Goal: Task Accomplishment & Management: Manage account settings

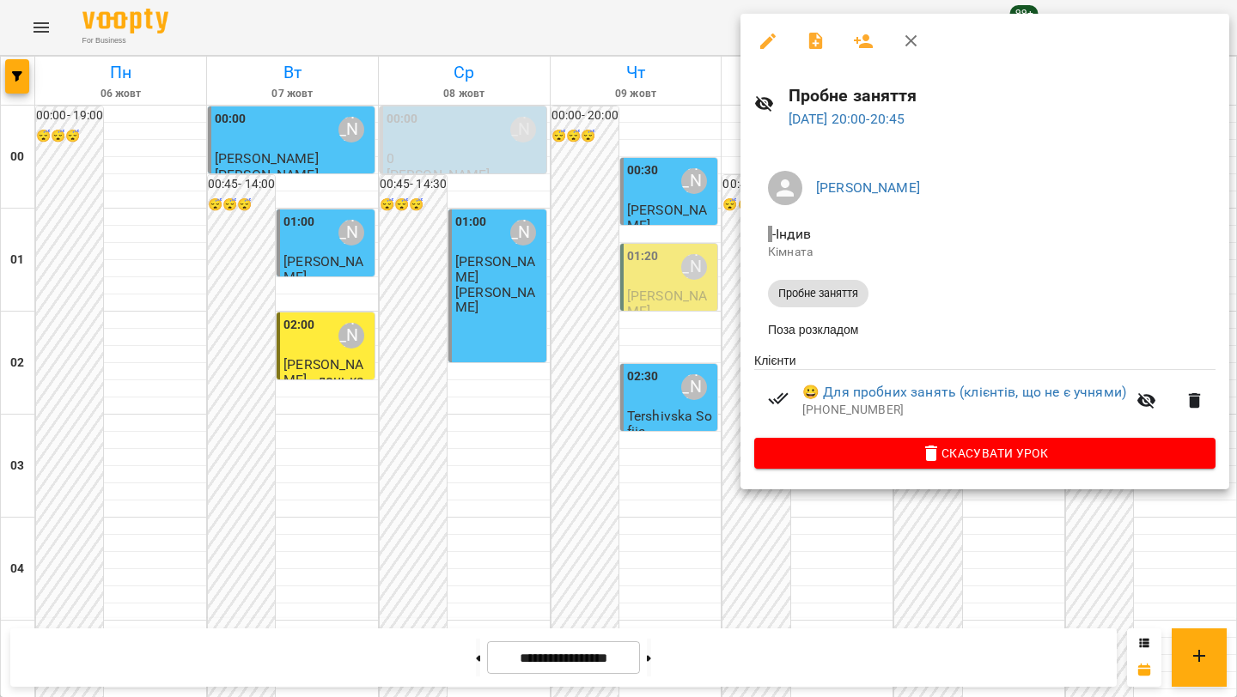
scroll to position [1930, 0]
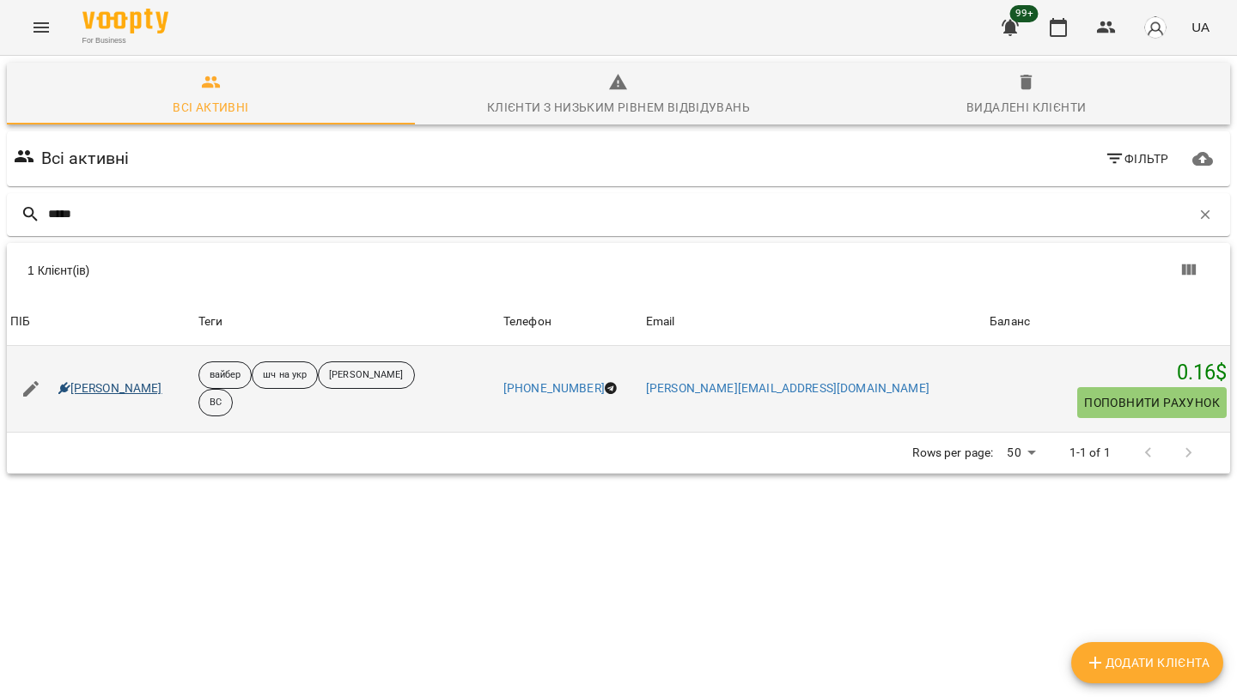
type input "*****"
click at [138, 385] on link "Потанська Варвара" at bounding box center [110, 389] width 104 height 17
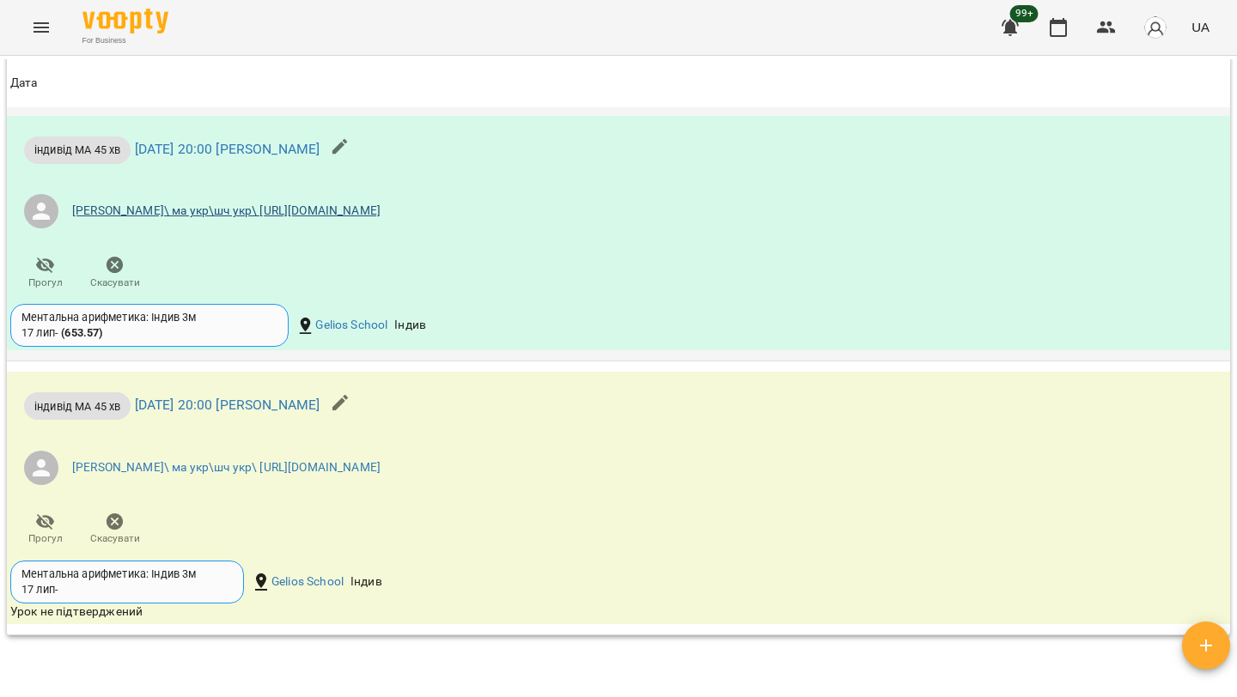
scroll to position [2627, 0]
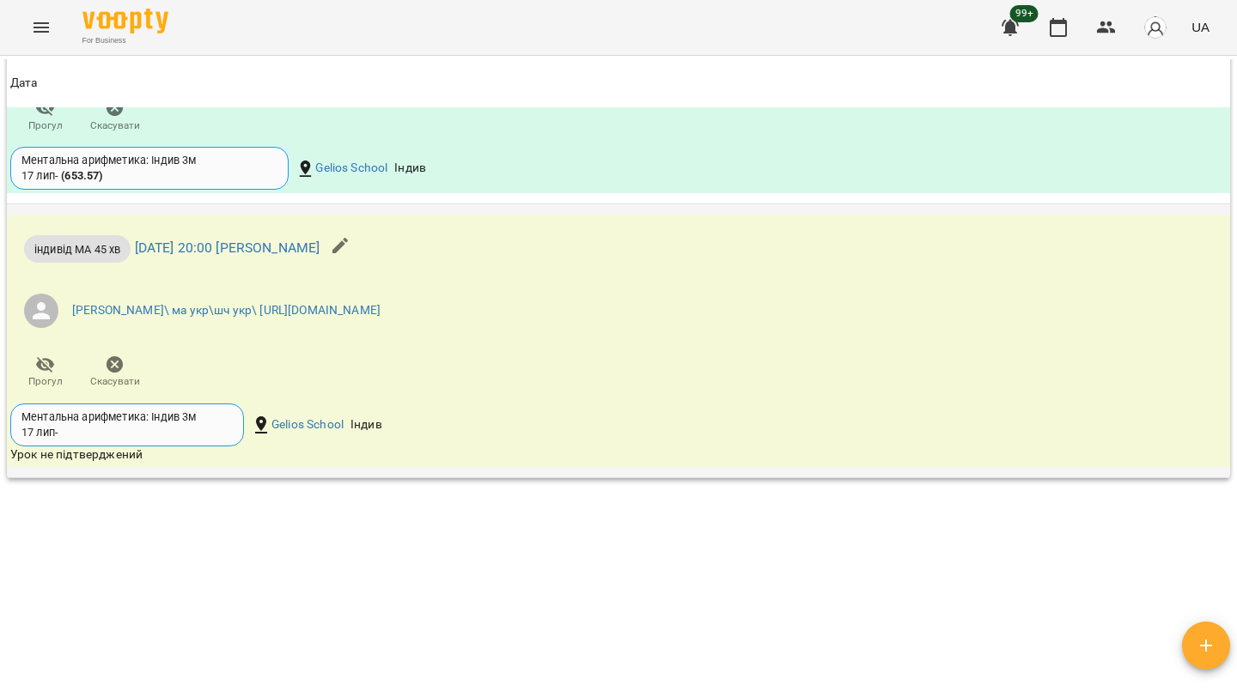
click at [118, 381] on span "Скасувати" at bounding box center [115, 381] width 50 height 15
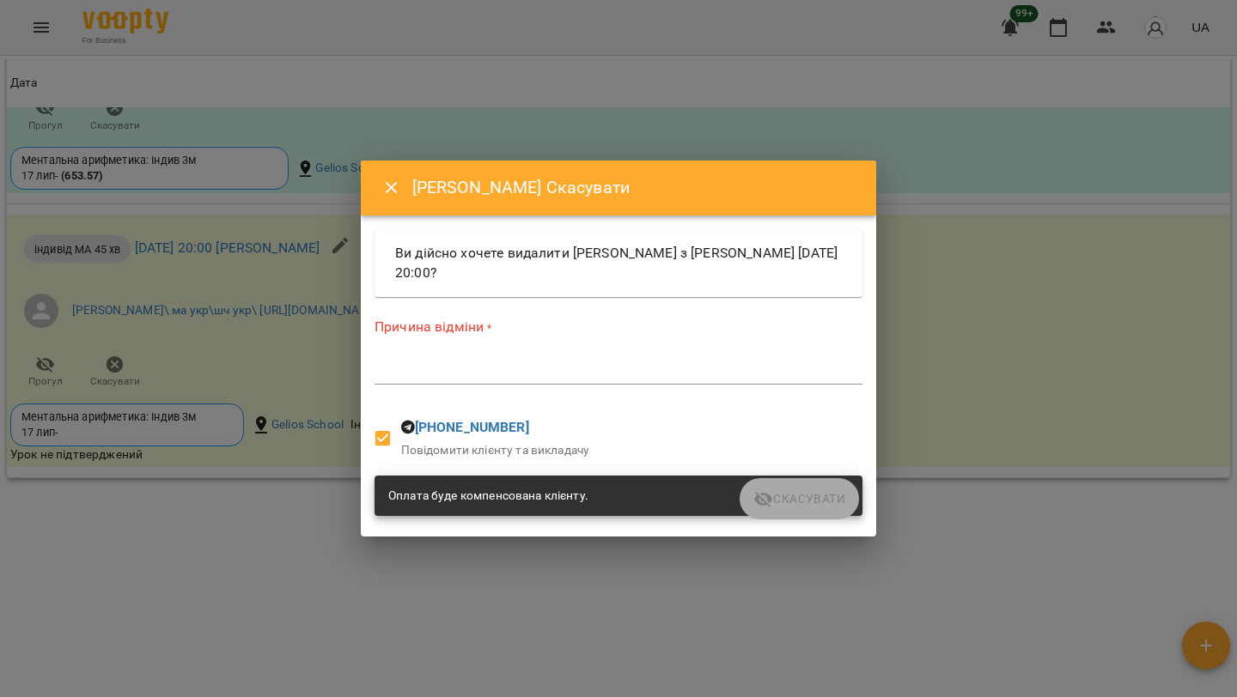
click at [576, 381] on div "*" at bounding box center [618, 370] width 488 height 27
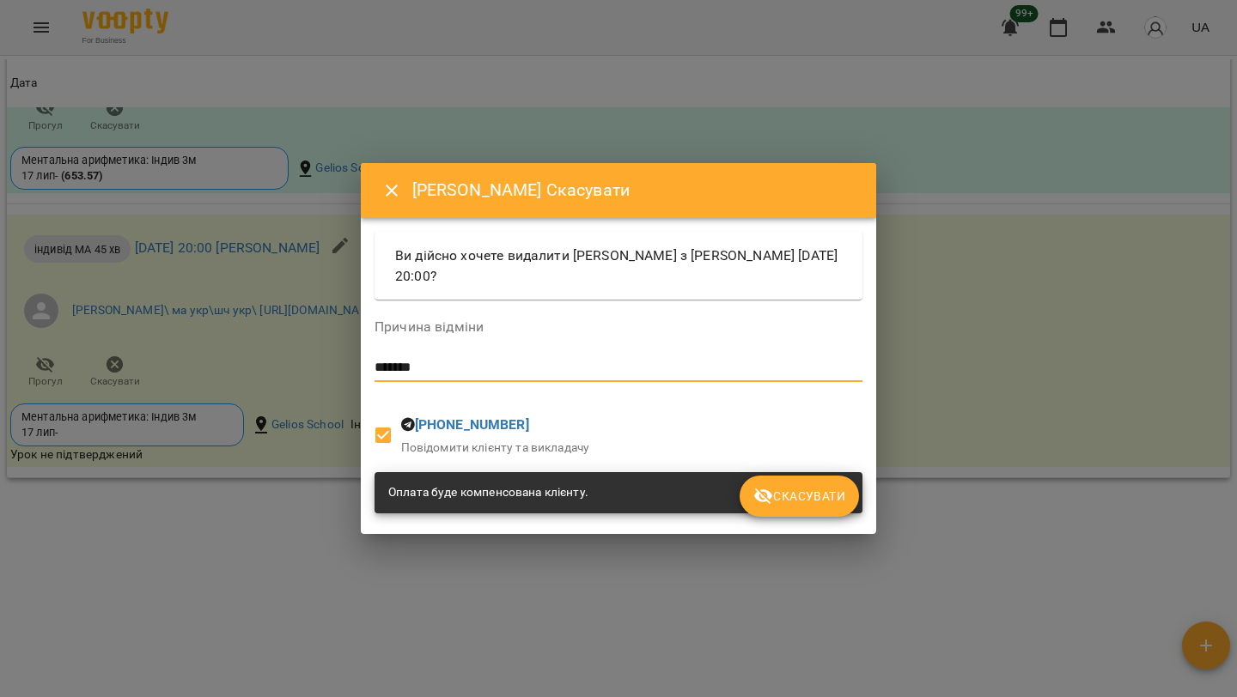
type textarea "*******"
click at [768, 487] on icon "submit" at bounding box center [763, 496] width 21 height 21
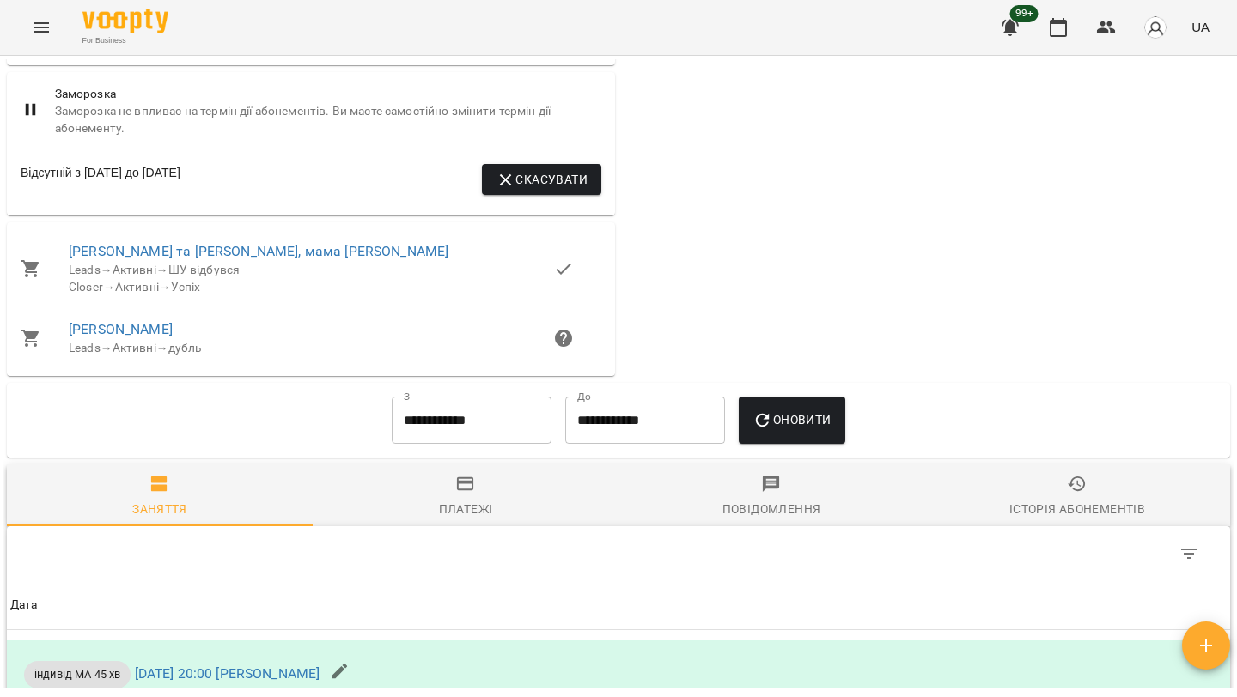
scroll to position [1896, 0]
click at [1052, 35] on icon "button" at bounding box center [1058, 27] width 17 height 19
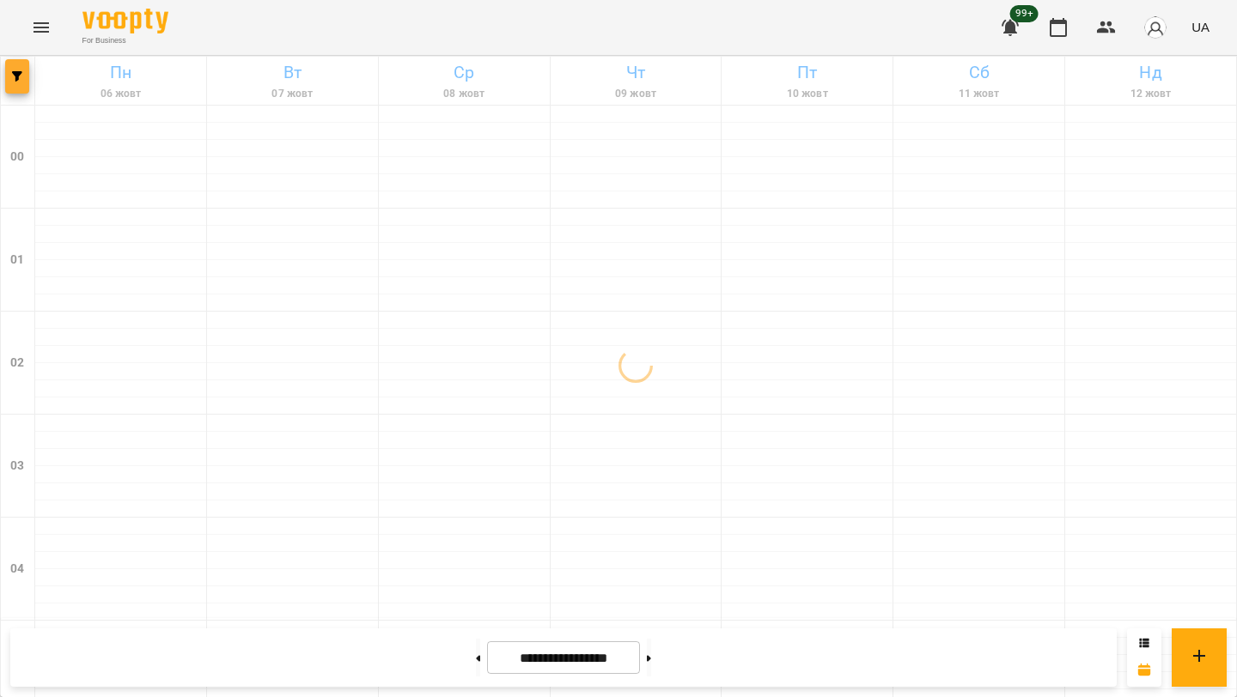
click at [7, 75] on span "button" at bounding box center [17, 76] width 24 height 10
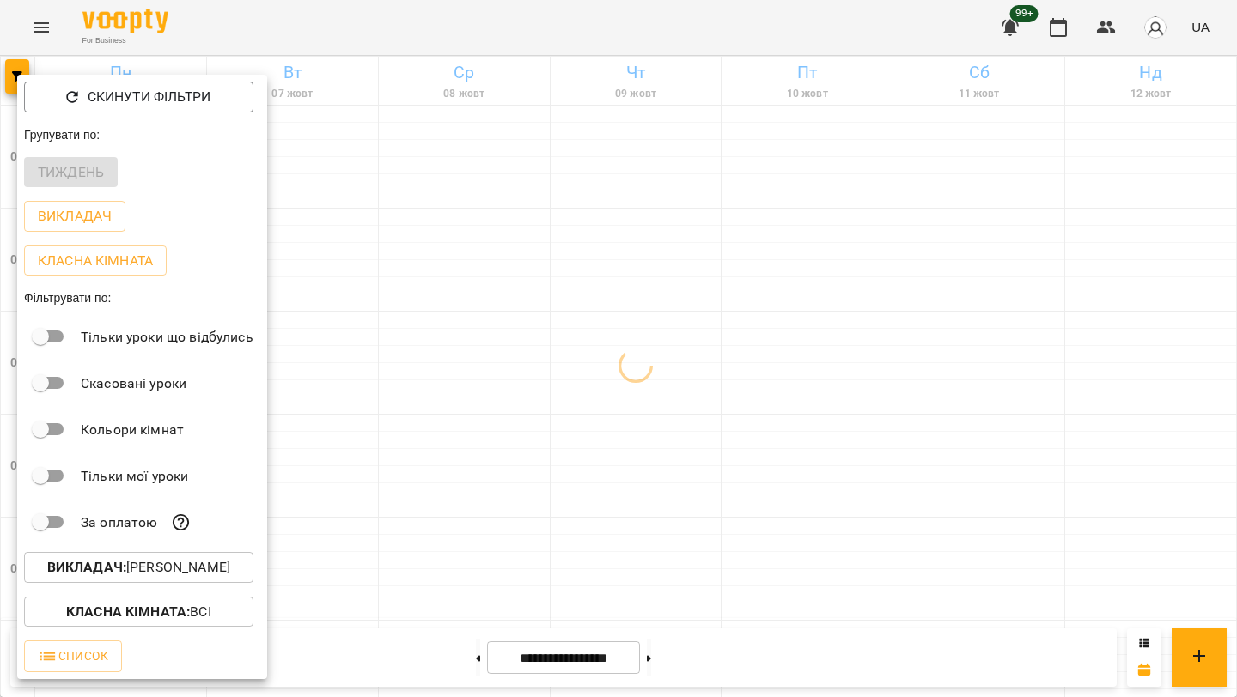
click at [206, 569] on p "Викладач : Зверєва Анастасія" at bounding box center [138, 567] width 183 height 21
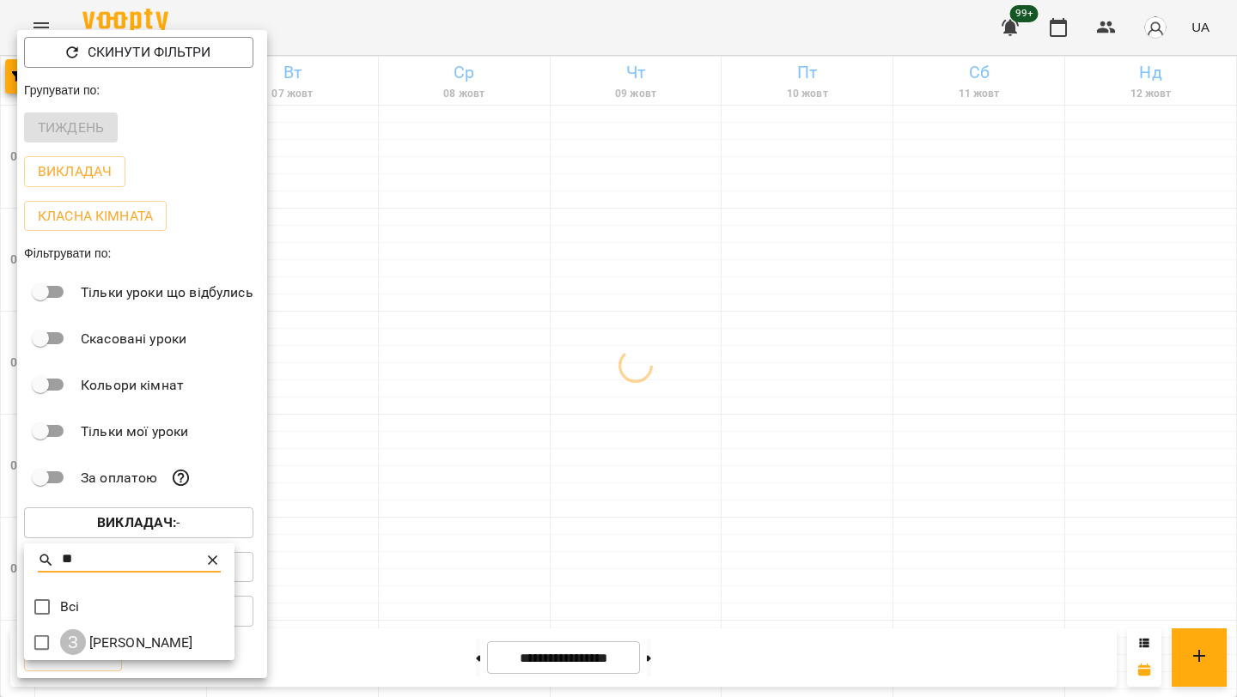
click at [96, 557] on input "**" at bounding box center [130, 560] width 136 height 25
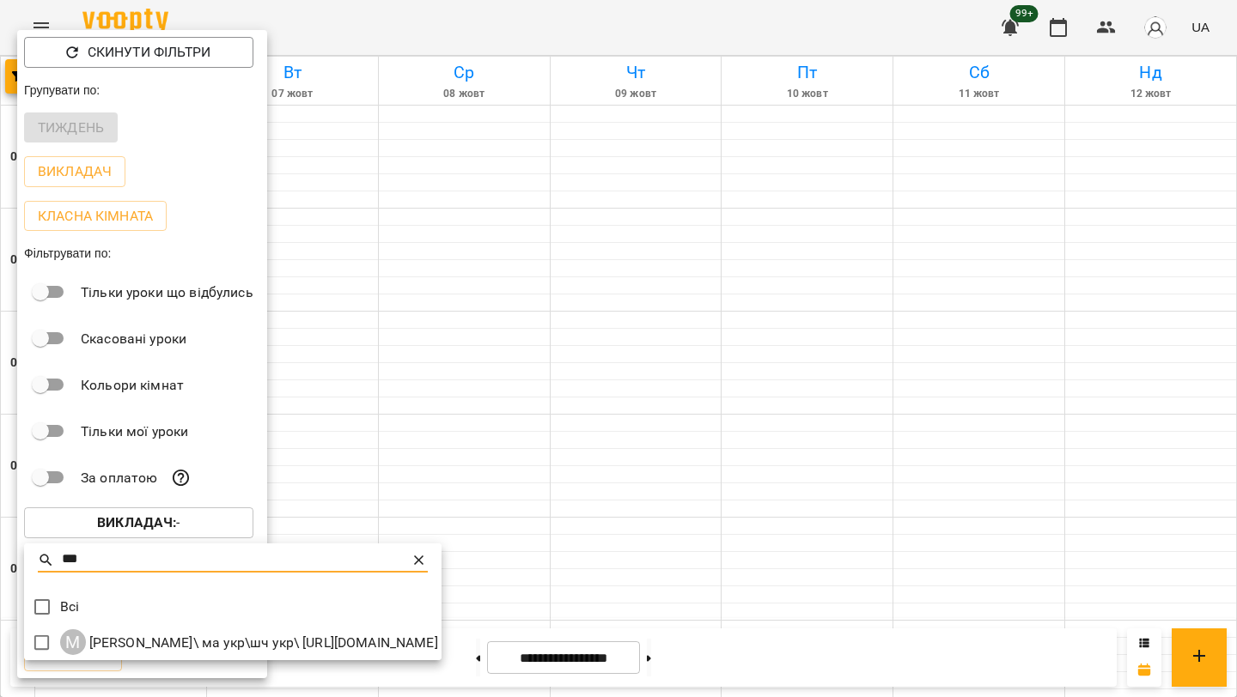
type input "***"
click at [586, 238] on div at bounding box center [618, 348] width 1237 height 697
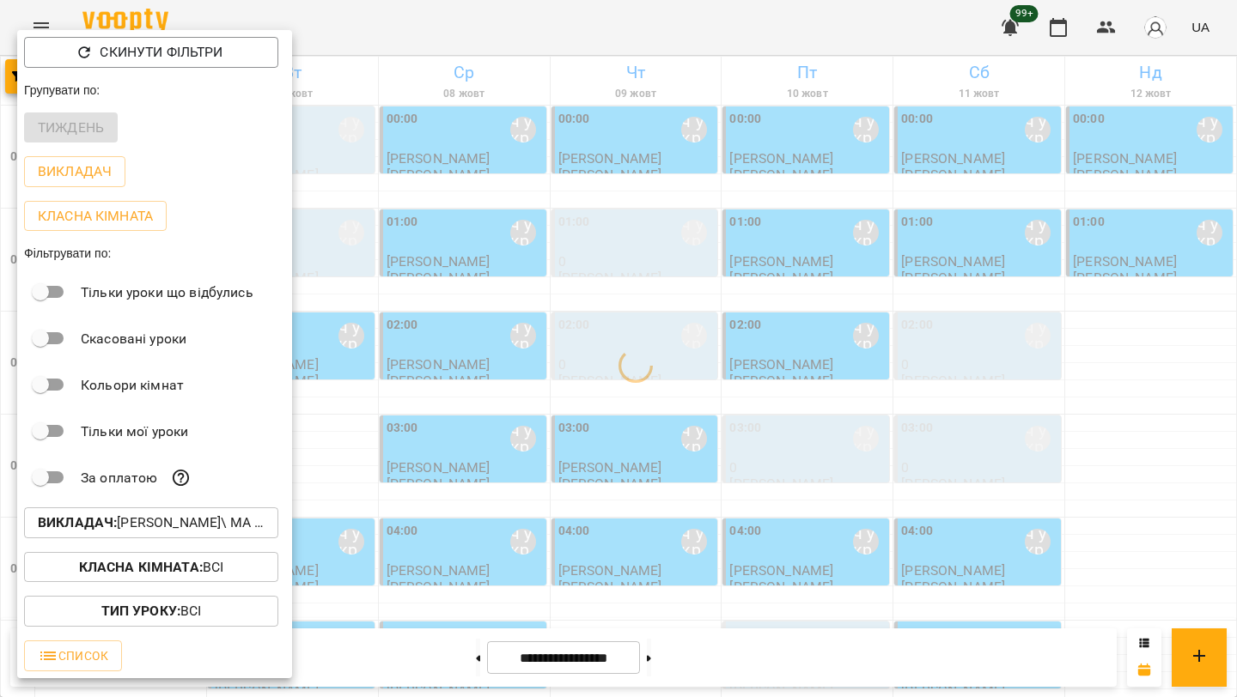
click at [586, 238] on div at bounding box center [618, 348] width 1237 height 697
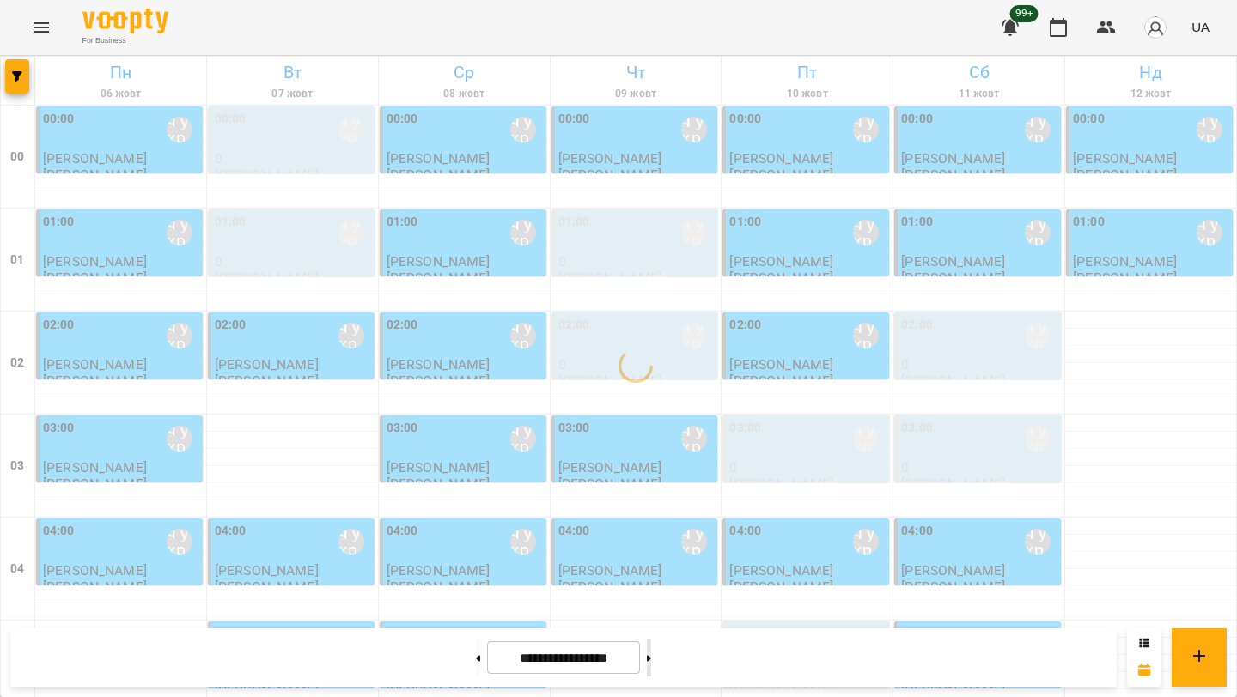
click at [651, 659] on button at bounding box center [649, 658] width 4 height 38
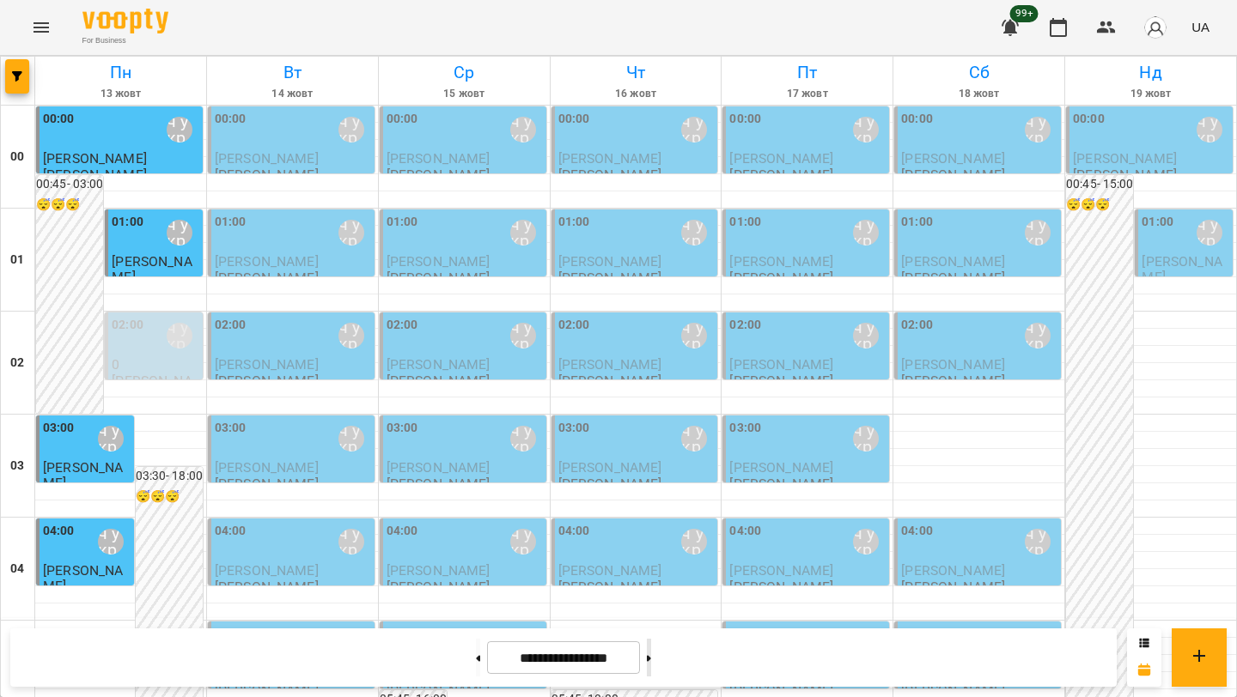
click at [651, 657] on button at bounding box center [649, 658] width 4 height 38
type input "**********"
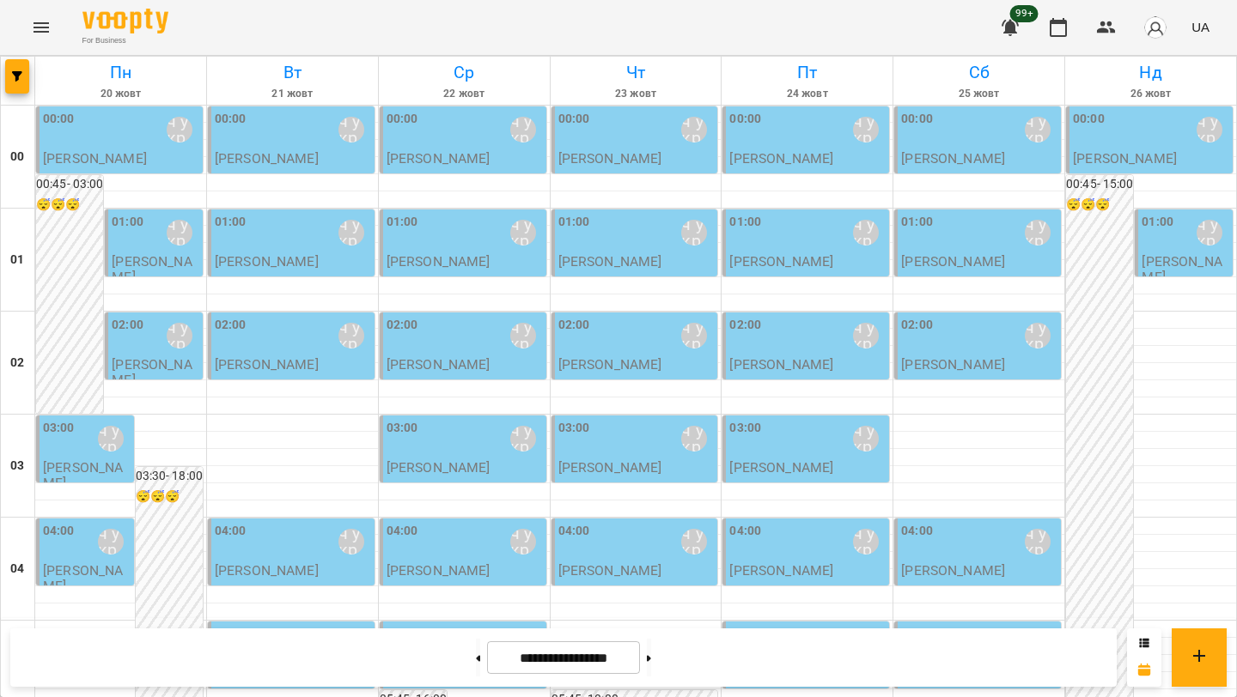
scroll to position [1764, 0]
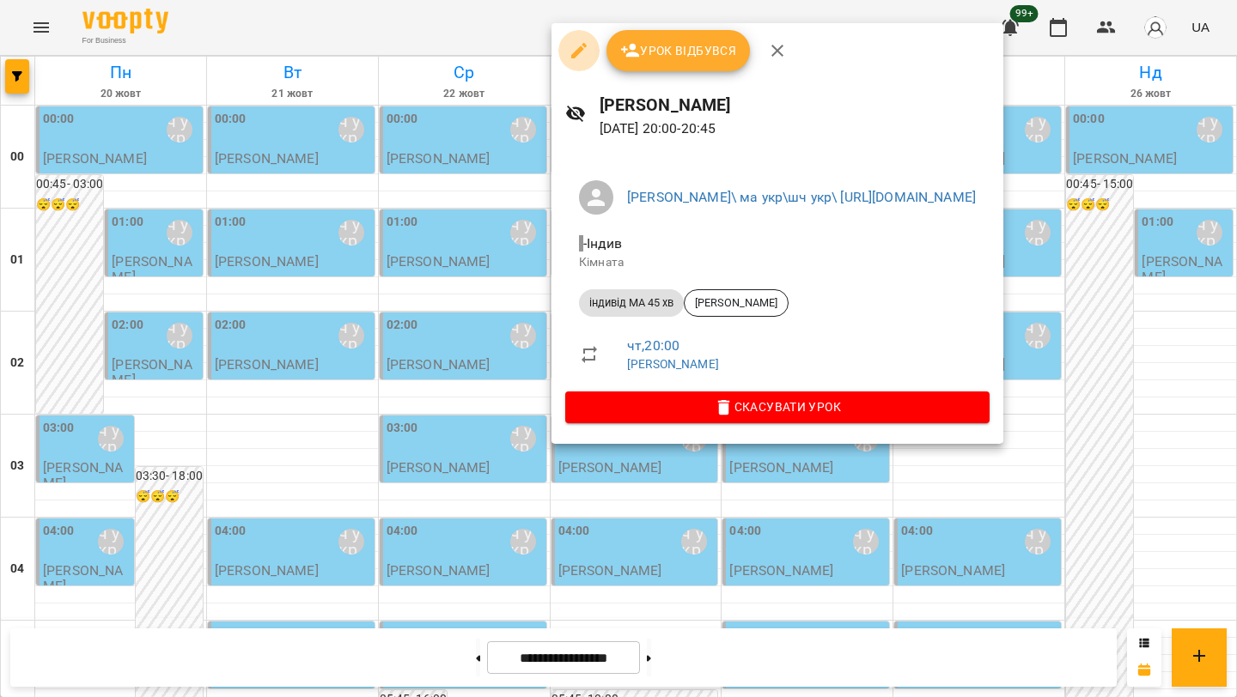
click at [572, 48] on icon "button" at bounding box center [579, 50] width 21 height 21
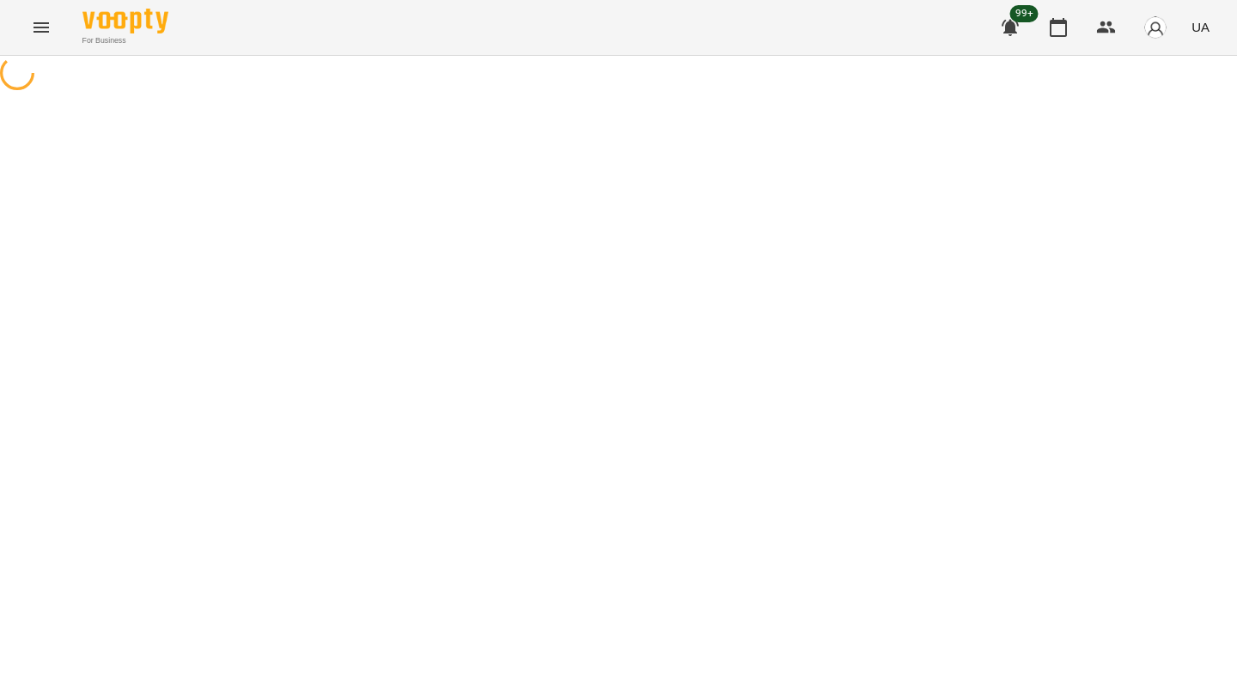
select select "**********"
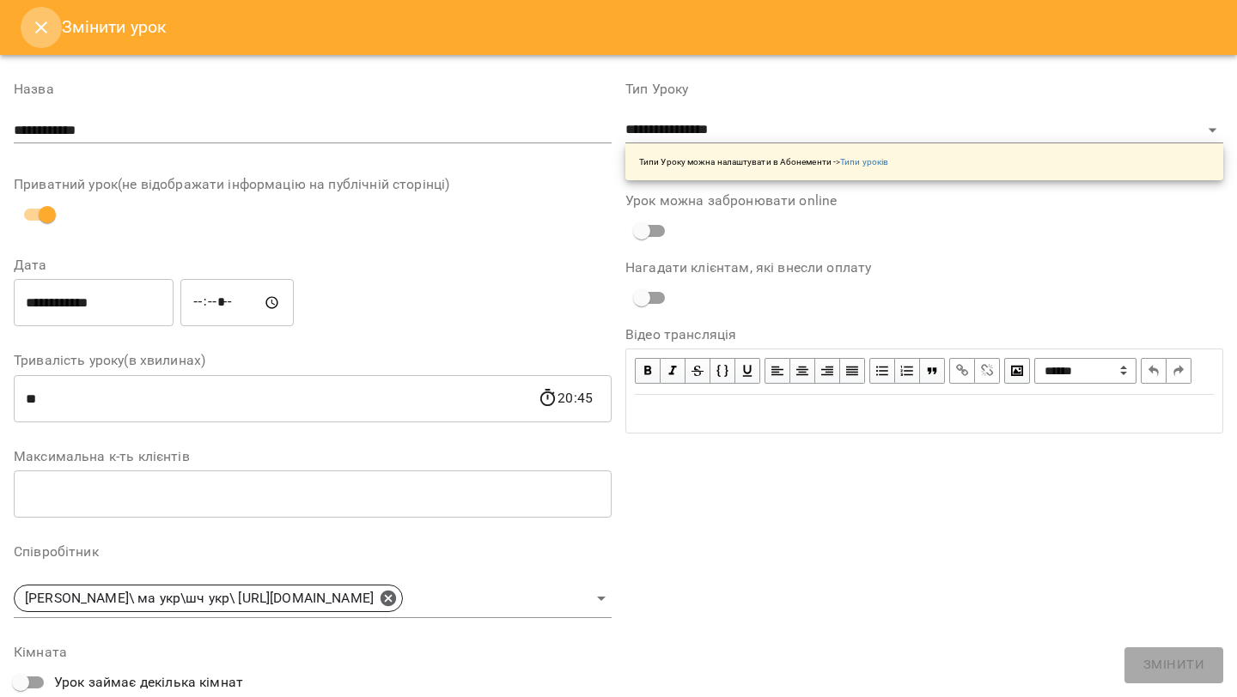
click at [25, 36] on button "Close" at bounding box center [41, 27] width 41 height 41
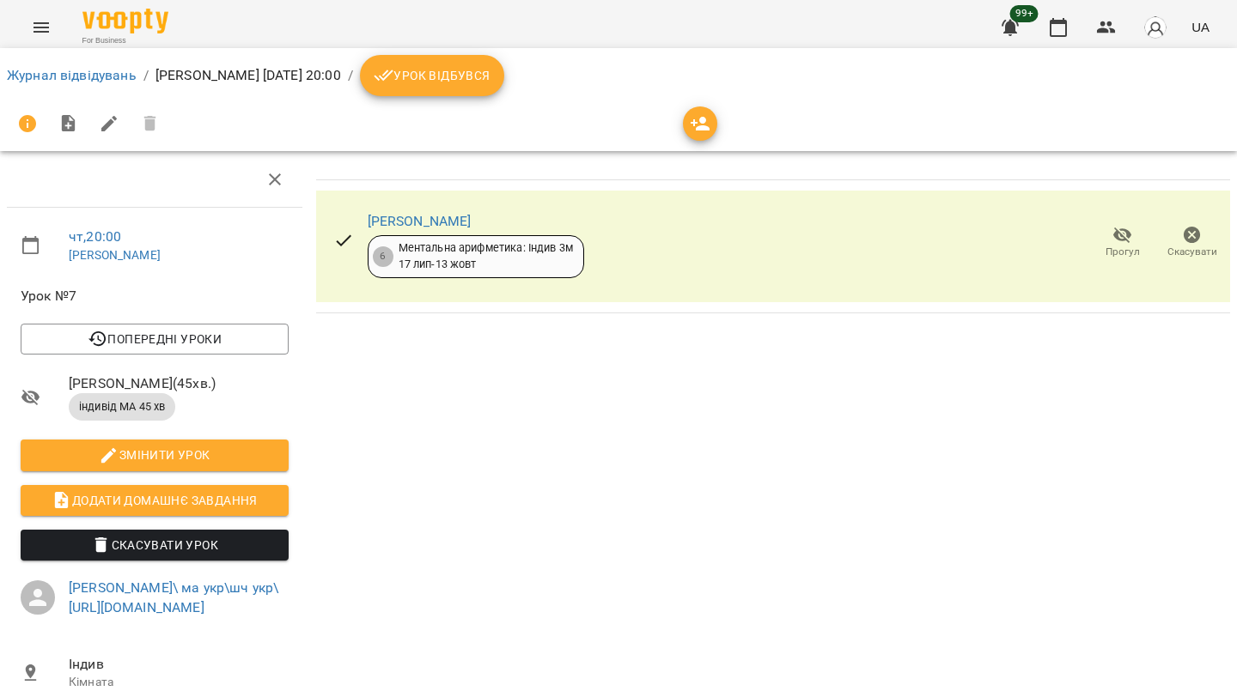
click at [1196, 242] on icon "button" at bounding box center [1192, 235] width 21 height 21
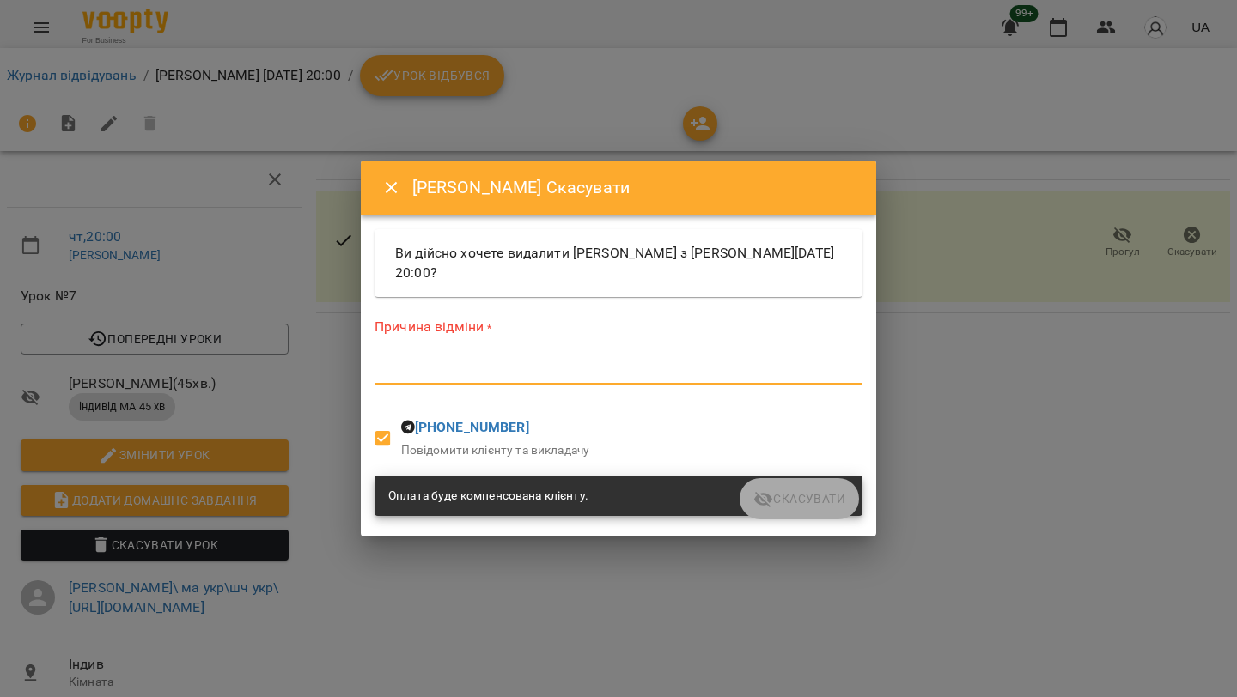
click at [669, 370] on textarea at bounding box center [618, 370] width 488 height 16
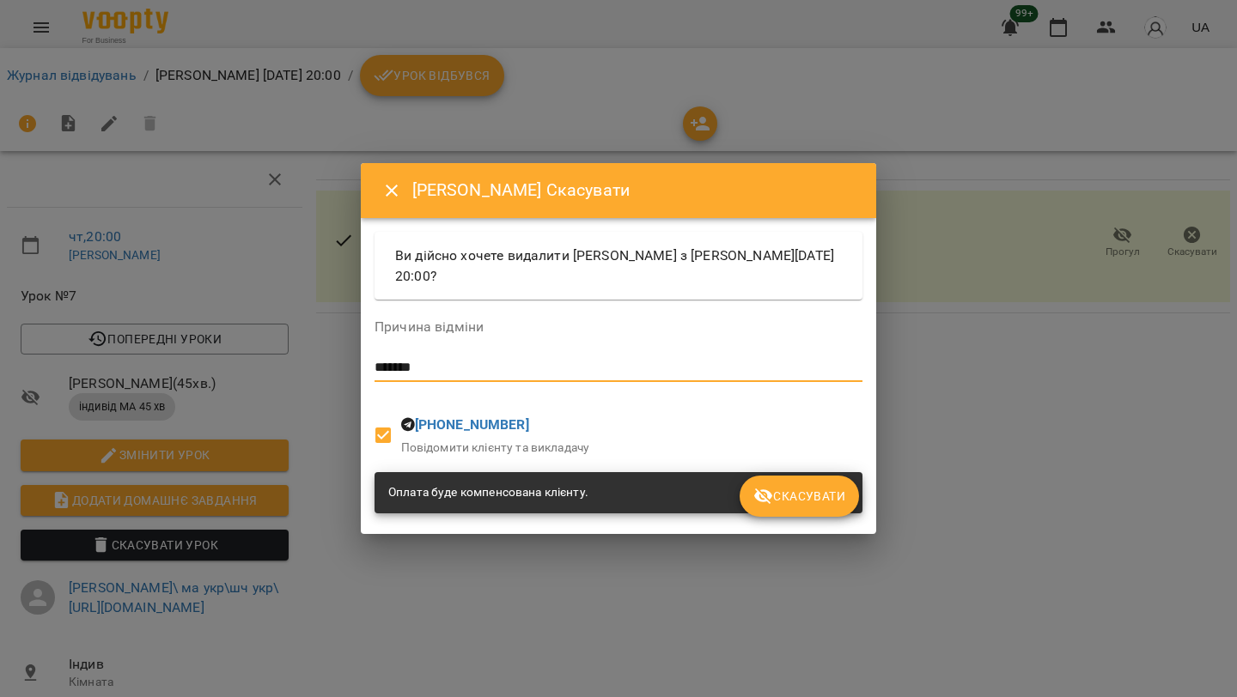
type textarea "*******"
click at [789, 496] on span "Скасувати" at bounding box center [799, 496] width 92 height 21
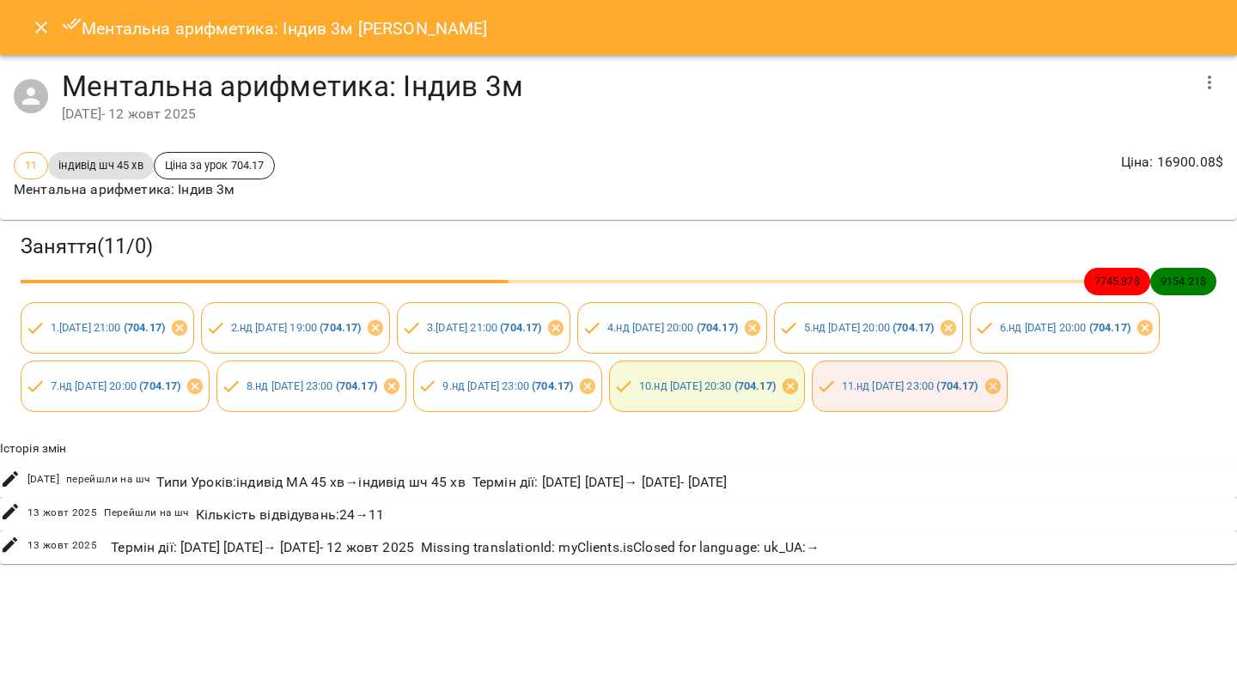
click at [44, 34] on icon "Close" at bounding box center [41, 27] width 21 height 21
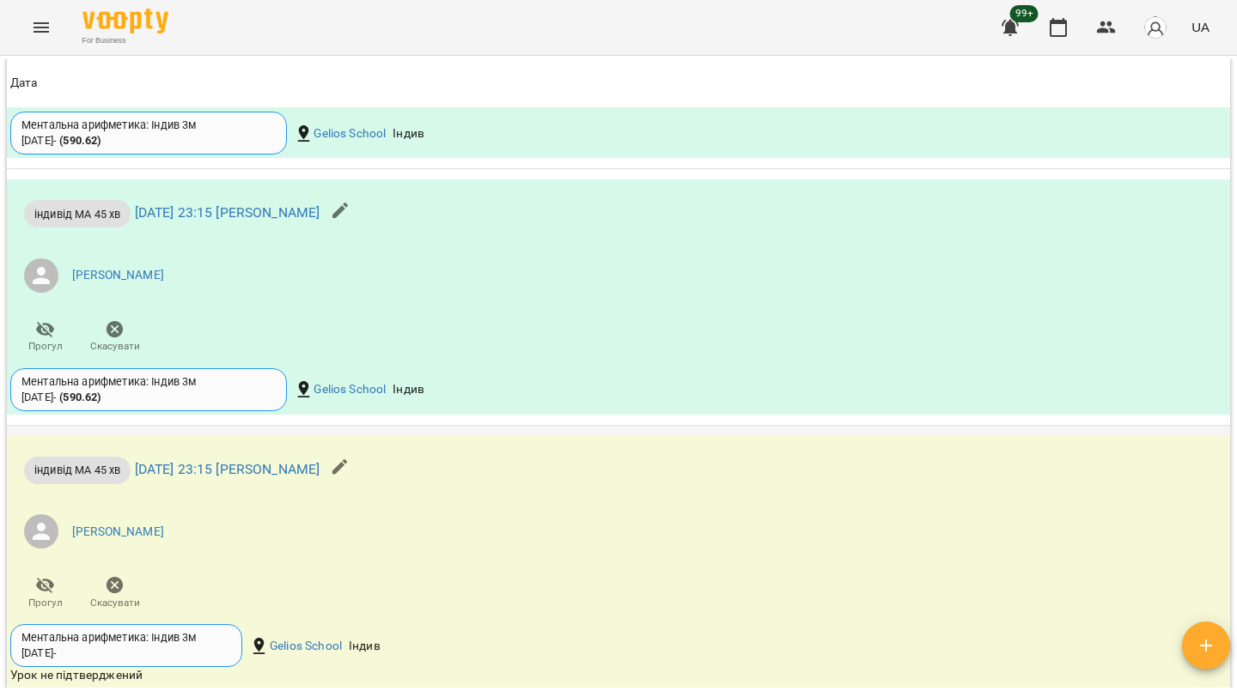
scroll to position [2140, 0]
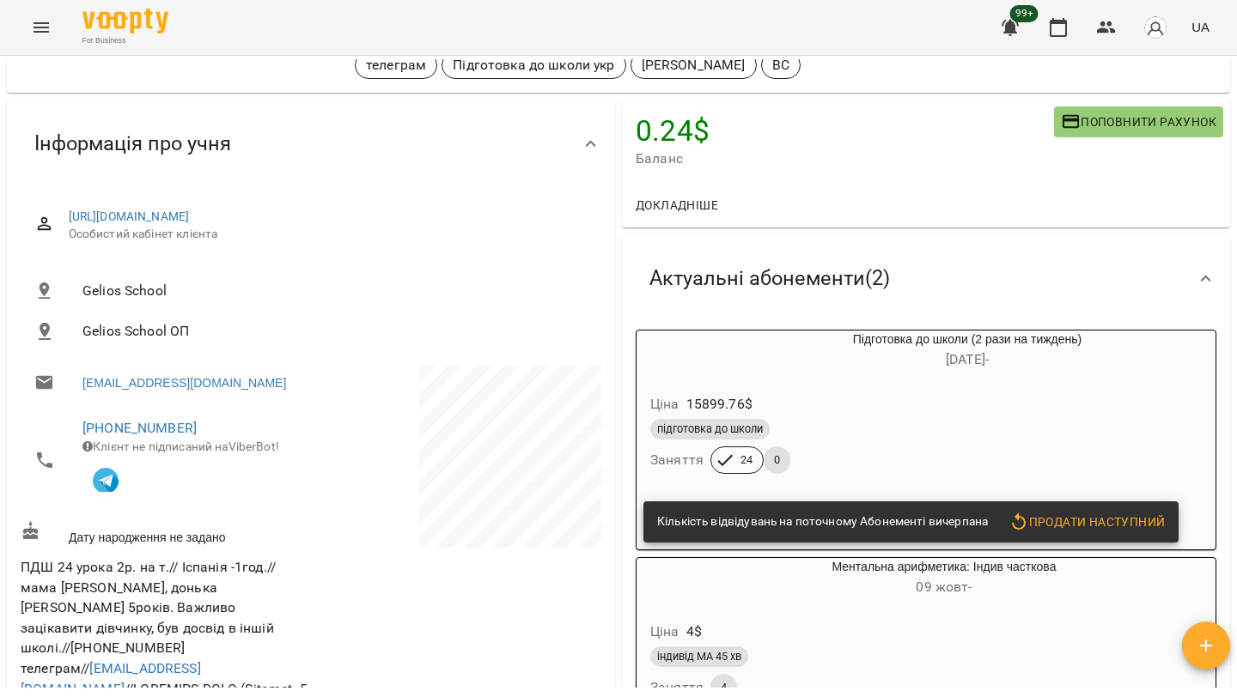
scroll to position [100, 0]
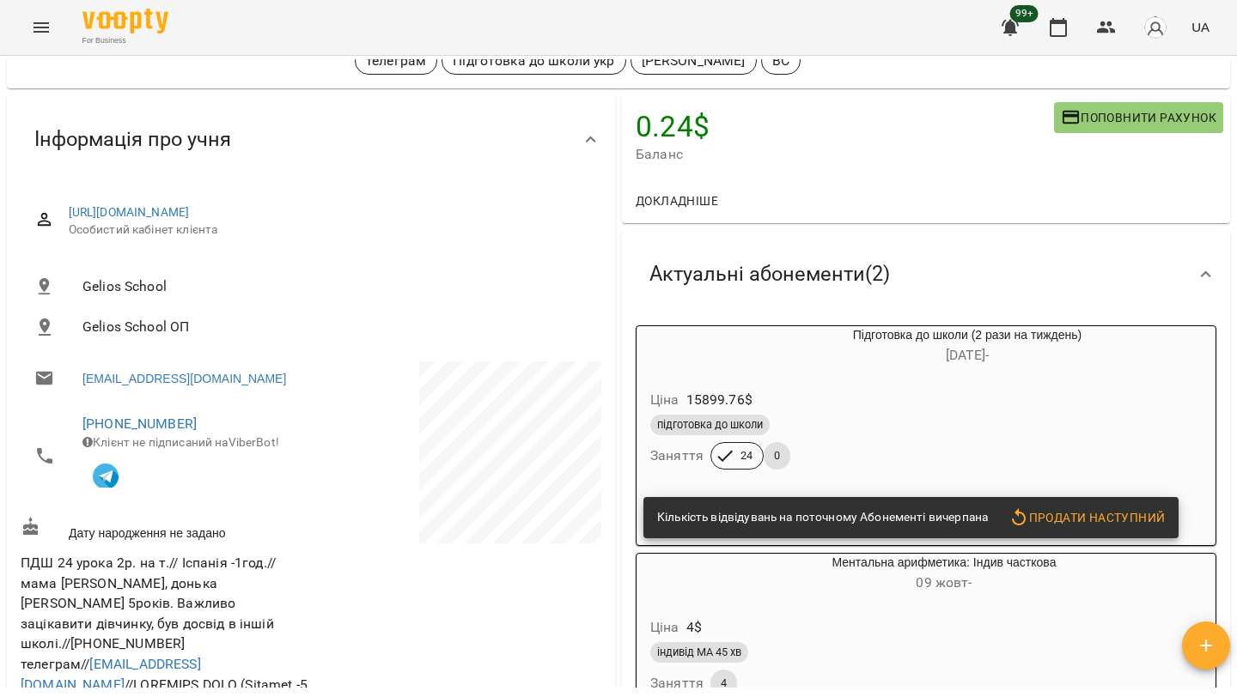
click at [852, 432] on div "підготовка до школи" at bounding box center [925, 425] width 551 height 21
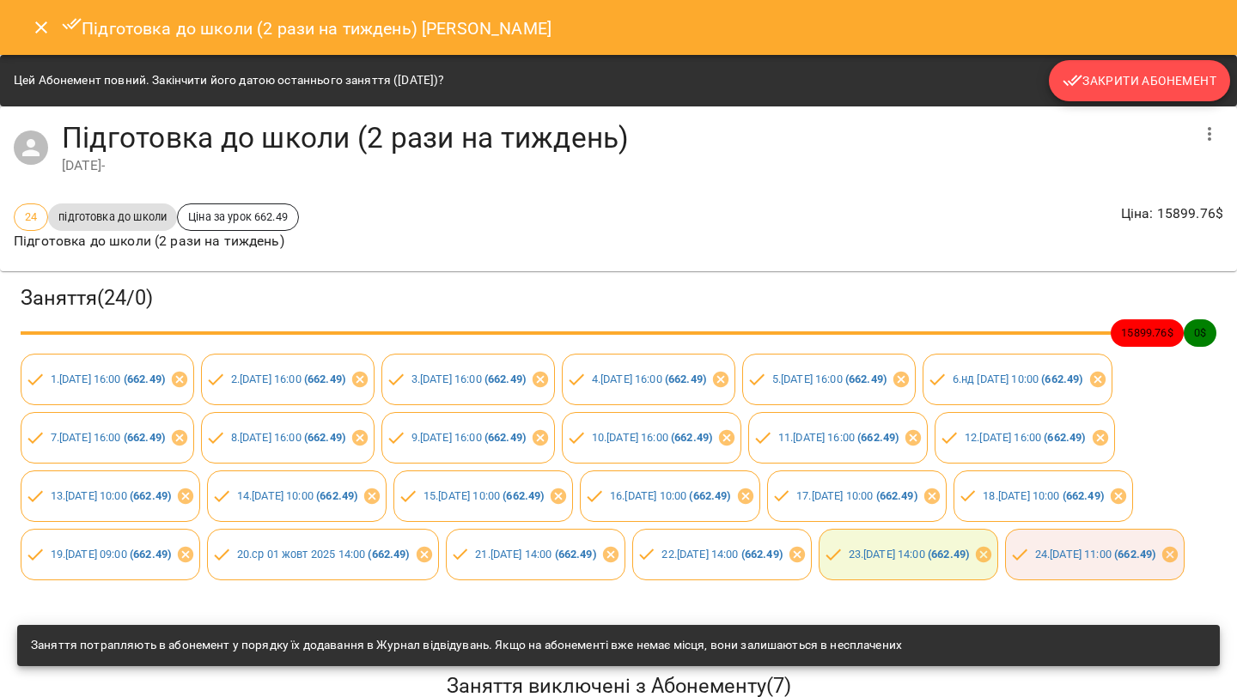
click at [1154, 88] on span "Закрити Абонемент" at bounding box center [1139, 80] width 154 height 21
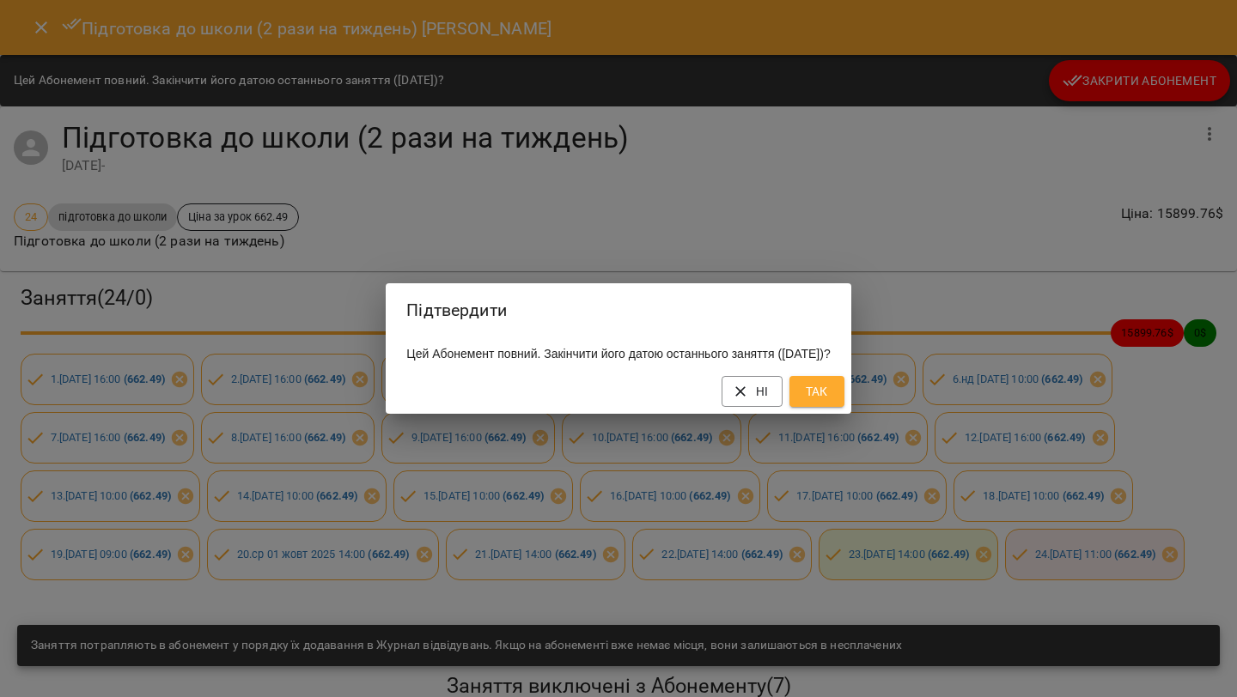
click at [844, 395] on button "Так" at bounding box center [816, 391] width 55 height 31
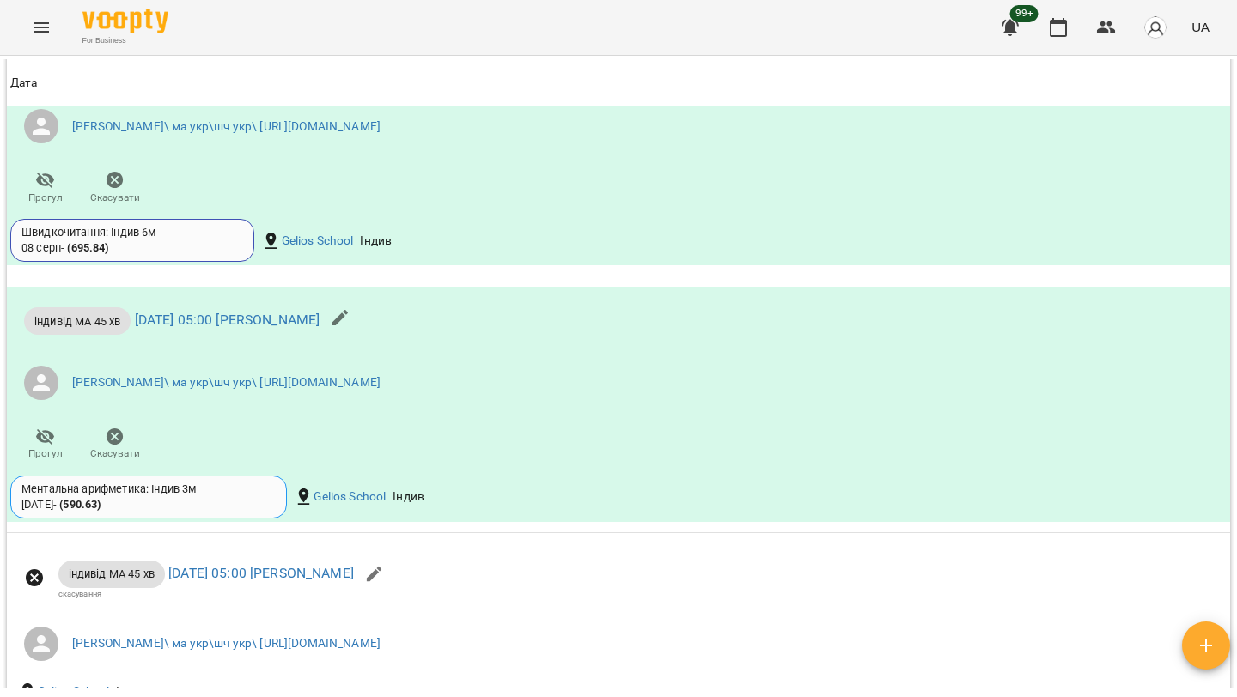
scroll to position [1973, 0]
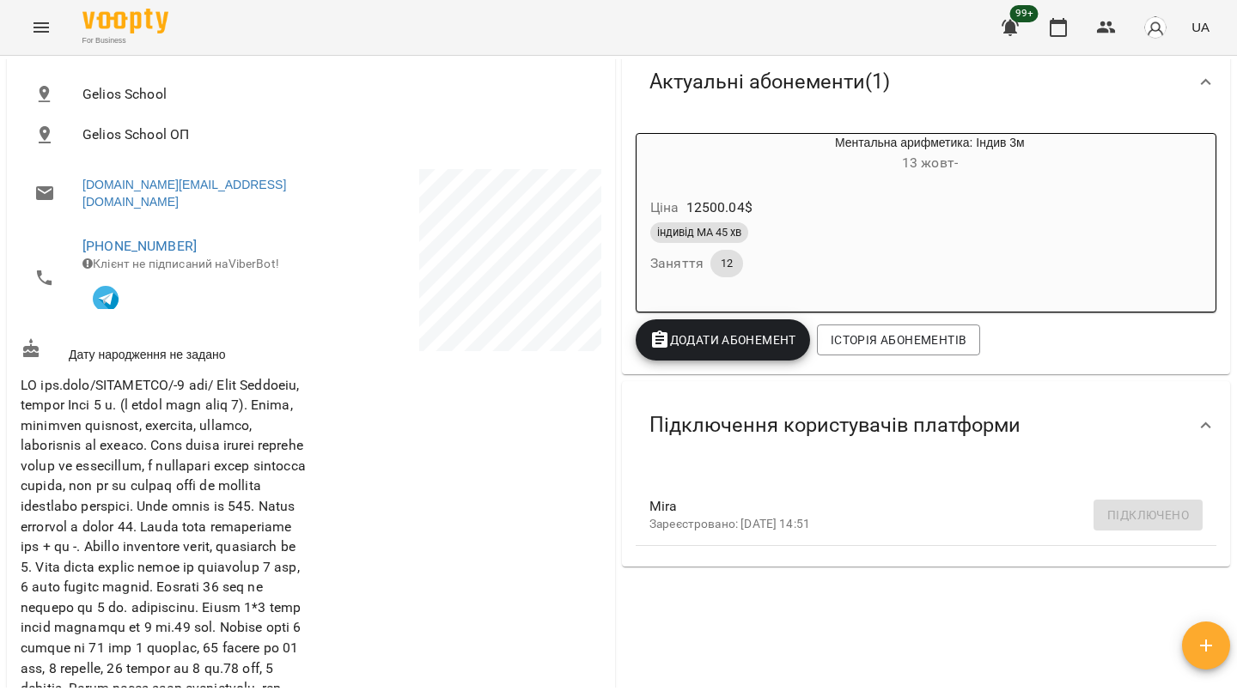
scroll to position [298, 0]
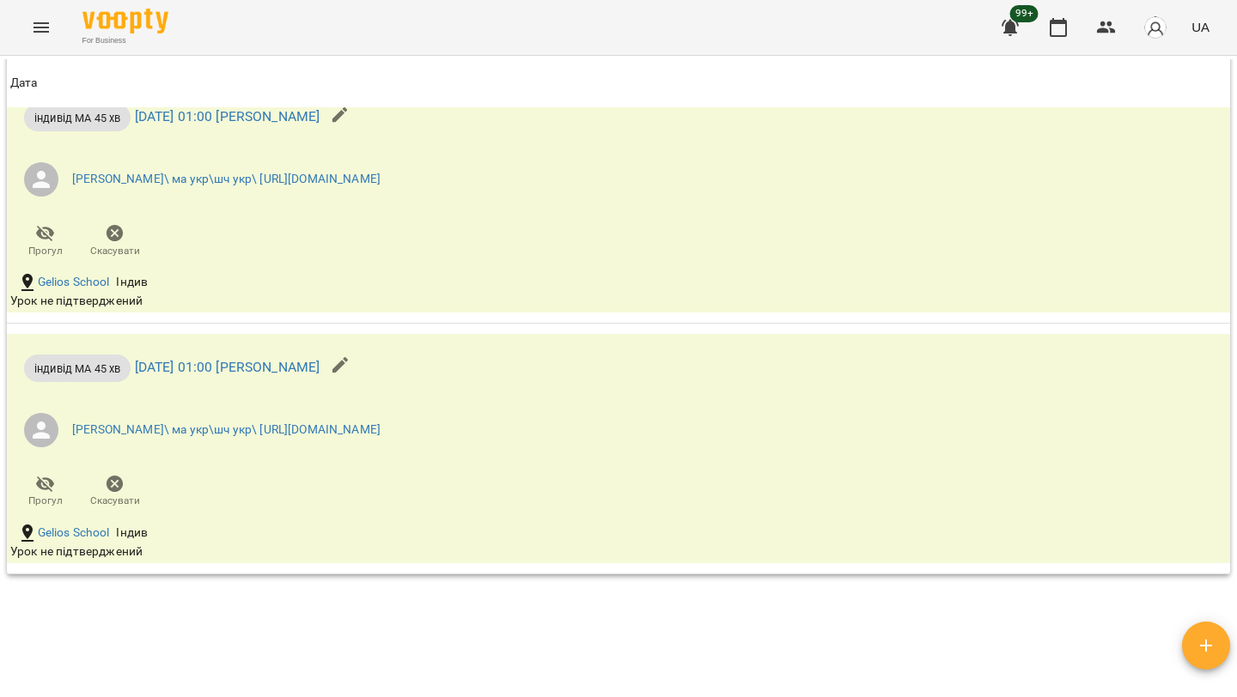
scroll to position [2298, 0]
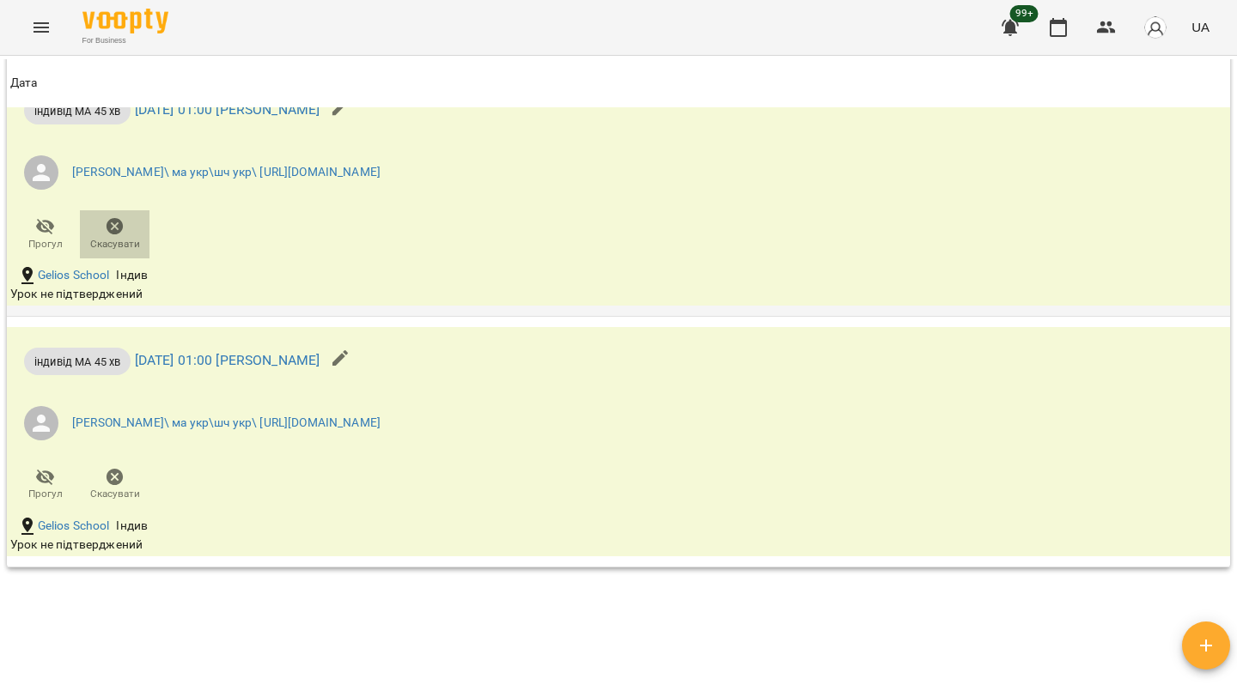
click at [115, 237] on span "Скасувати" at bounding box center [115, 244] width 50 height 15
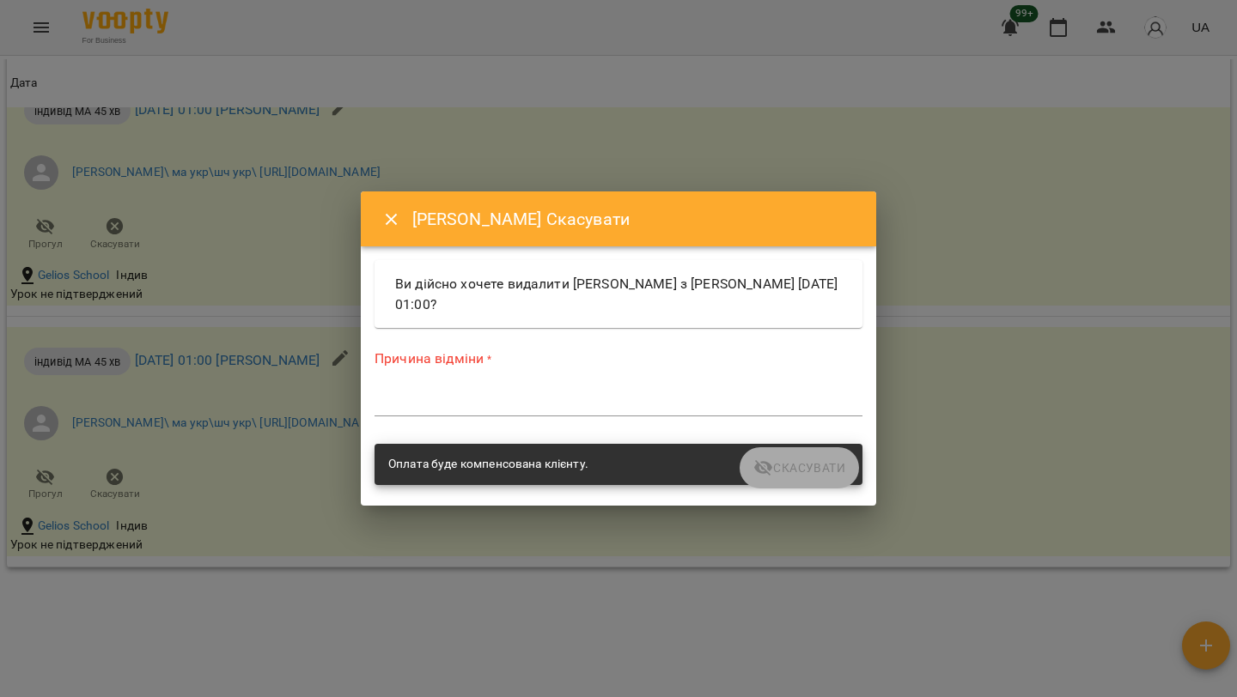
click at [402, 412] on div "*" at bounding box center [618, 402] width 488 height 27
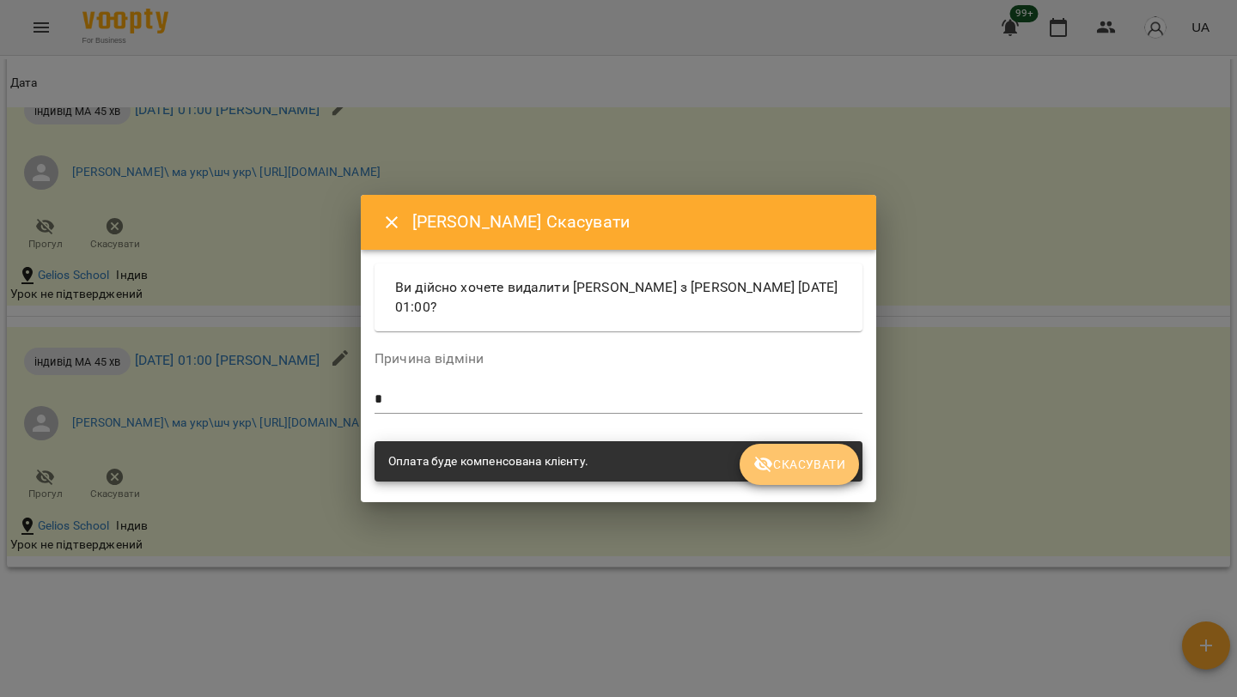
click at [812, 453] on button "Скасувати" at bounding box center [799, 464] width 119 height 41
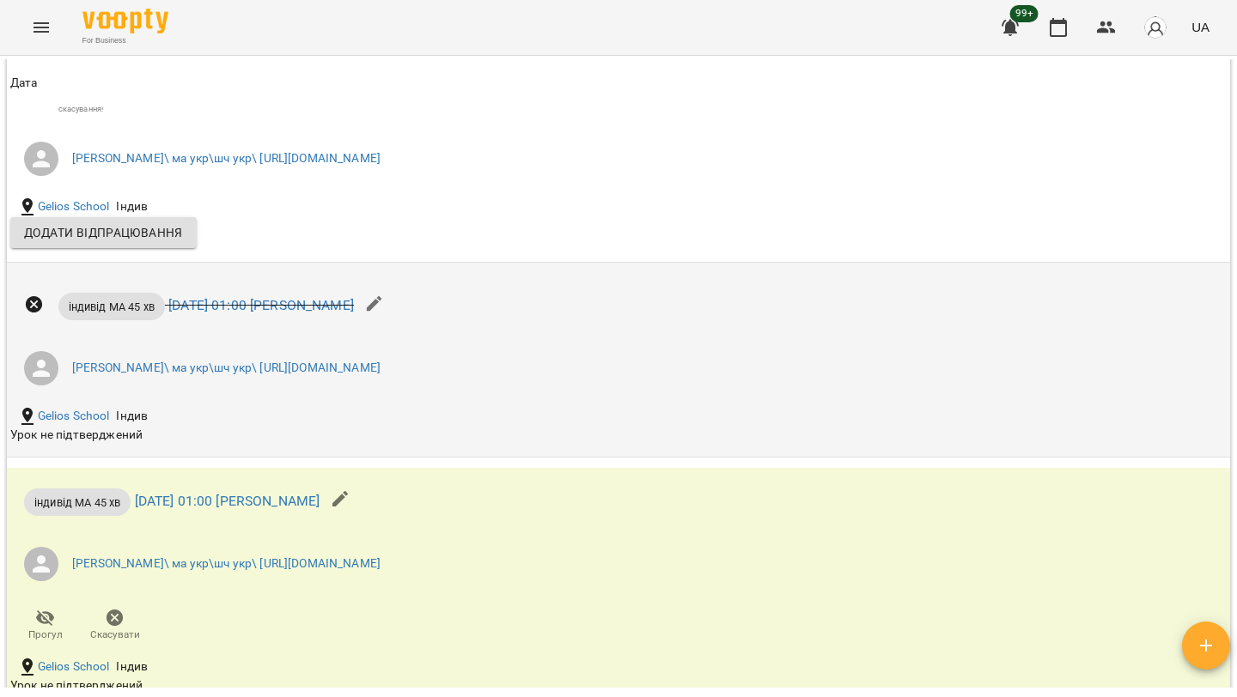
scroll to position [2127, 0]
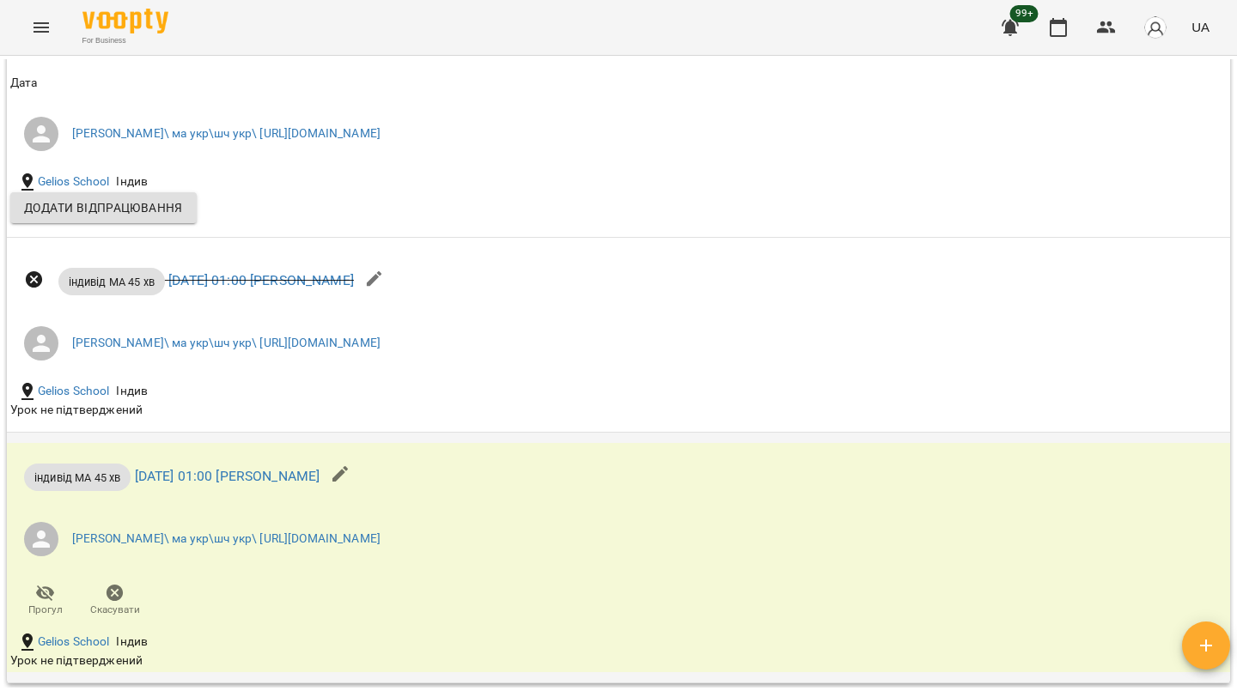
click at [101, 583] on span "Скасувати" at bounding box center [114, 600] width 49 height 34
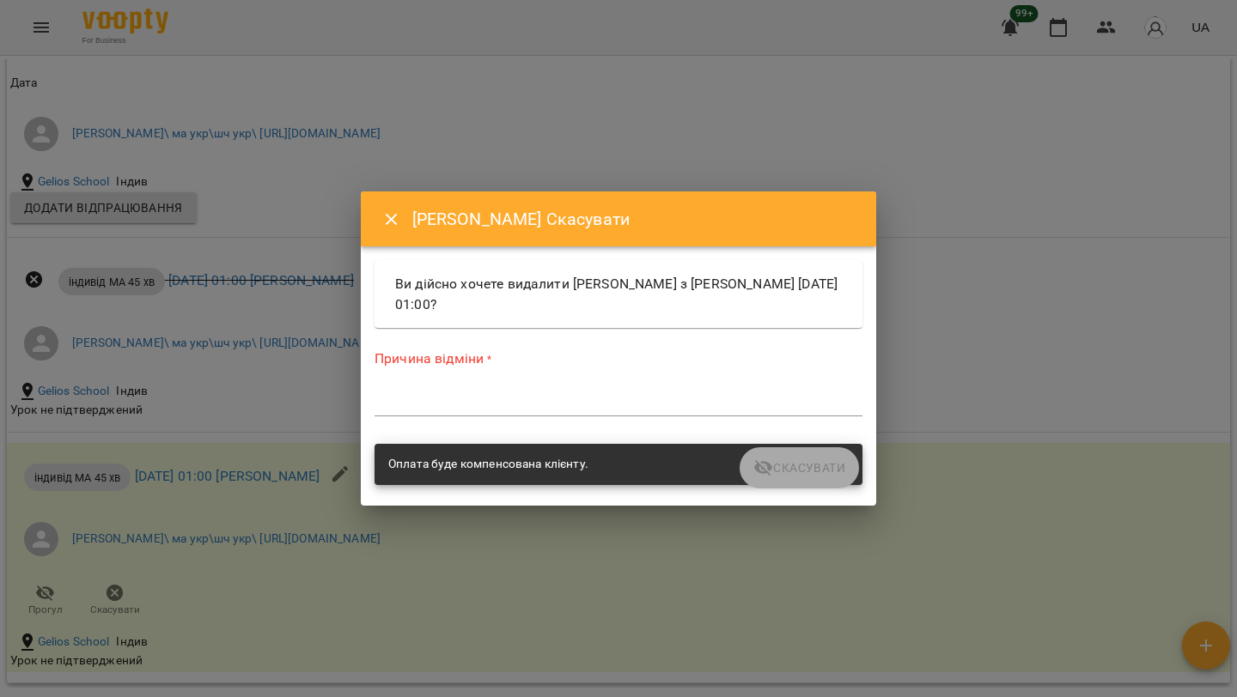
click at [479, 385] on div "Причина відміни * *" at bounding box center [618, 386] width 488 height 75
click at [477, 408] on textarea at bounding box center [618, 402] width 488 height 16
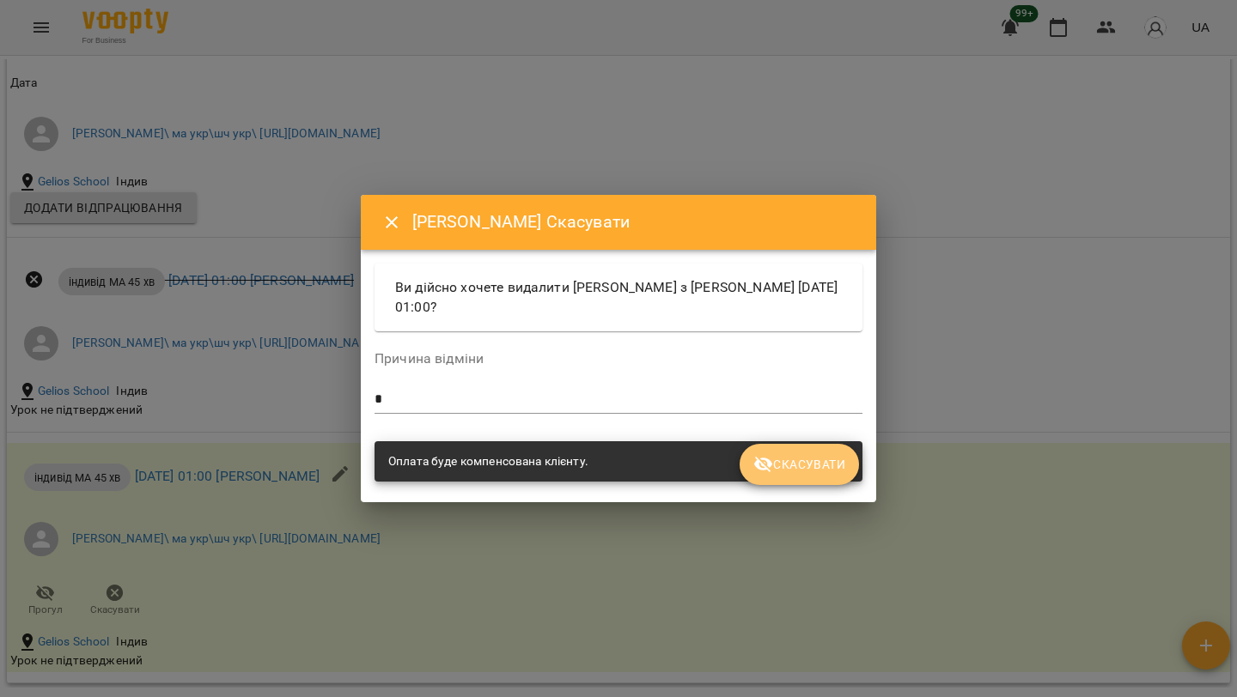
click at [834, 460] on span "Скасувати" at bounding box center [799, 464] width 92 height 21
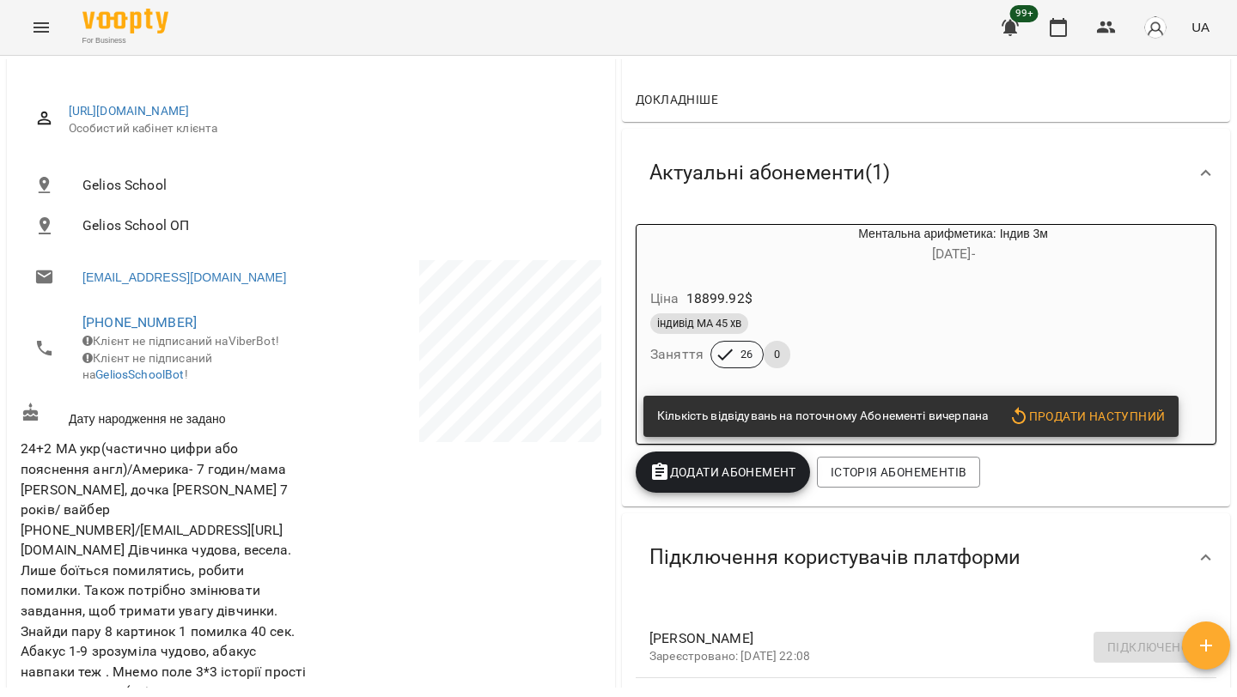
scroll to position [0, 0]
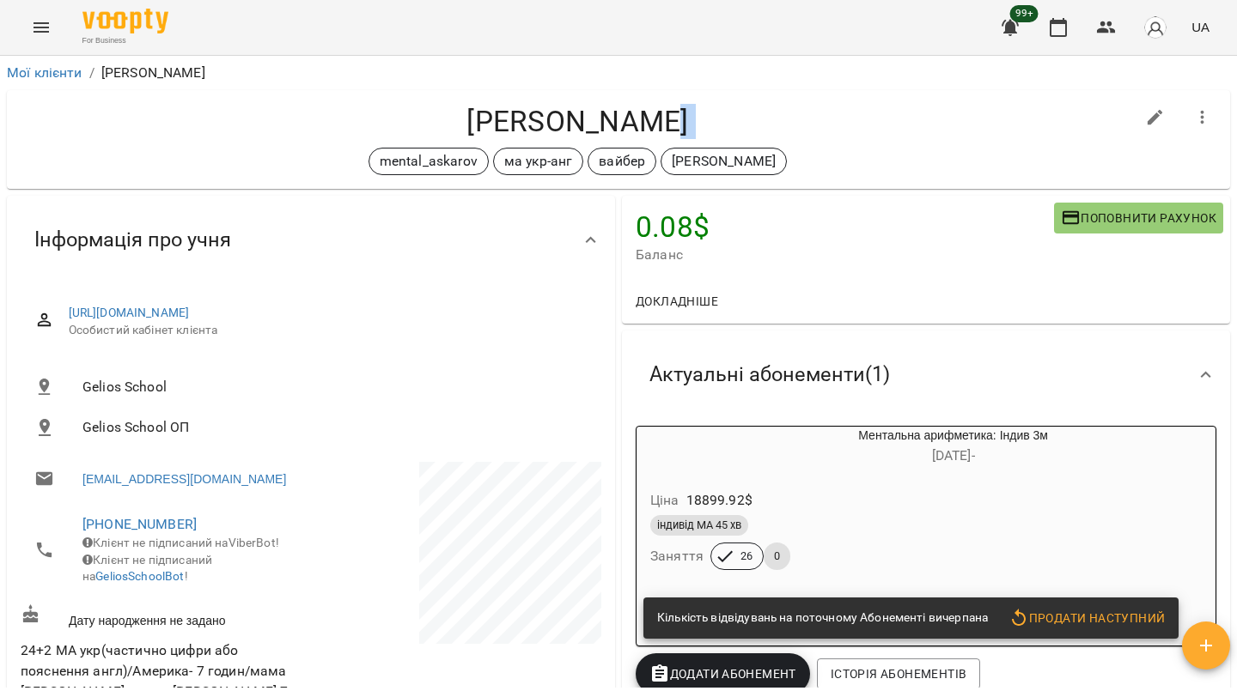
drag, startPoint x: 698, startPoint y: 116, endPoint x: 393, endPoint y: 141, distance: 306.8
click at [393, 141] on div "Сенишин Міла mental_askarov ма укр-анг вайбер Сорока Христина" at bounding box center [578, 139] width 1114 height 71
drag, startPoint x: 447, startPoint y: 113, endPoint x: 787, endPoint y: 115, distance: 340.1
click at [786, 115] on h4 "Сенишин Міла" at bounding box center [578, 121] width 1114 height 35
copy h4 "Сенишин Міла"
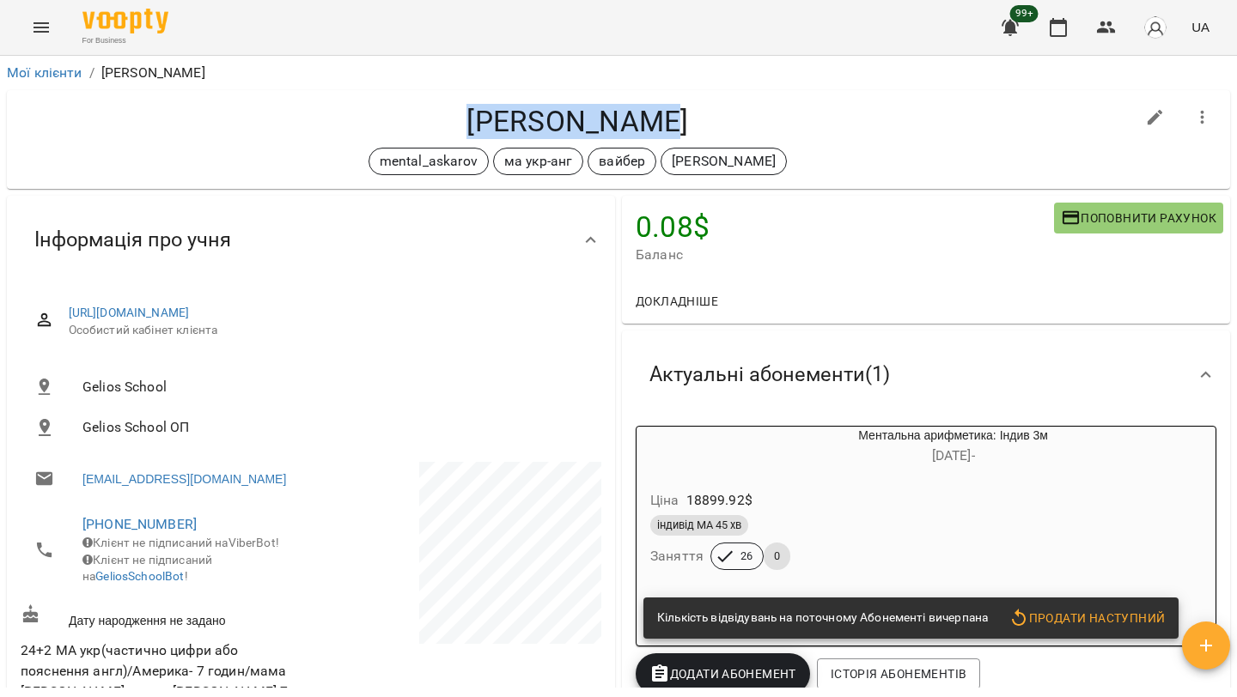
click at [839, 483] on div "Ціна 18899.92 $ індивід МА 45 хв Заняття 26 0" at bounding box center [911, 533] width 551 height 117
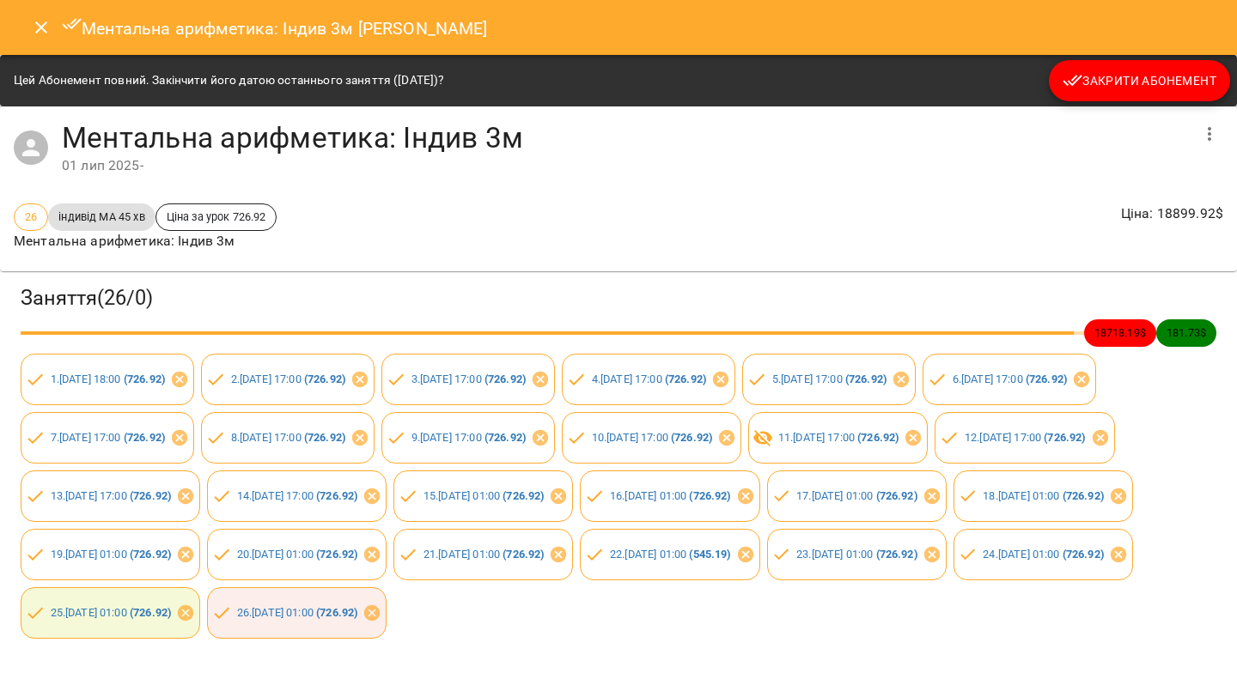
click at [1142, 79] on span "Закрити Абонемент" at bounding box center [1139, 80] width 154 height 21
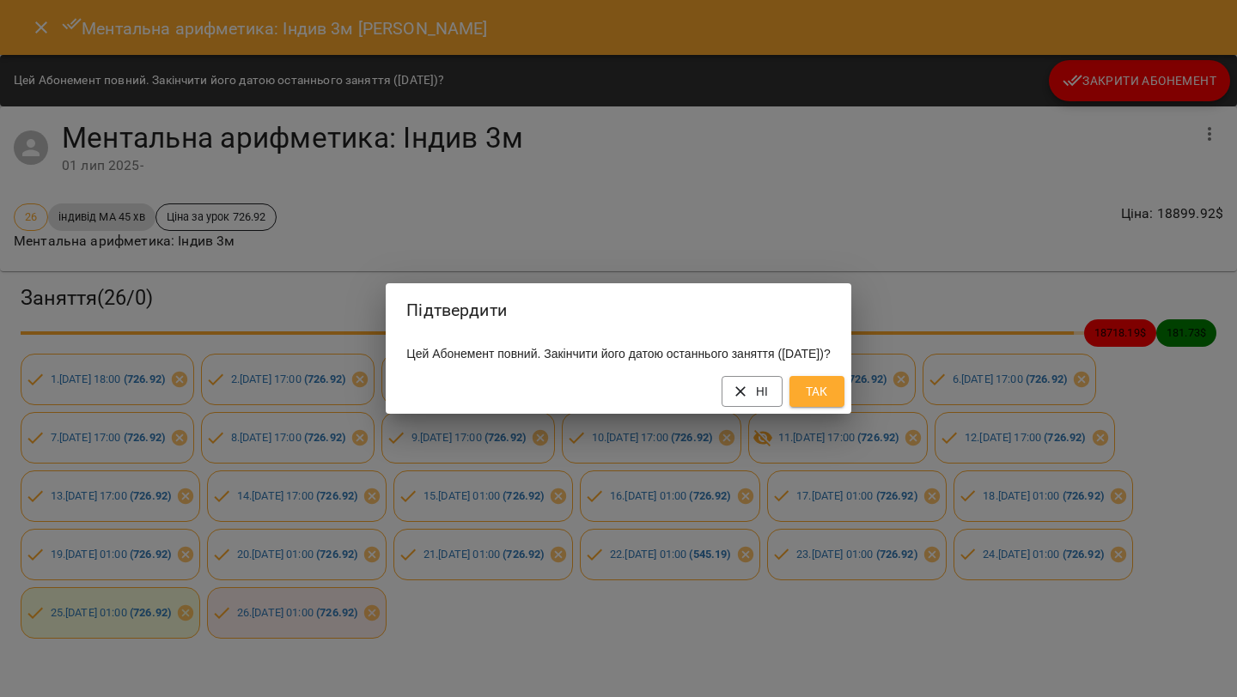
click at [831, 393] on span "Так" at bounding box center [816, 391] width 27 height 21
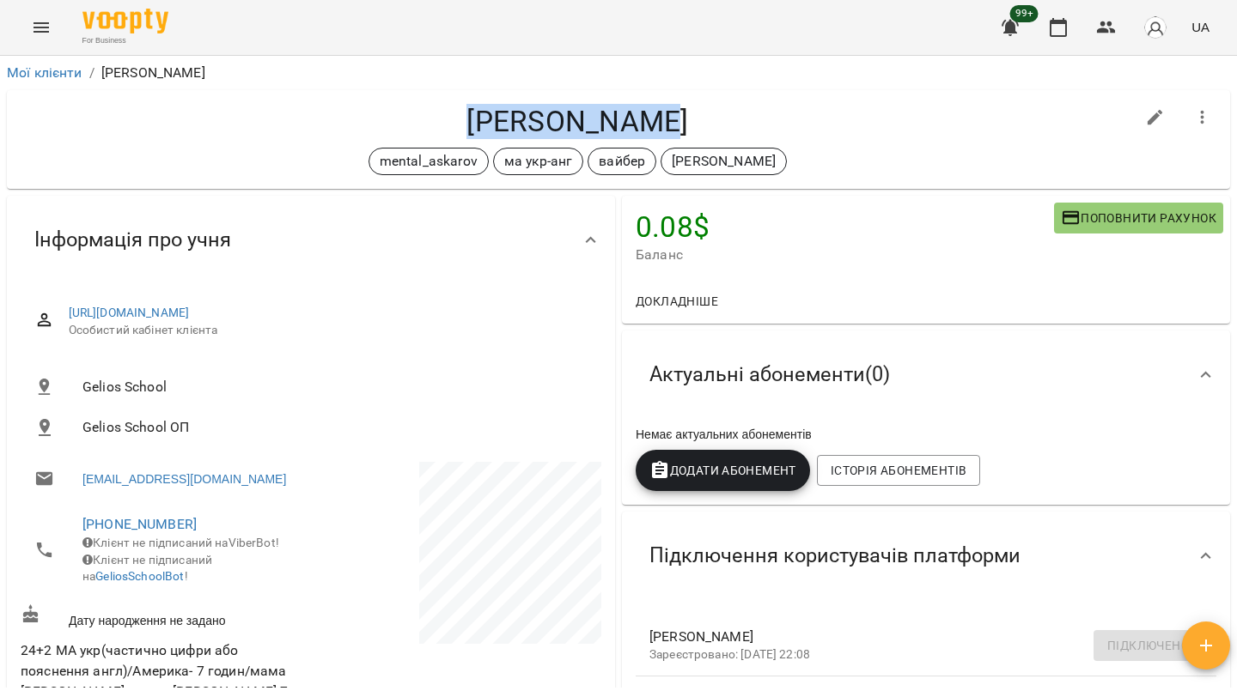
click at [1202, 114] on icon "button" at bounding box center [1202, 117] width 21 height 21
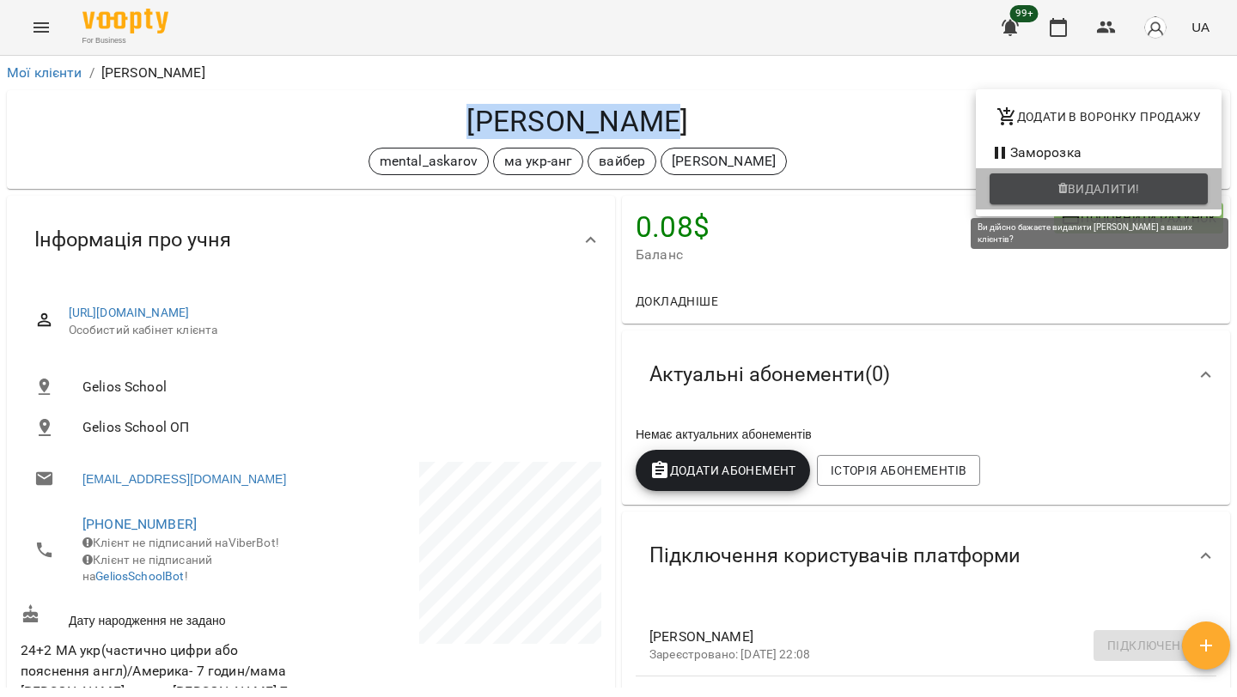
click at [1034, 192] on span "Видалити!" at bounding box center [1098, 189] width 191 height 21
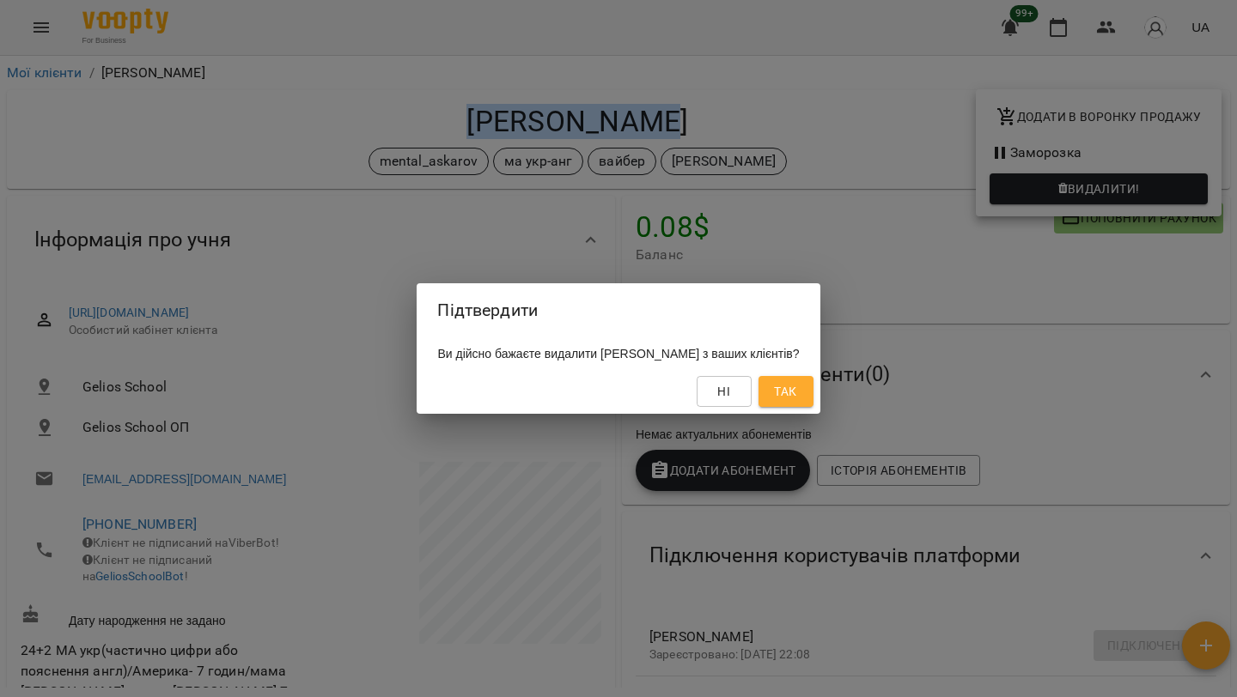
click at [800, 388] on span "Так" at bounding box center [785, 391] width 27 height 21
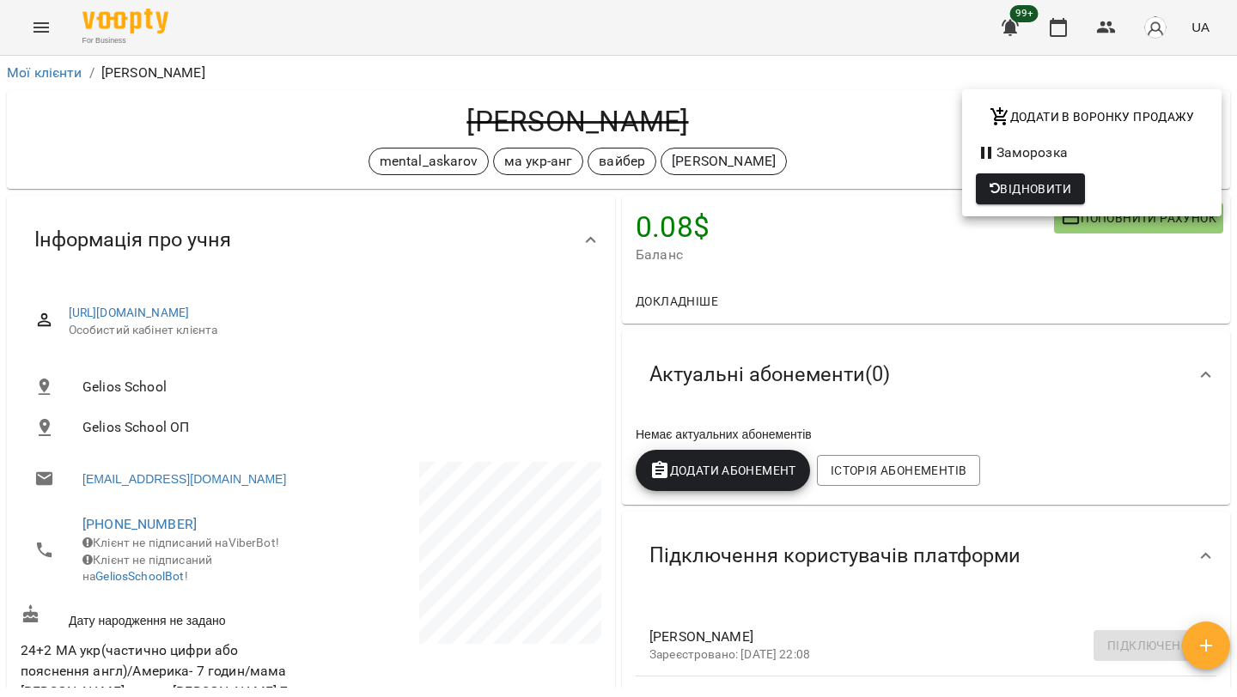
click at [277, 117] on div at bounding box center [618, 348] width 1237 height 697
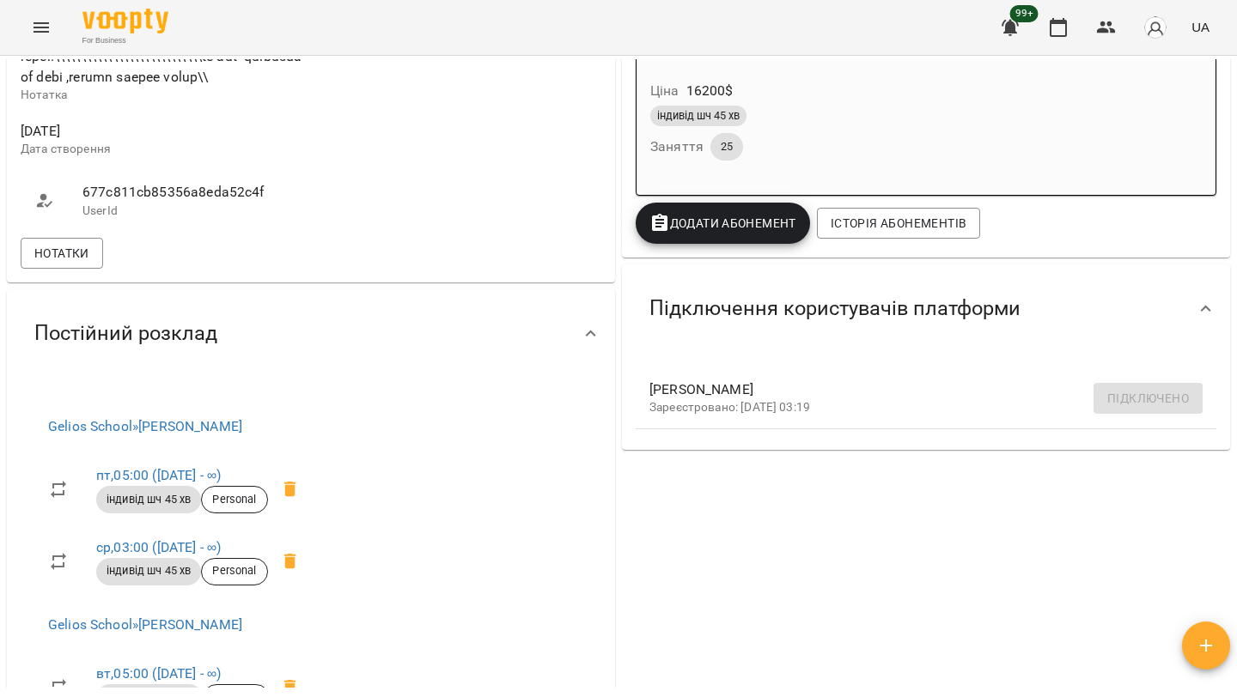
scroll to position [976, 0]
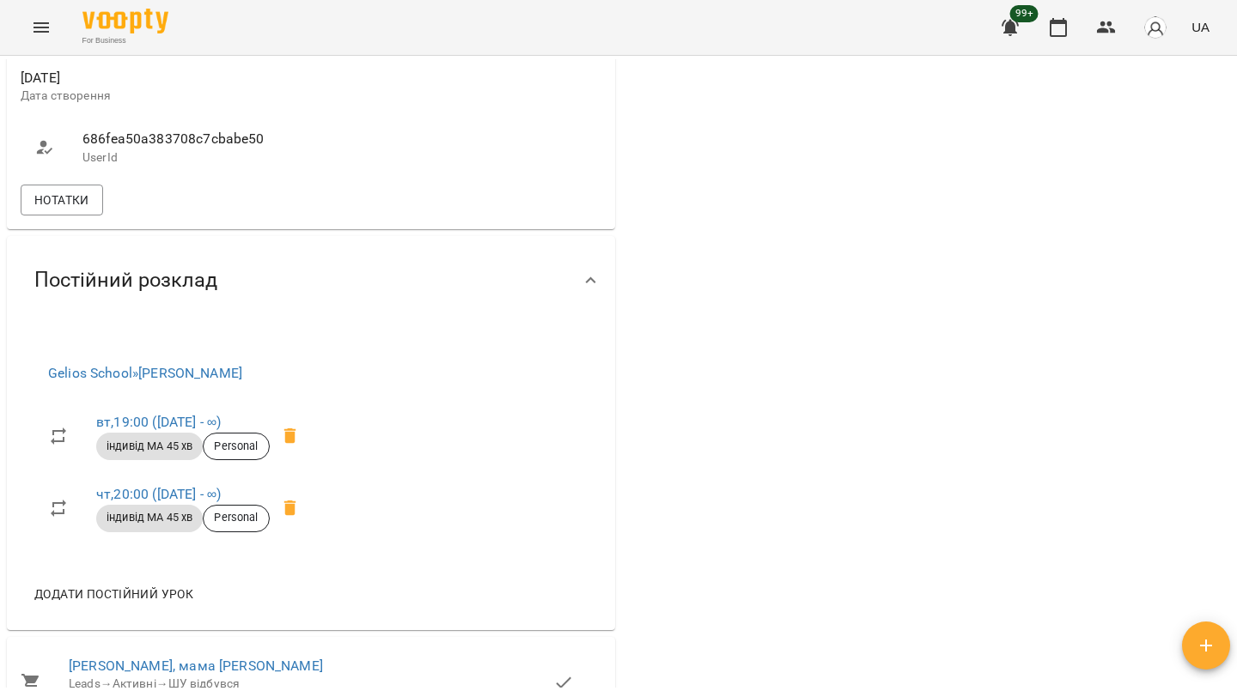
scroll to position [1161, 0]
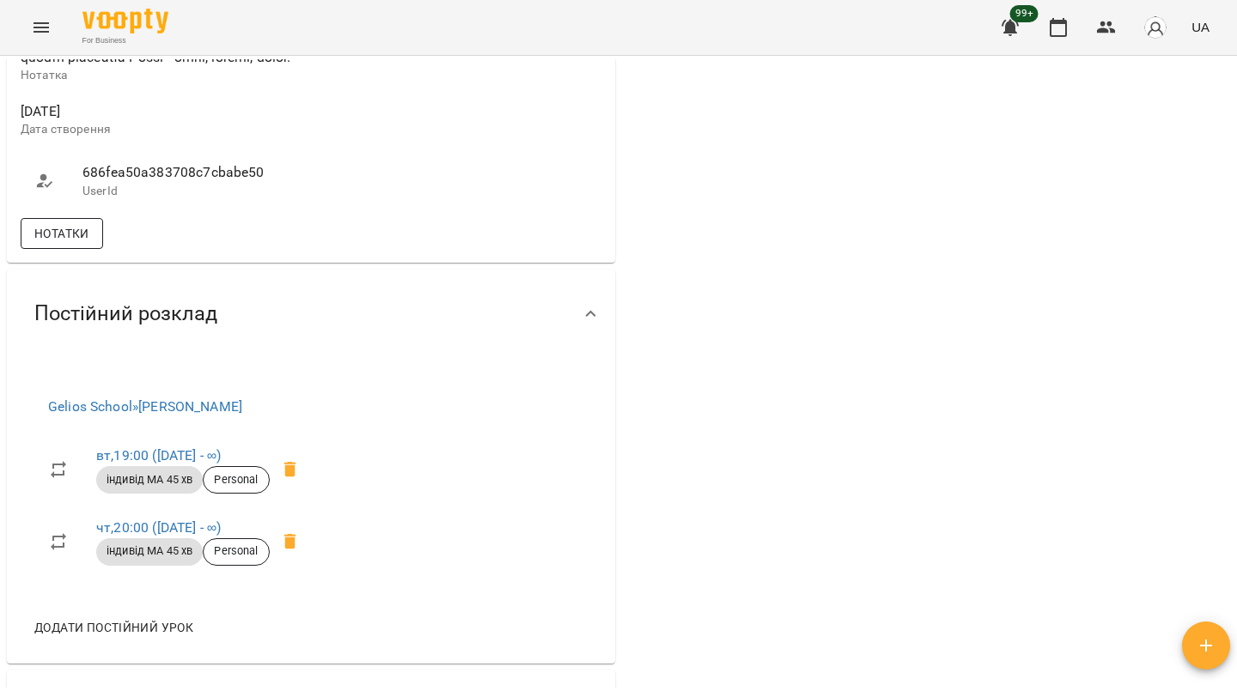
click at [69, 244] on span "Нотатки" at bounding box center [61, 233] width 55 height 21
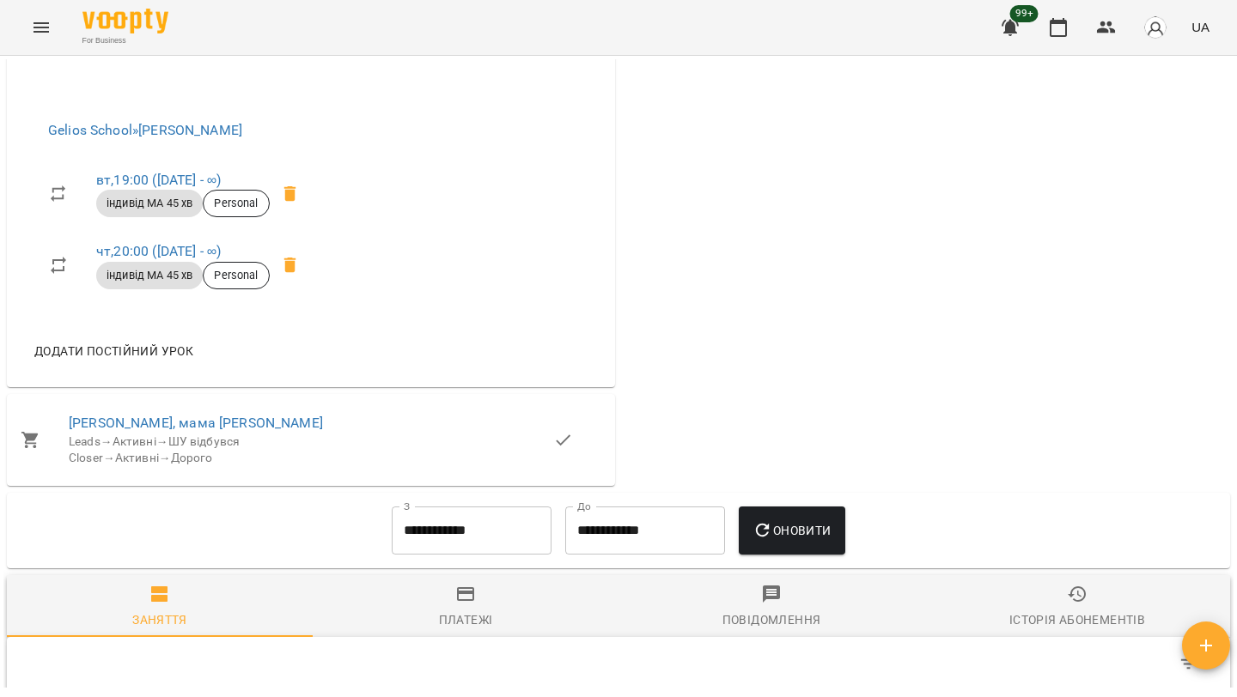
scroll to position [2381, 0]
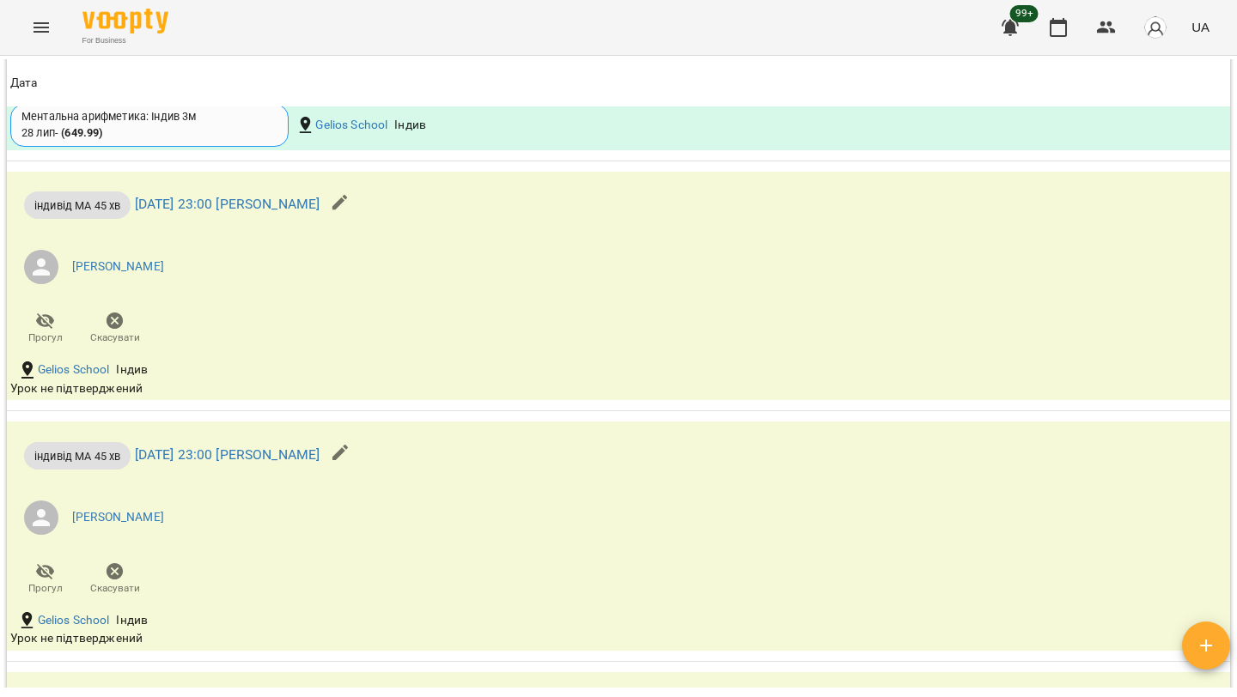
scroll to position [2444, 0]
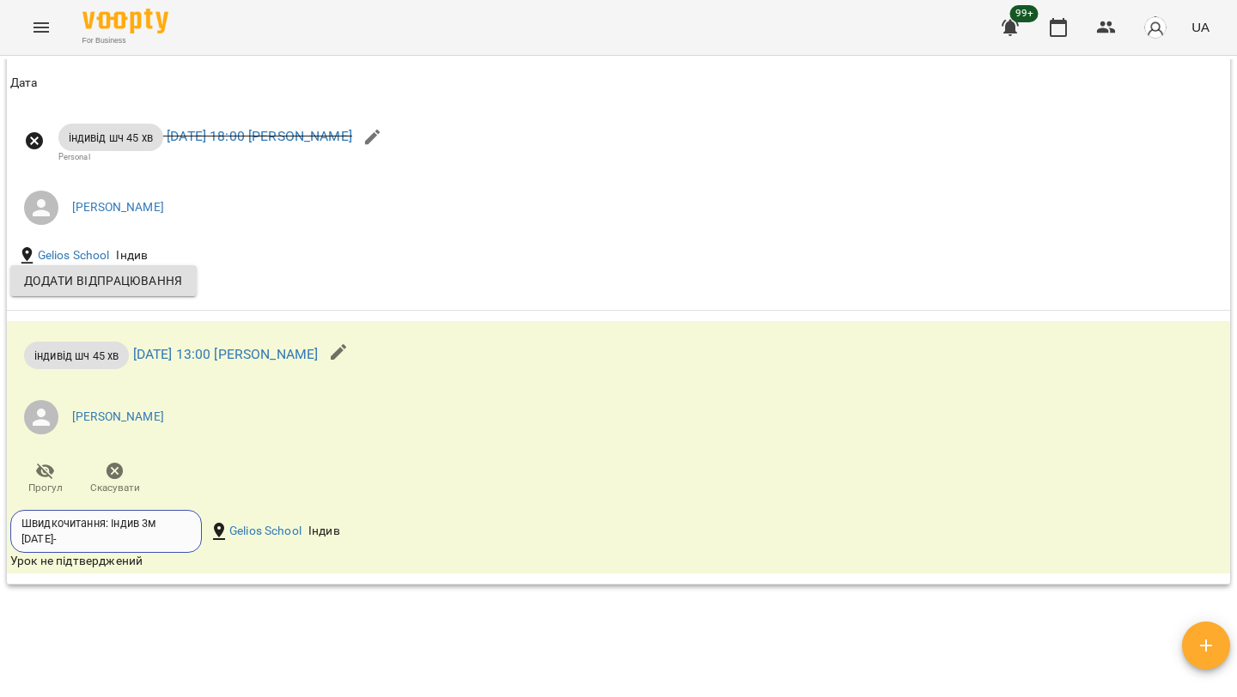
scroll to position [2056, 0]
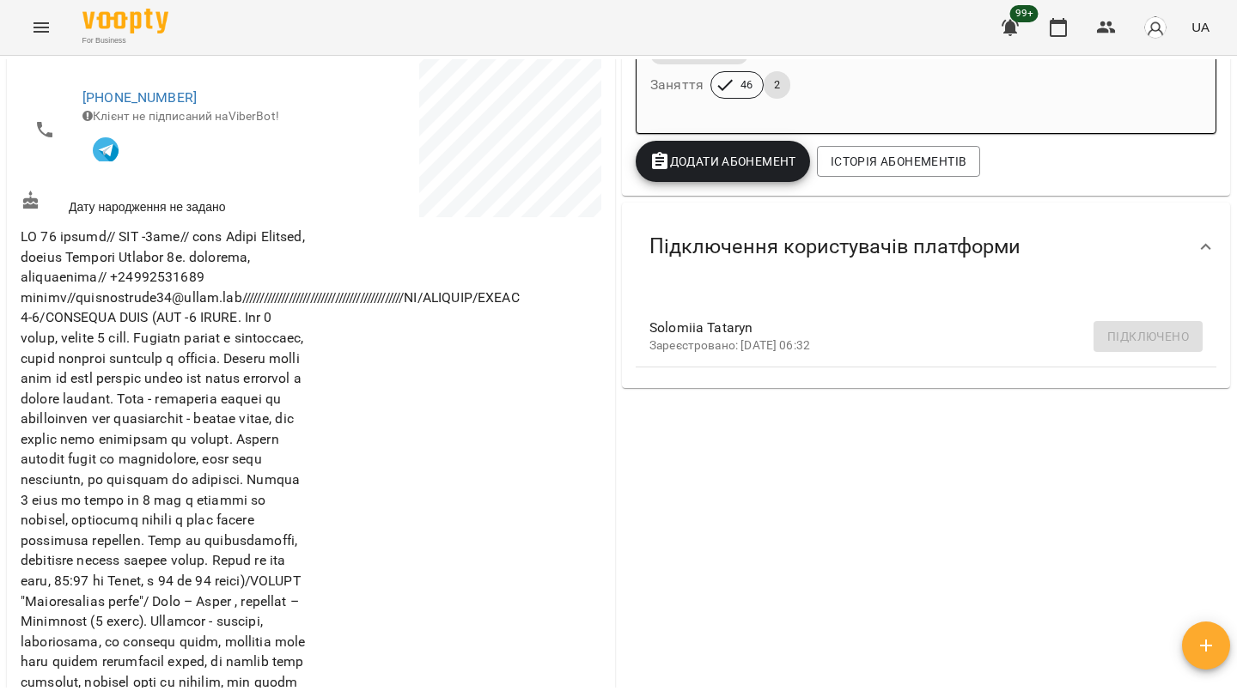
scroll to position [193, 0]
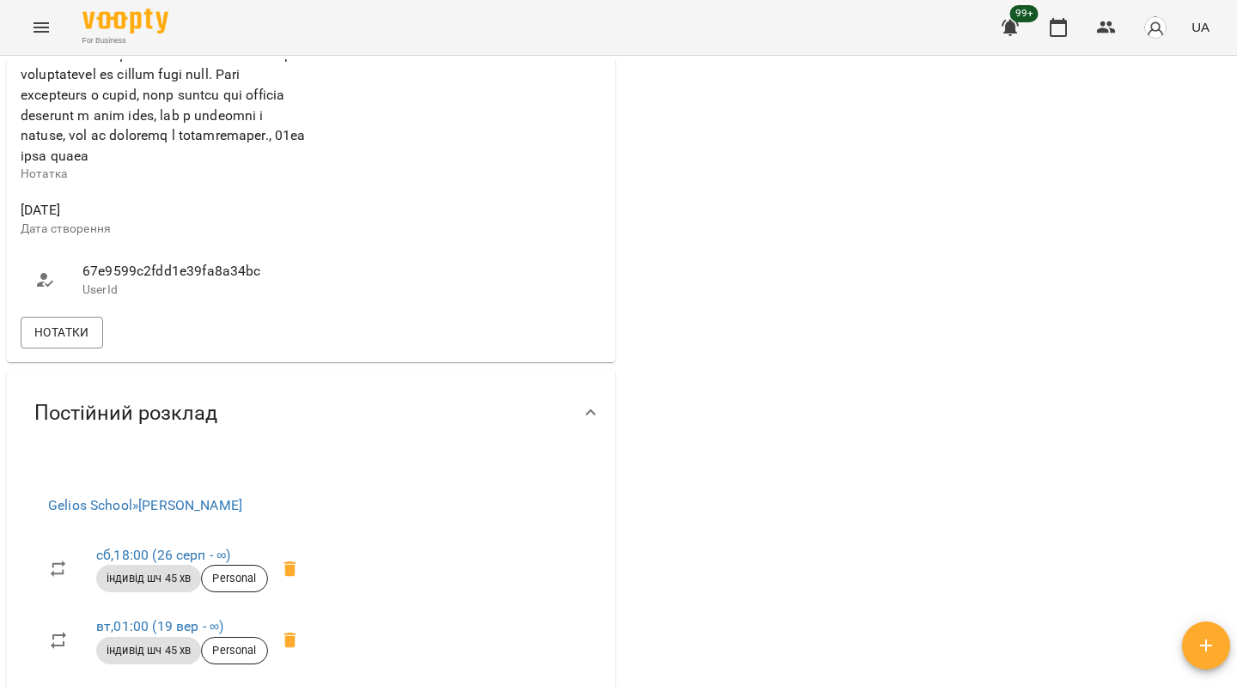
scroll to position [1165, 0]
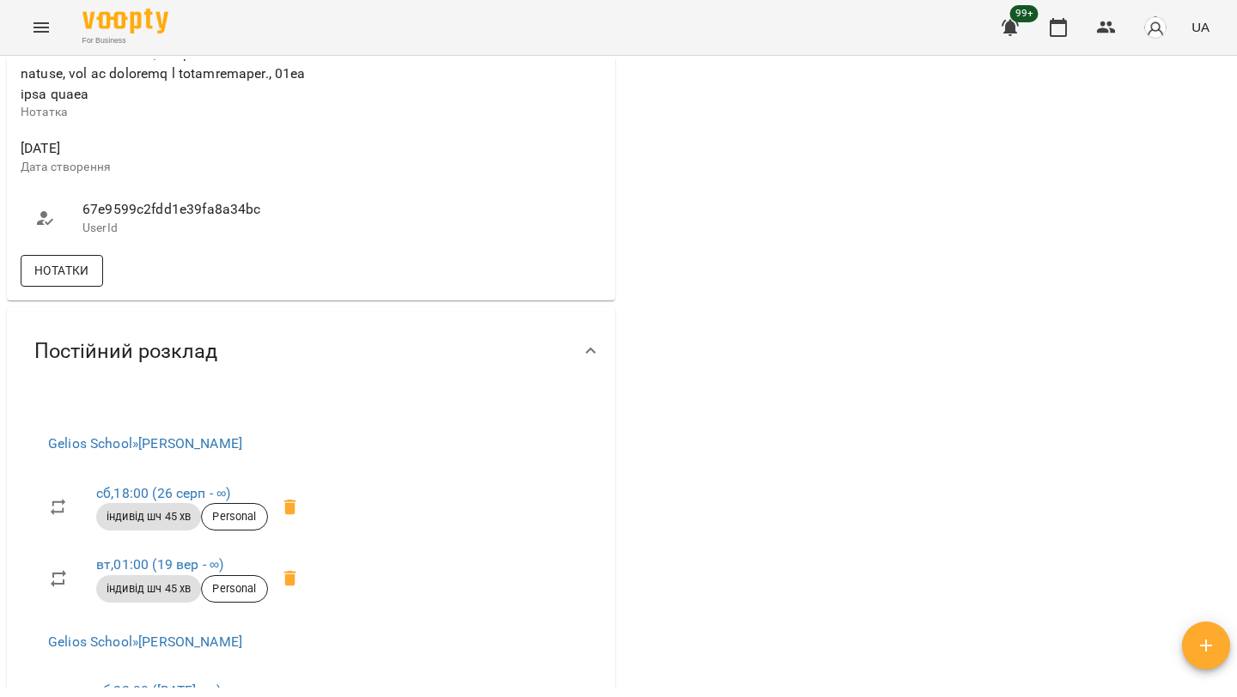
click at [68, 281] on span "Нотатки" at bounding box center [61, 270] width 55 height 21
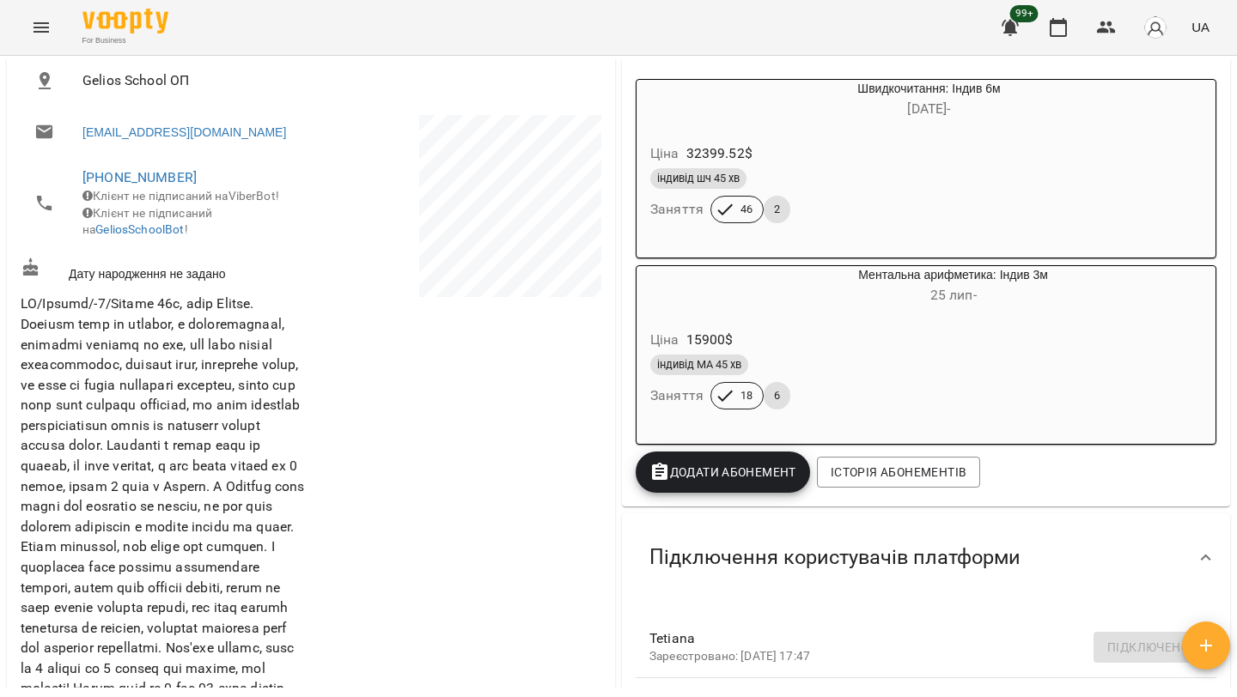
scroll to position [0, 0]
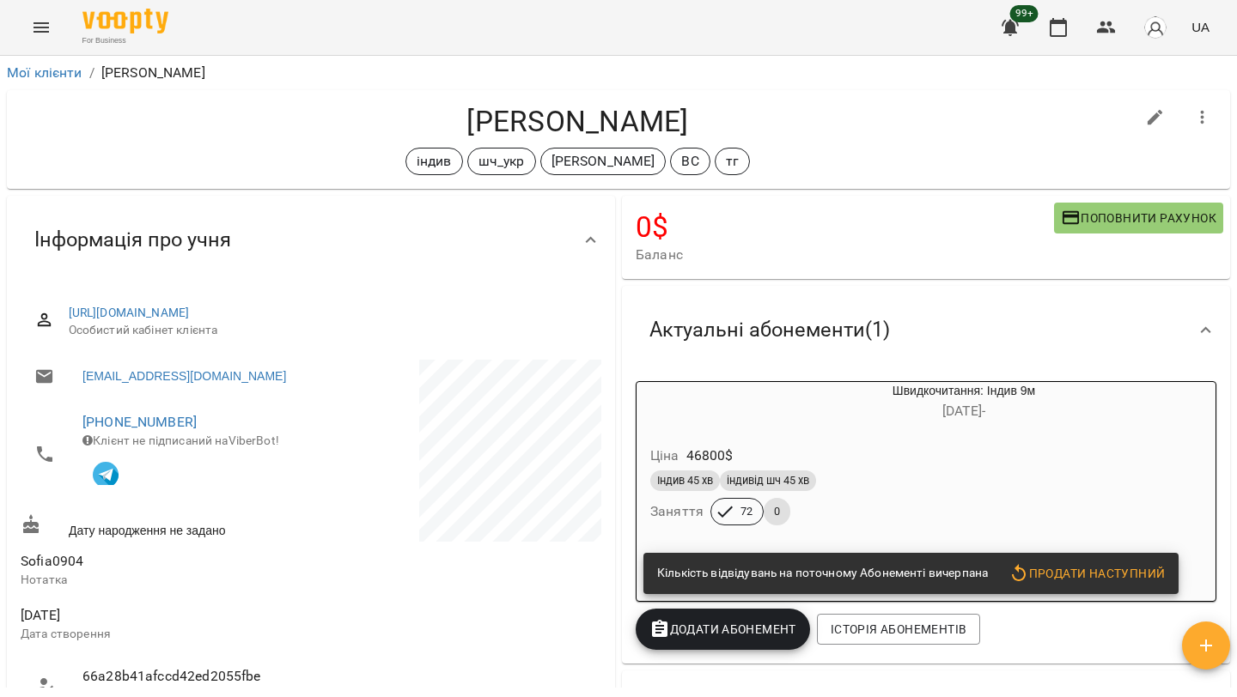
drag, startPoint x: 699, startPoint y: 113, endPoint x: 352, endPoint y: 110, distance: 347.0
click at [352, 110] on h4 "Смірнова Софія" at bounding box center [578, 121] width 1114 height 35
copy h4 "Смірнова Софія"
click at [908, 472] on div "Індив 45 хв індивід шч 45 хв" at bounding box center [922, 481] width 545 height 21
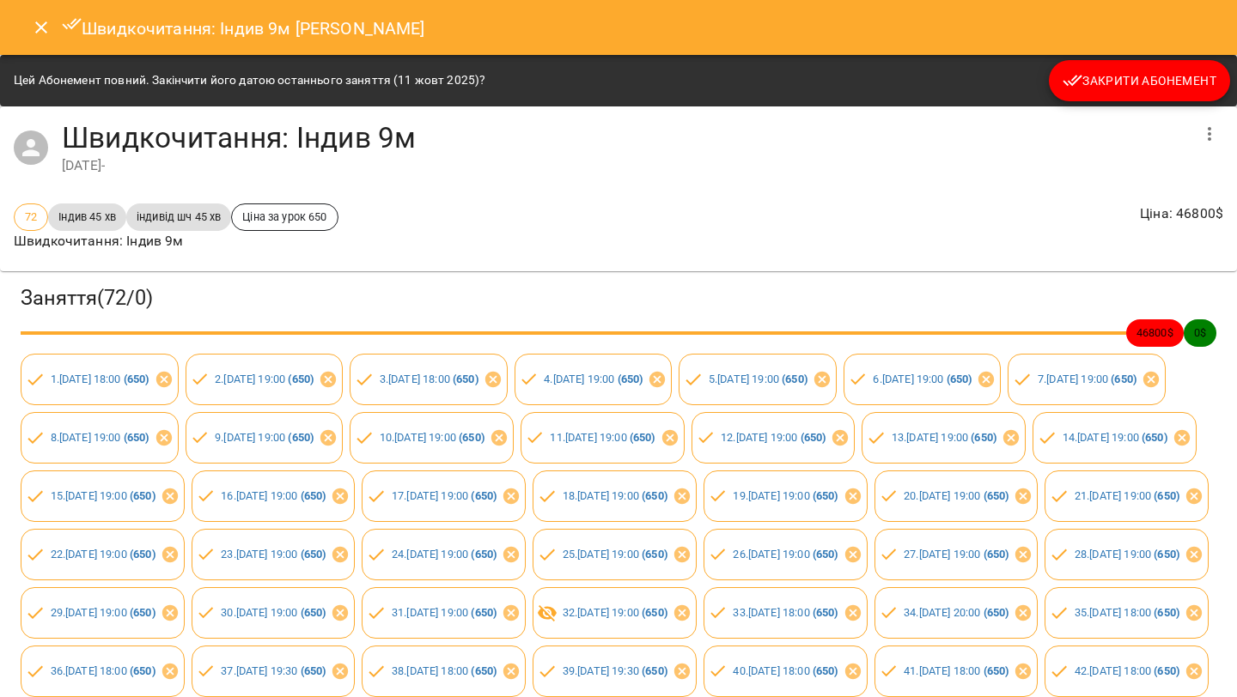
click at [1170, 85] on span "Закрити Абонемент" at bounding box center [1139, 80] width 154 height 21
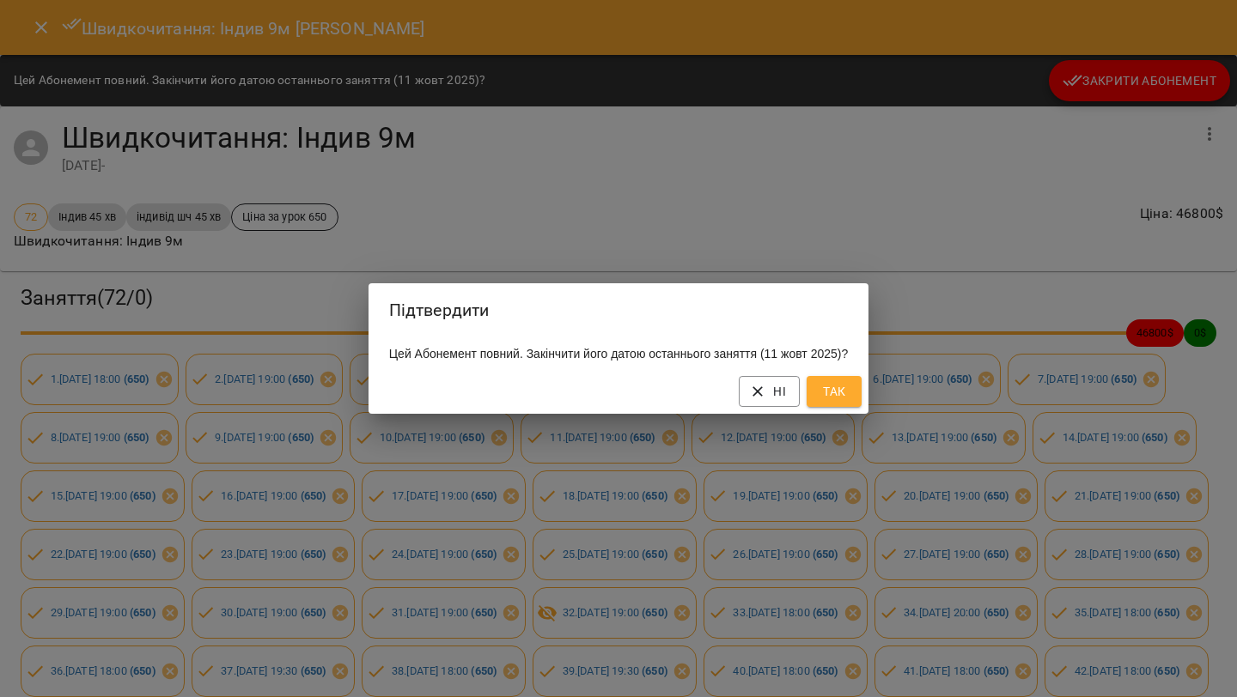
click at [848, 396] on span "Так" at bounding box center [833, 391] width 27 height 21
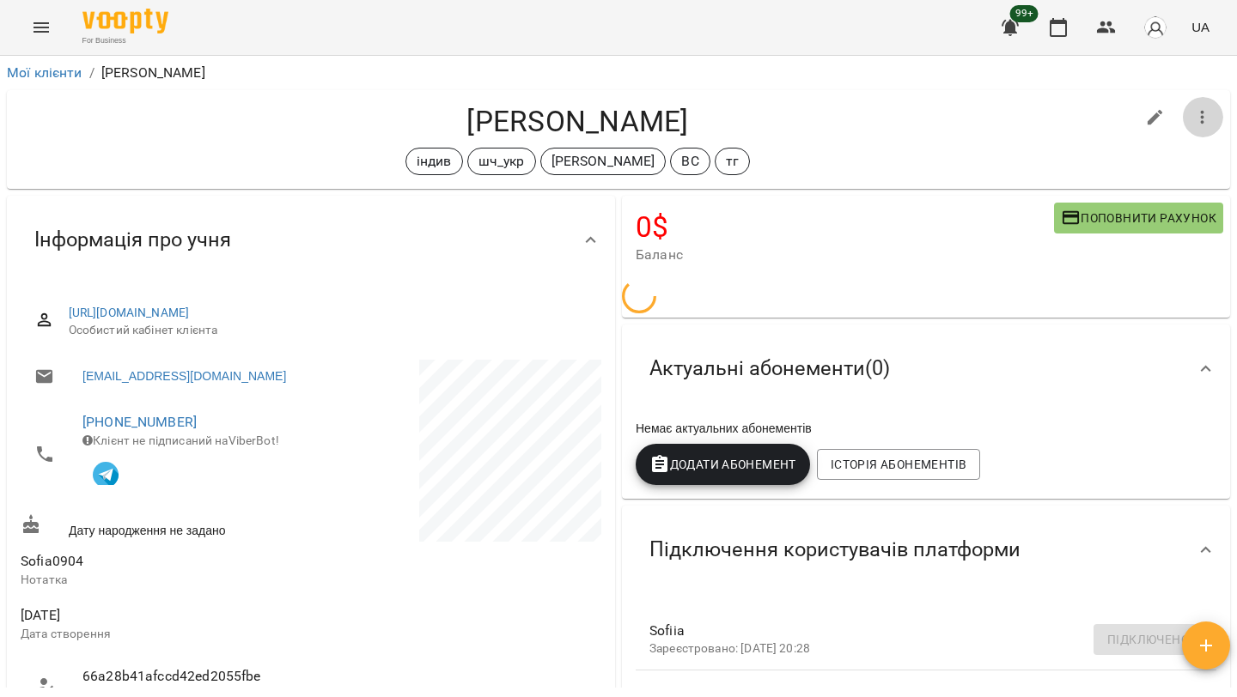
click at [1198, 107] on icon "button" at bounding box center [1202, 117] width 21 height 21
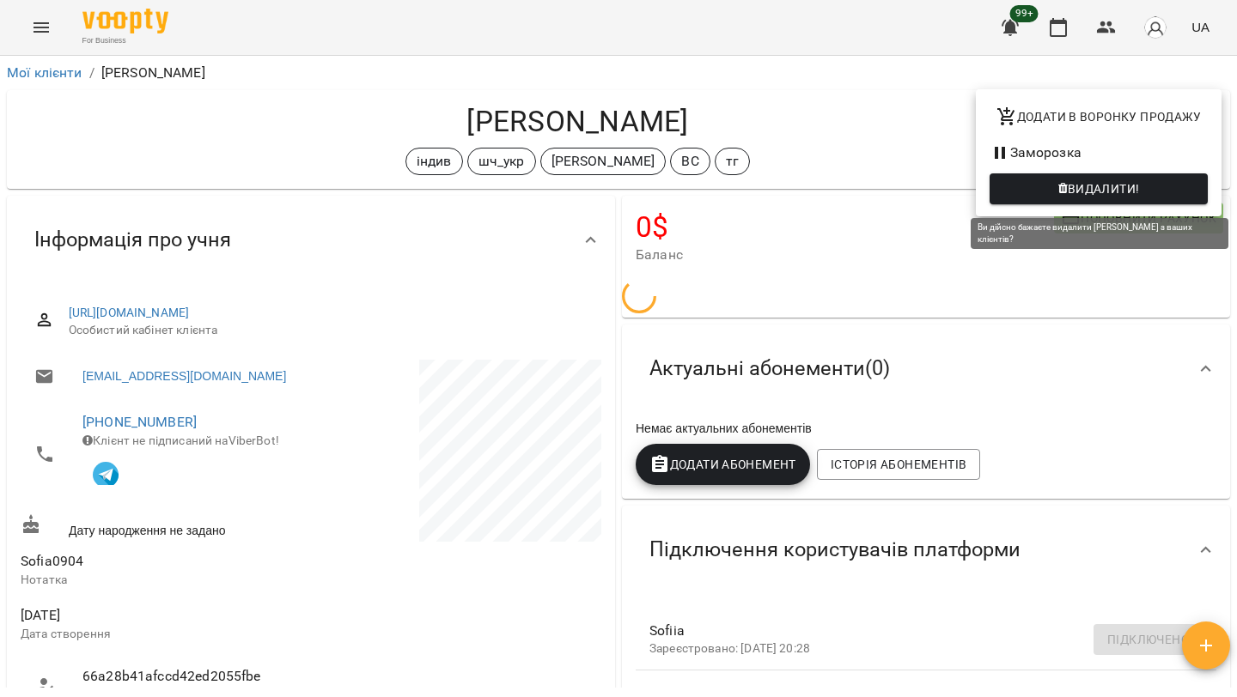
click at [1129, 195] on span "Видалити!" at bounding box center [1104, 189] width 72 height 21
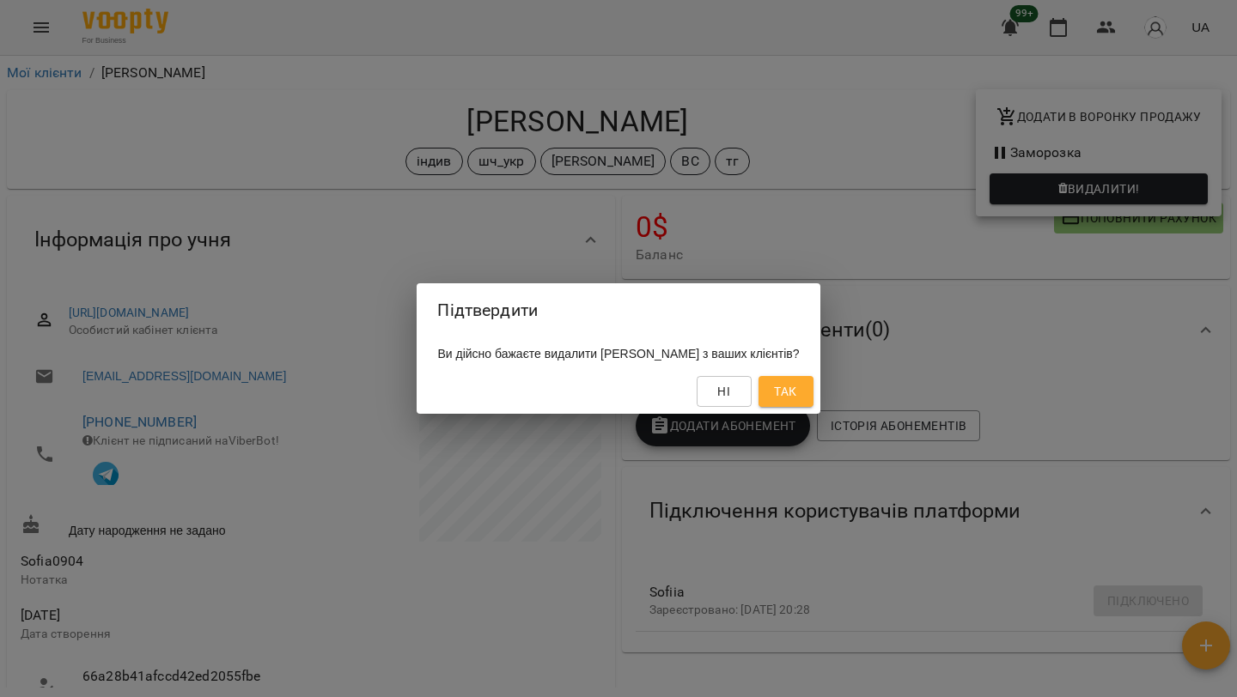
click at [813, 394] on button "Так" at bounding box center [785, 391] width 55 height 31
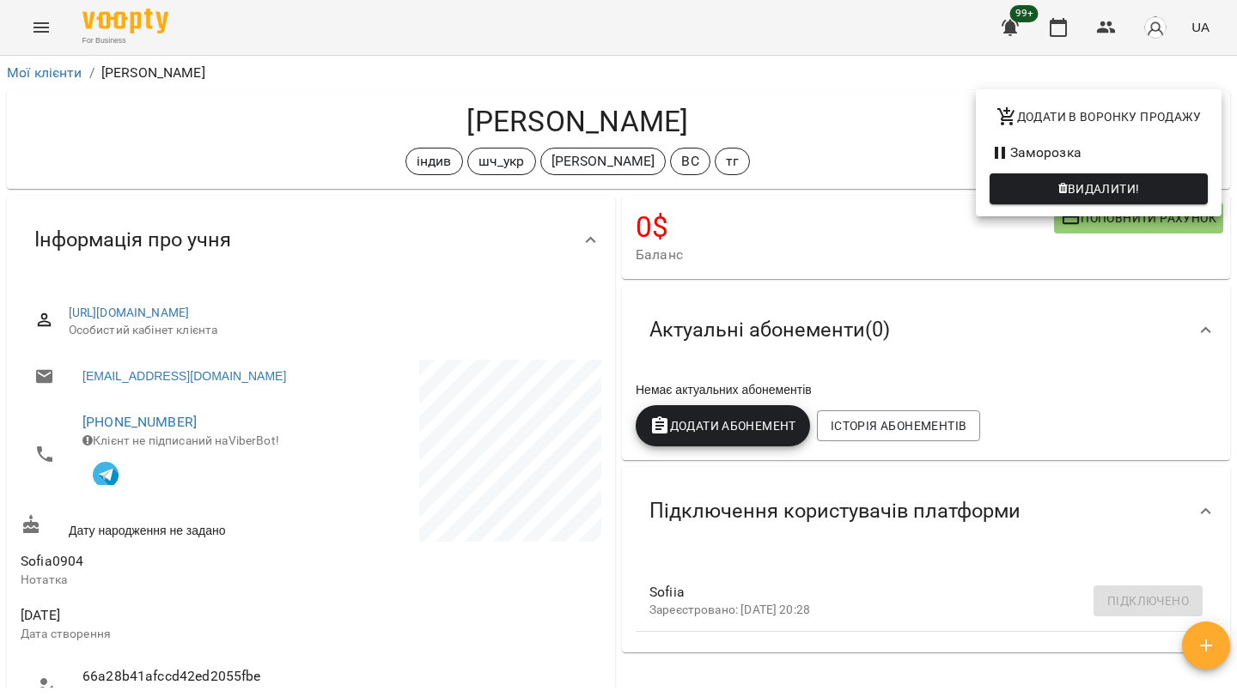
click at [684, 114] on div at bounding box center [618, 348] width 1237 height 697
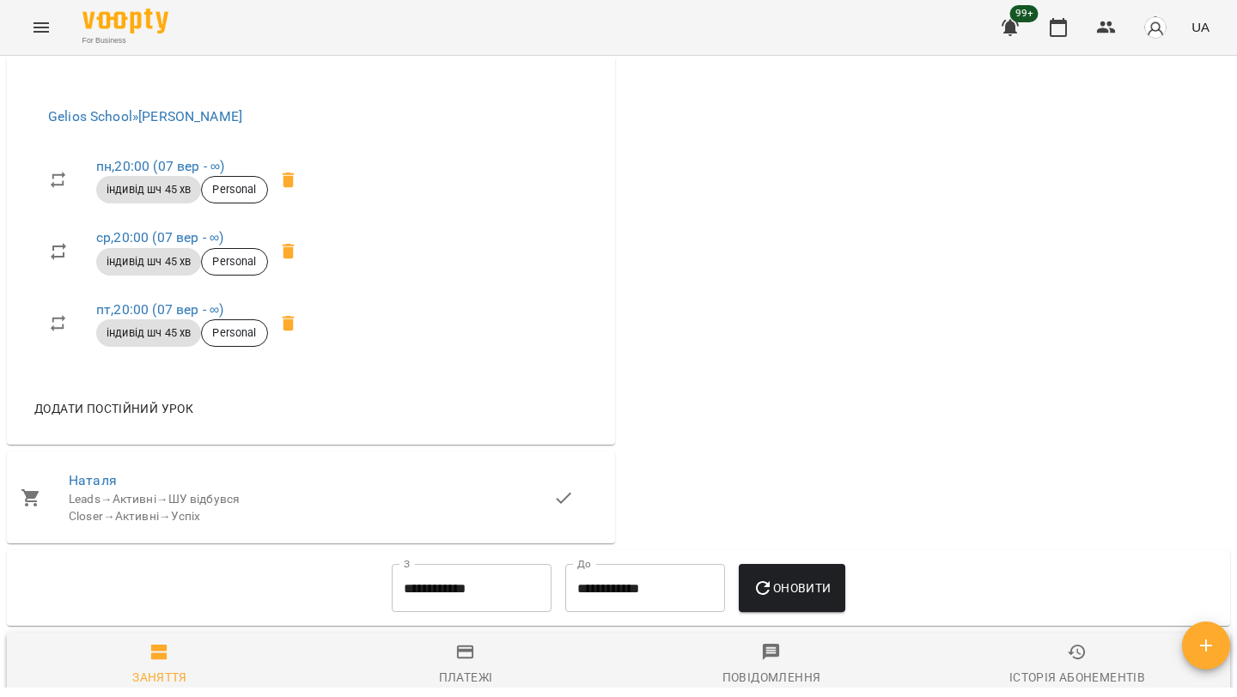
scroll to position [1637, 0]
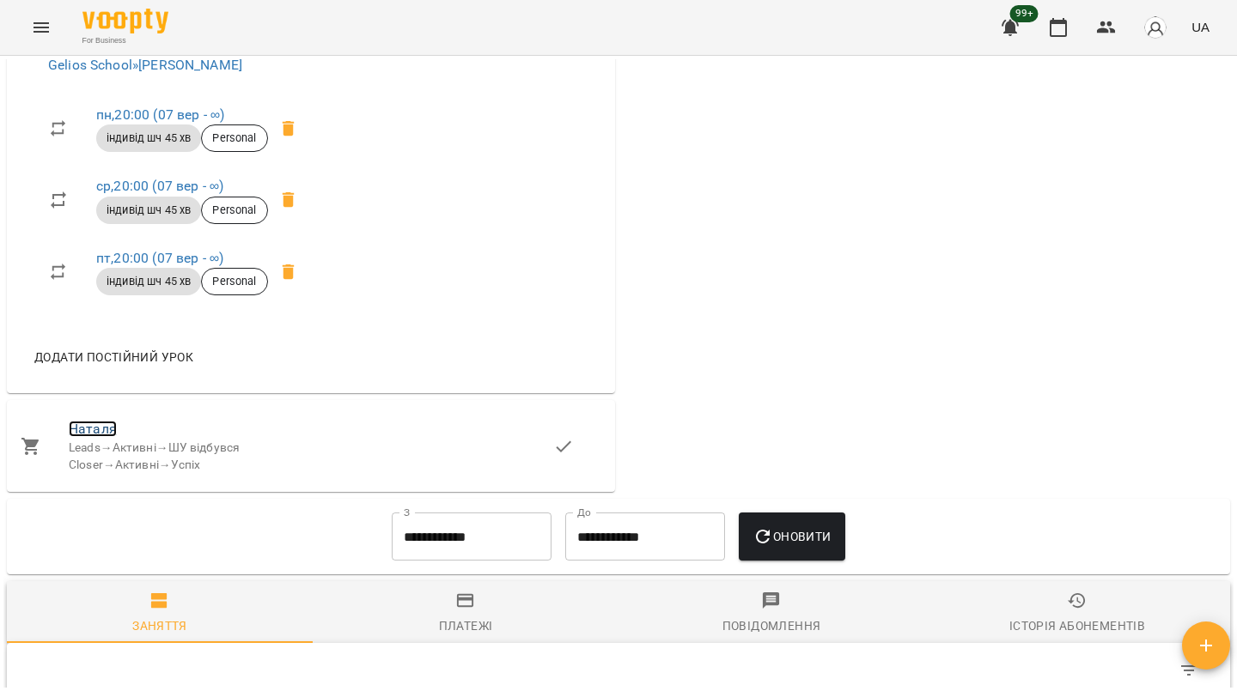
click at [92, 437] on link "Наталя" at bounding box center [93, 429] width 48 height 16
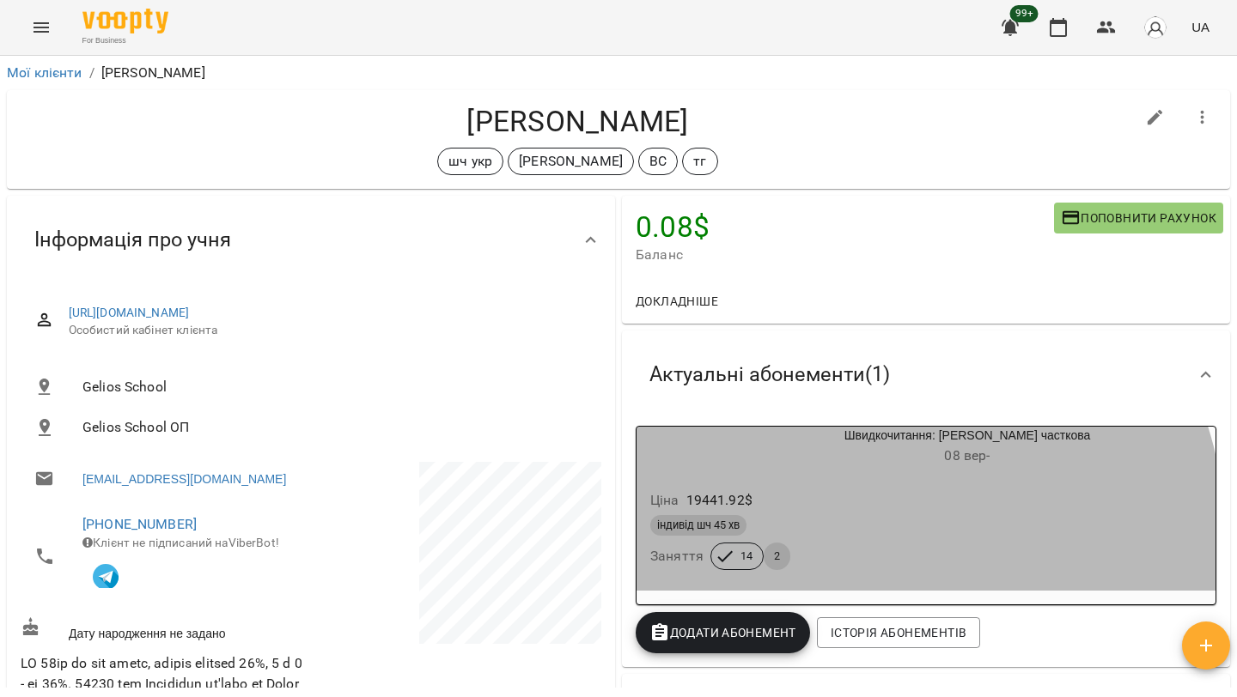
click at [880, 531] on div "індивід шч 45 хв" at bounding box center [925, 525] width 551 height 21
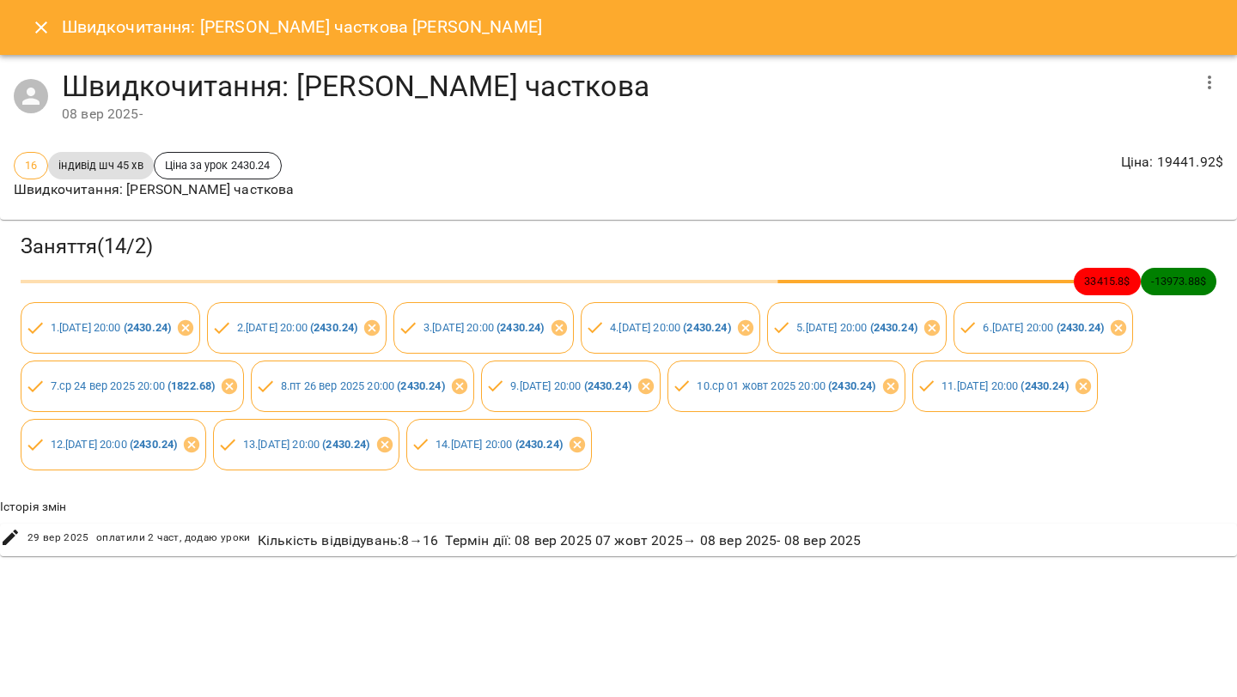
click at [1216, 92] on button "button" at bounding box center [1209, 82] width 41 height 41
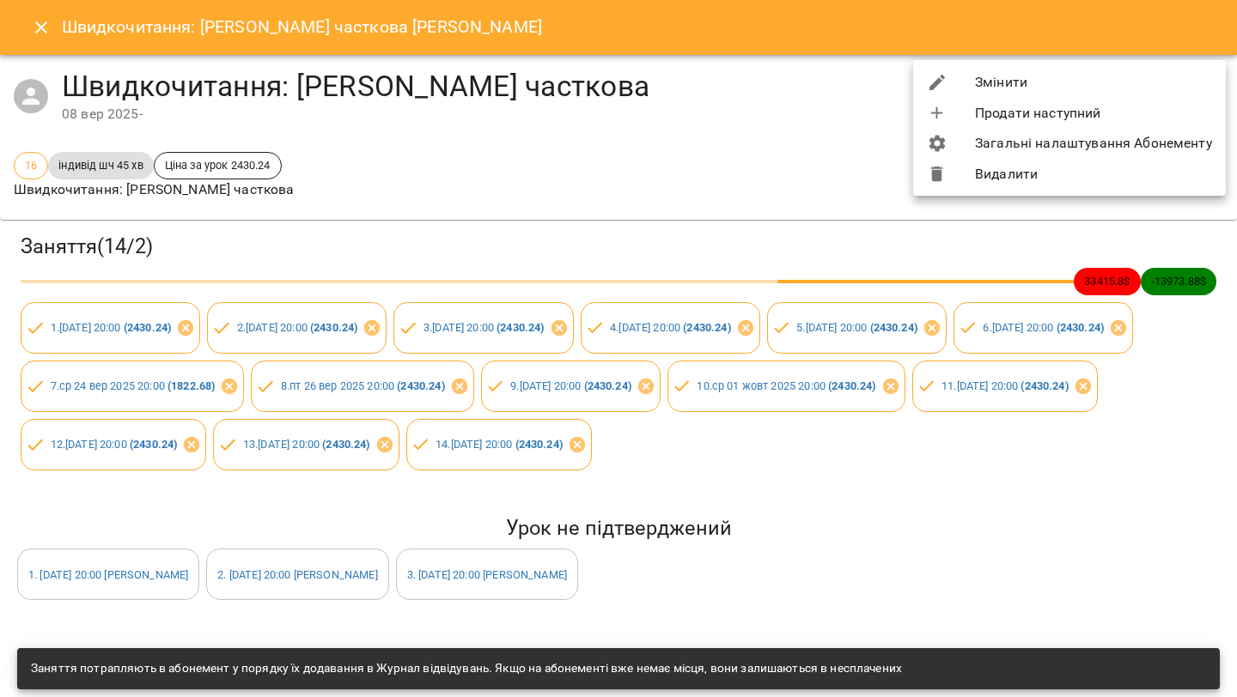
click at [1129, 82] on li "Змінити" at bounding box center [1069, 82] width 313 height 31
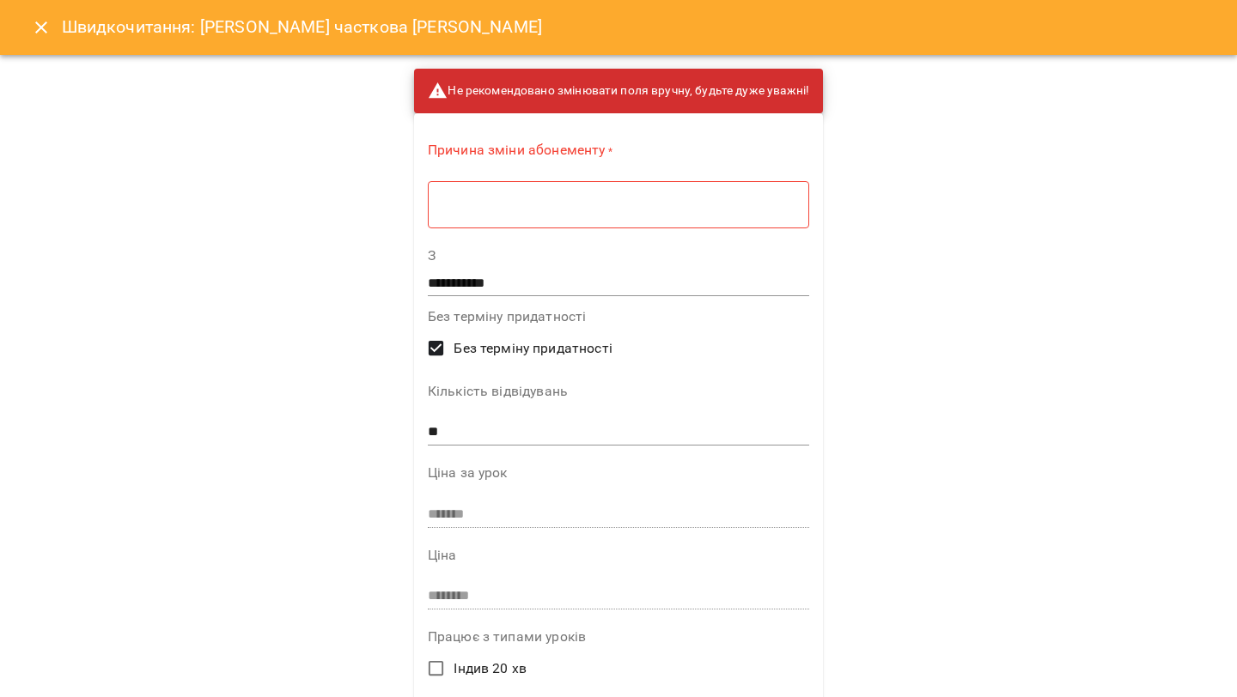
click at [633, 206] on textarea at bounding box center [618, 205] width 357 height 16
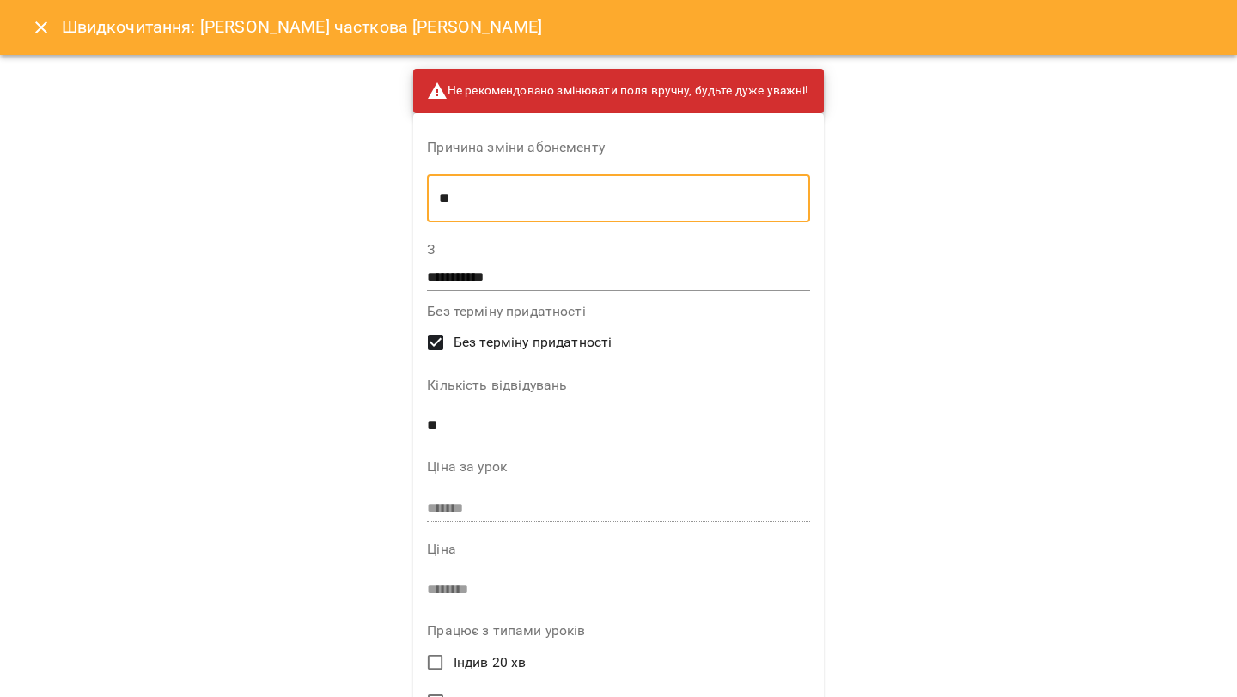
type textarea "**"
click at [674, 422] on input "**" at bounding box center [618, 426] width 382 height 27
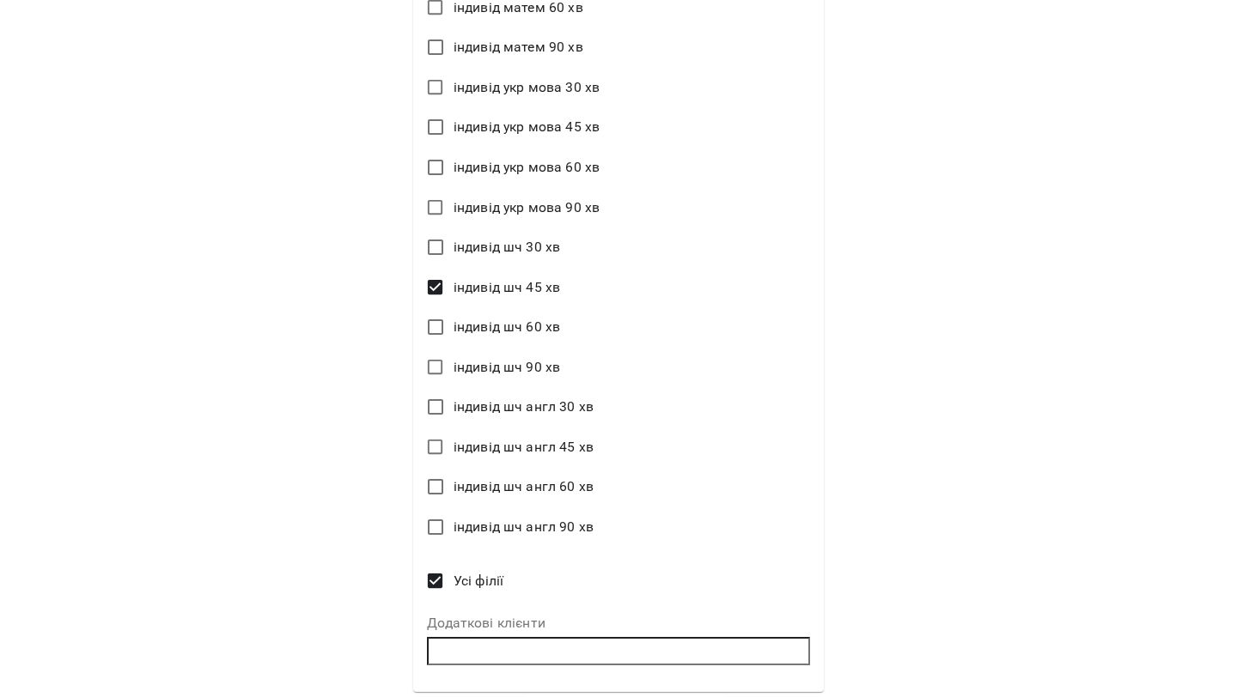
scroll to position [2267, 0]
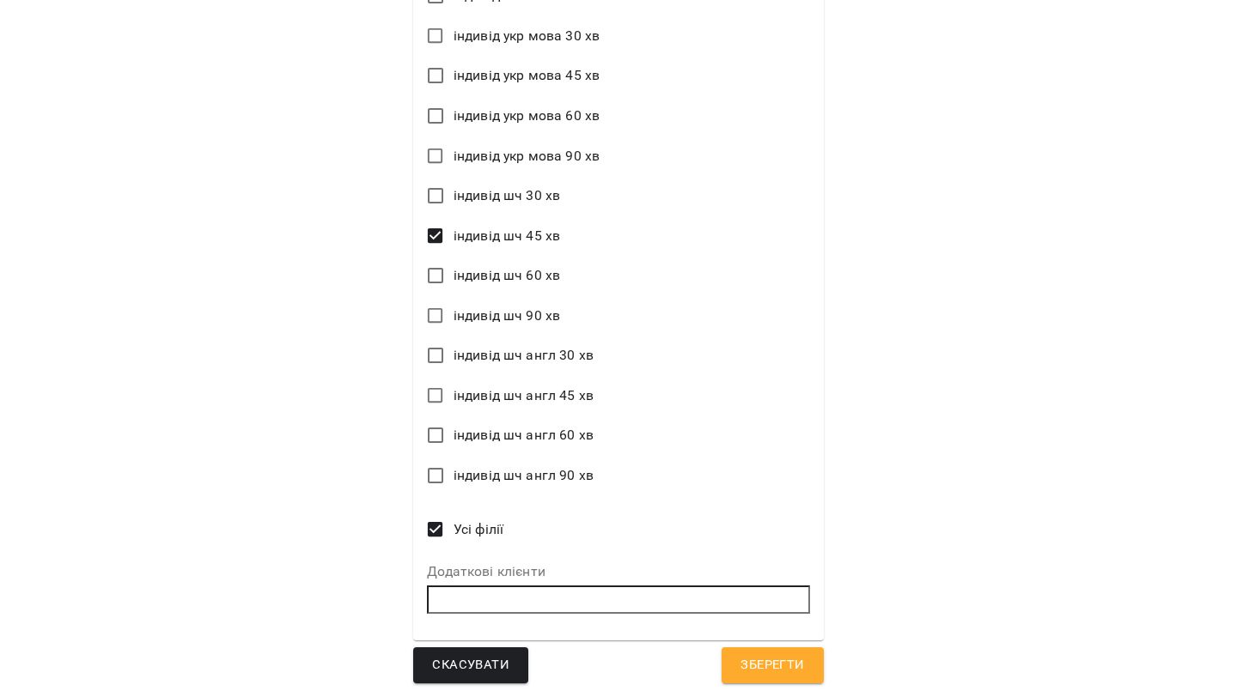
type input "**"
click at [784, 661] on span "Зберегти" at bounding box center [772, 665] width 64 height 22
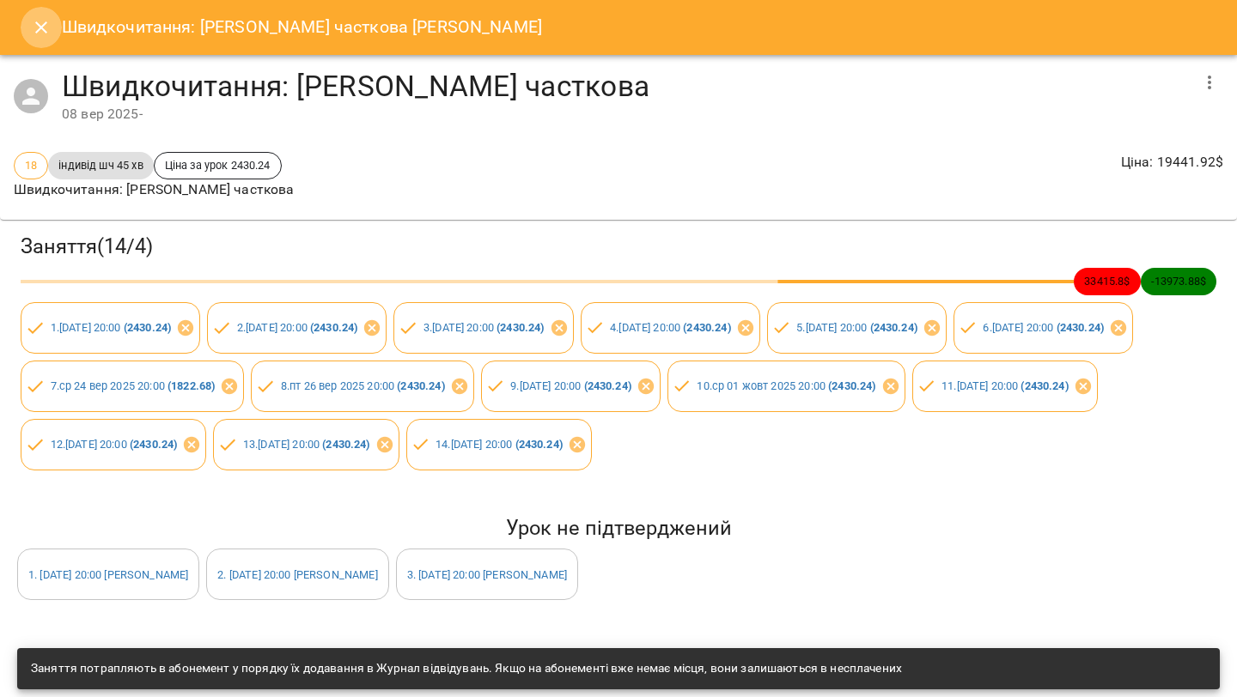
click at [43, 40] on button "Close" at bounding box center [41, 27] width 41 height 41
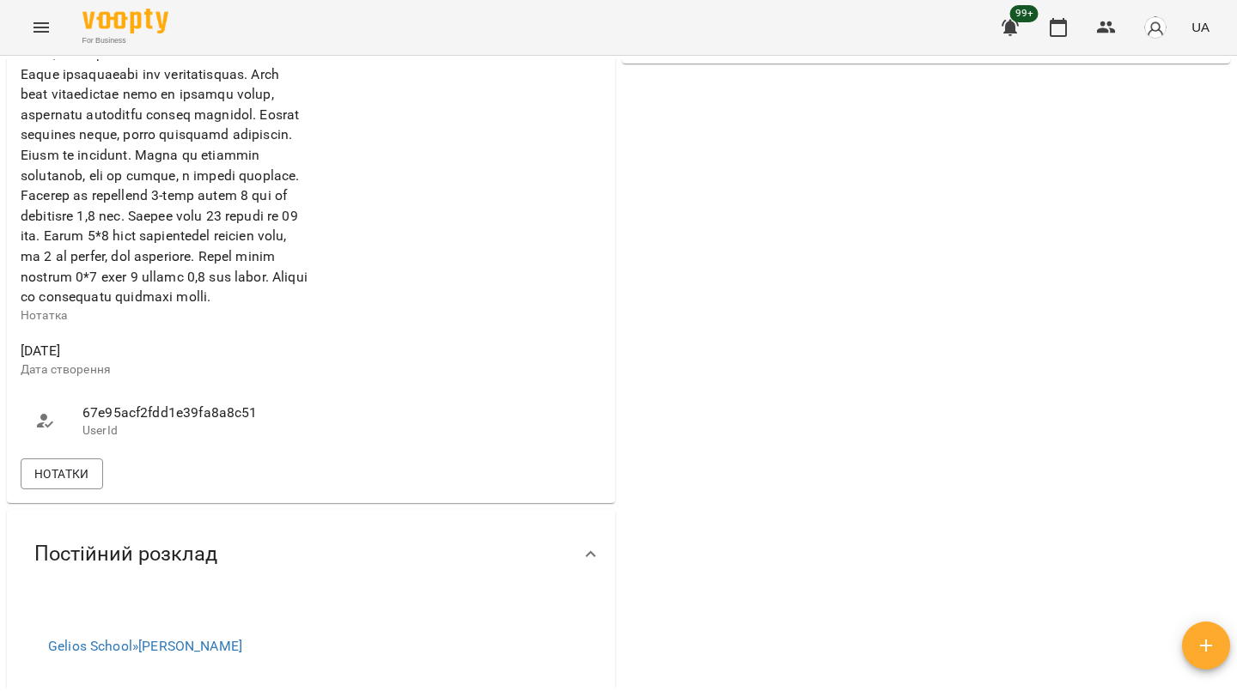
scroll to position [785, 0]
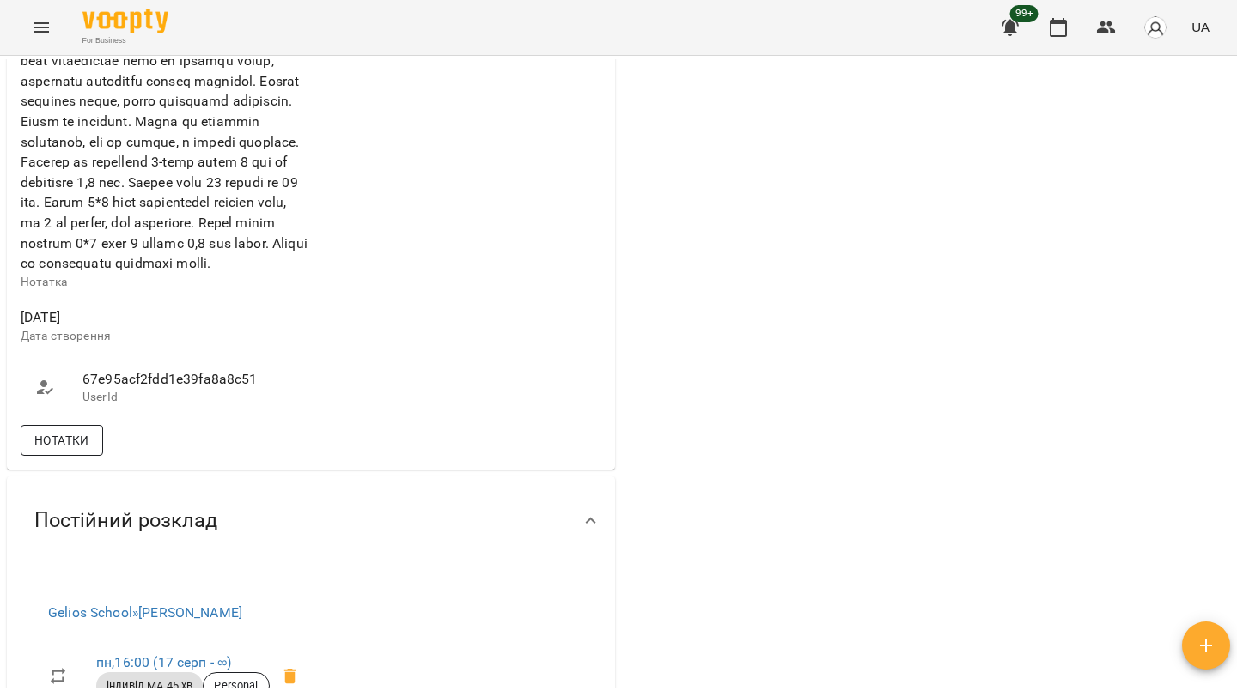
click at [87, 456] on button "Нотатки" at bounding box center [62, 440] width 82 height 31
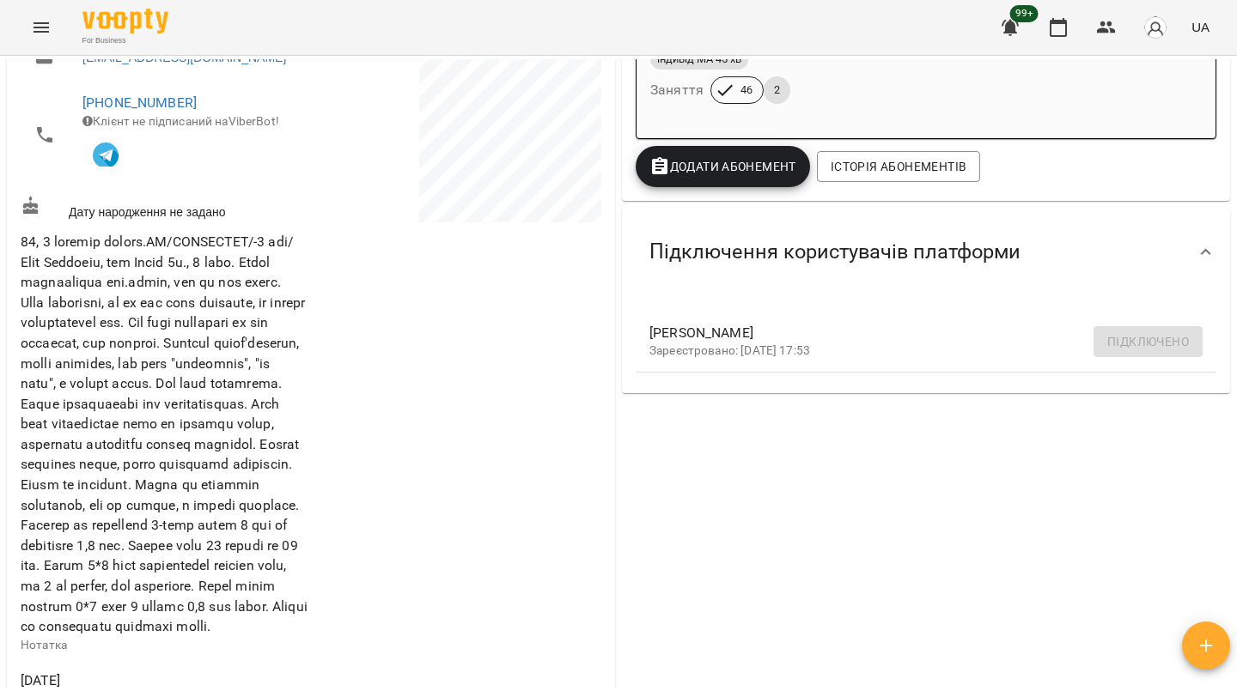
scroll to position [0, 0]
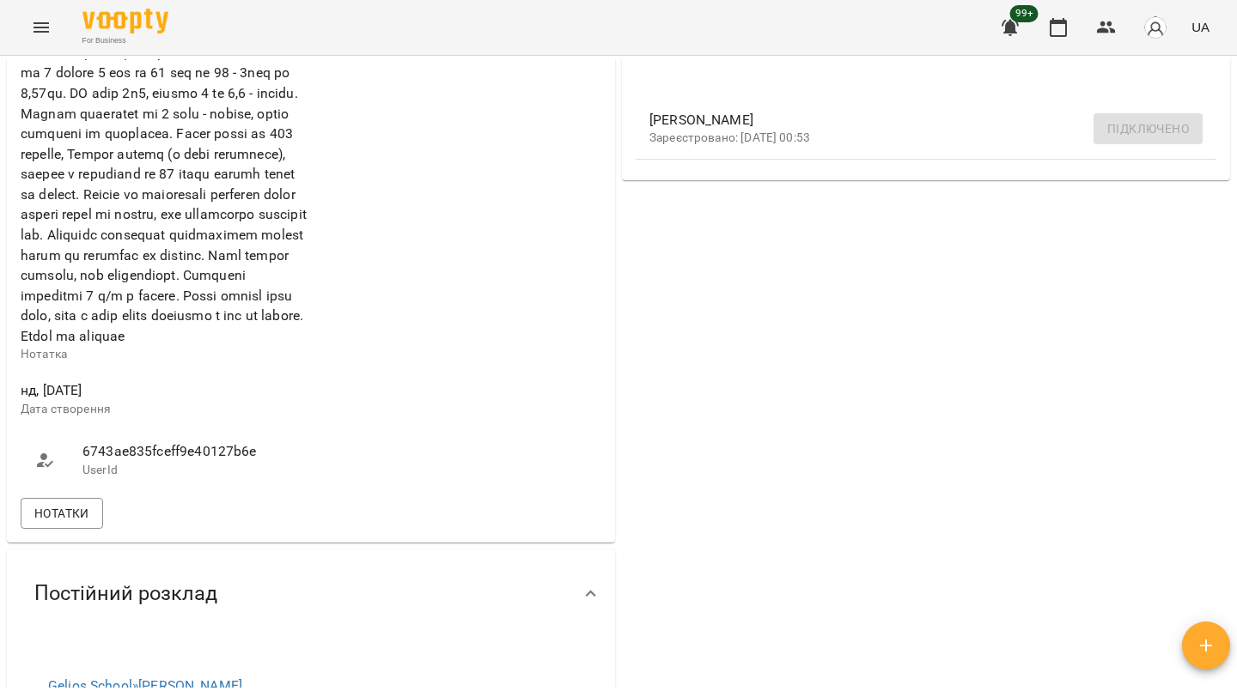
scroll to position [837, 0]
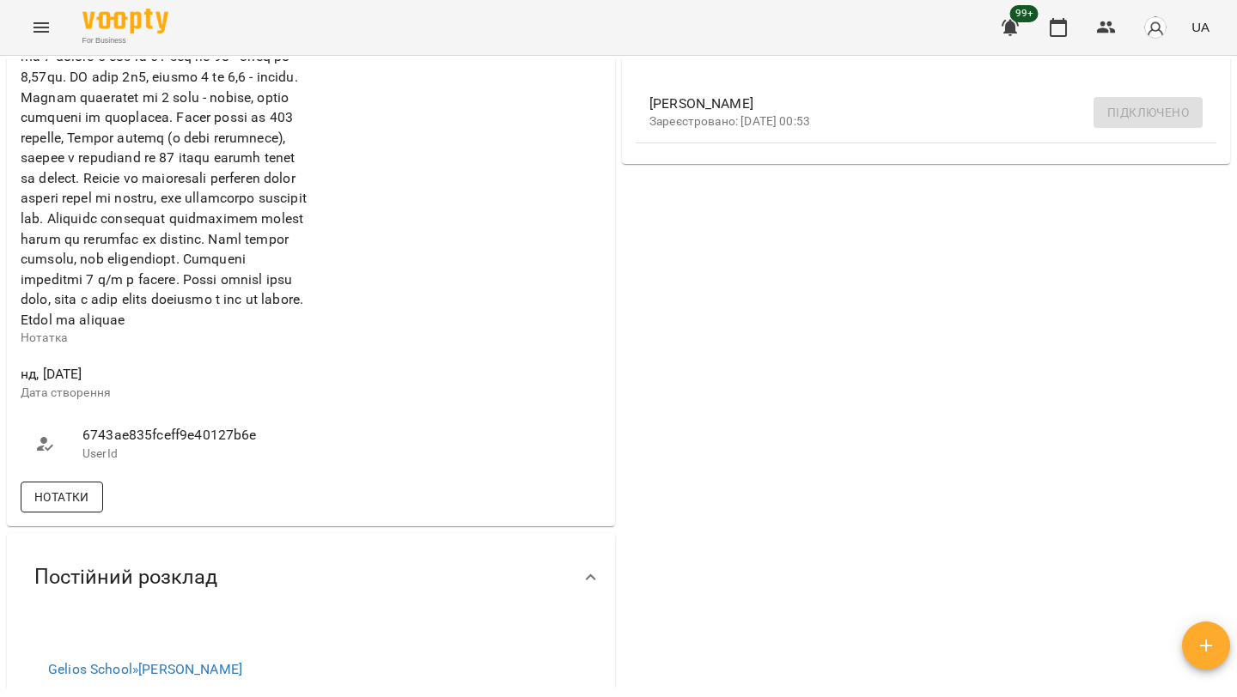
click at [94, 513] on button "Нотатки" at bounding box center [62, 497] width 82 height 31
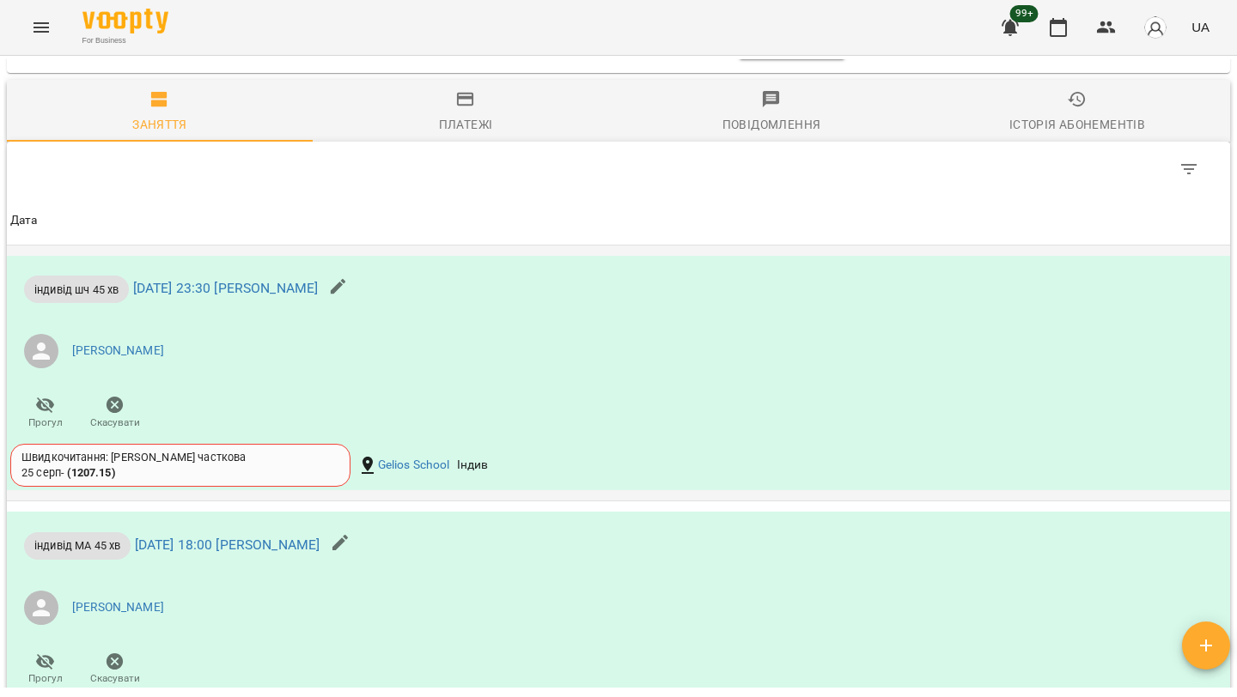
scroll to position [4405, 0]
click at [397, 67] on div "**********" at bounding box center [472, 36] width 174 height 62
click at [406, 60] on input "**********" at bounding box center [472, 36] width 160 height 48
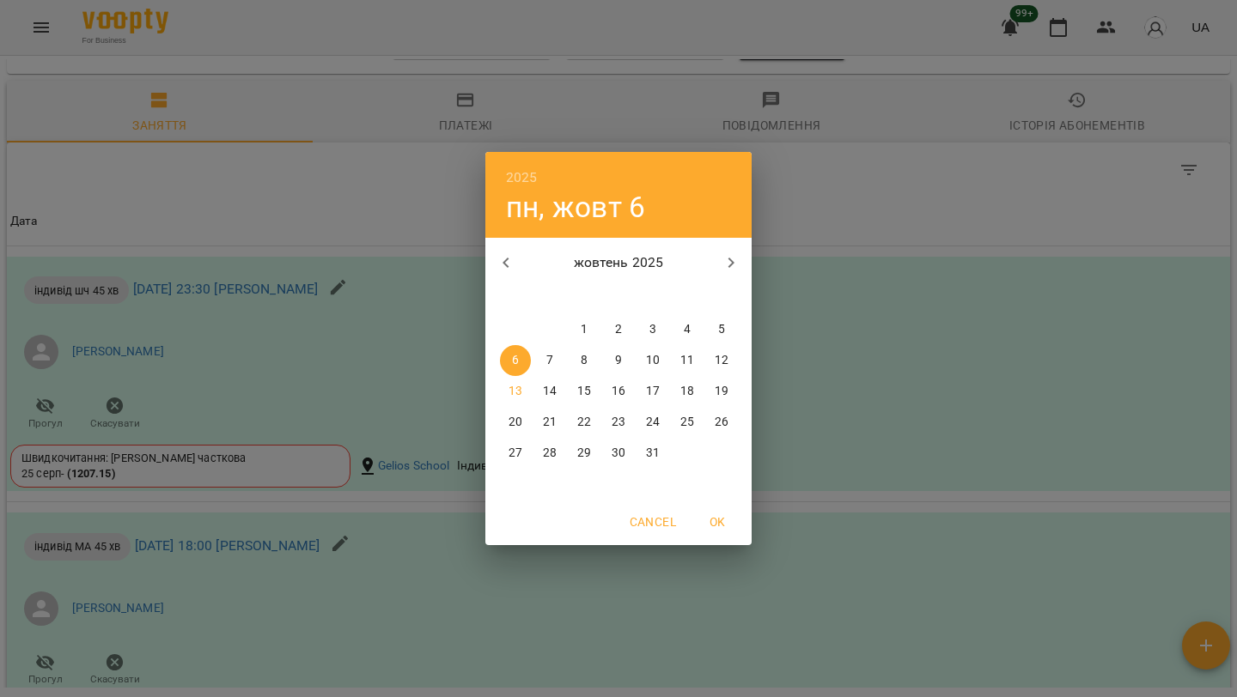
click at [510, 261] on icon "button" at bounding box center [506, 263] width 21 height 21
click at [523, 325] on span "1" at bounding box center [515, 329] width 31 height 17
type input "**********"
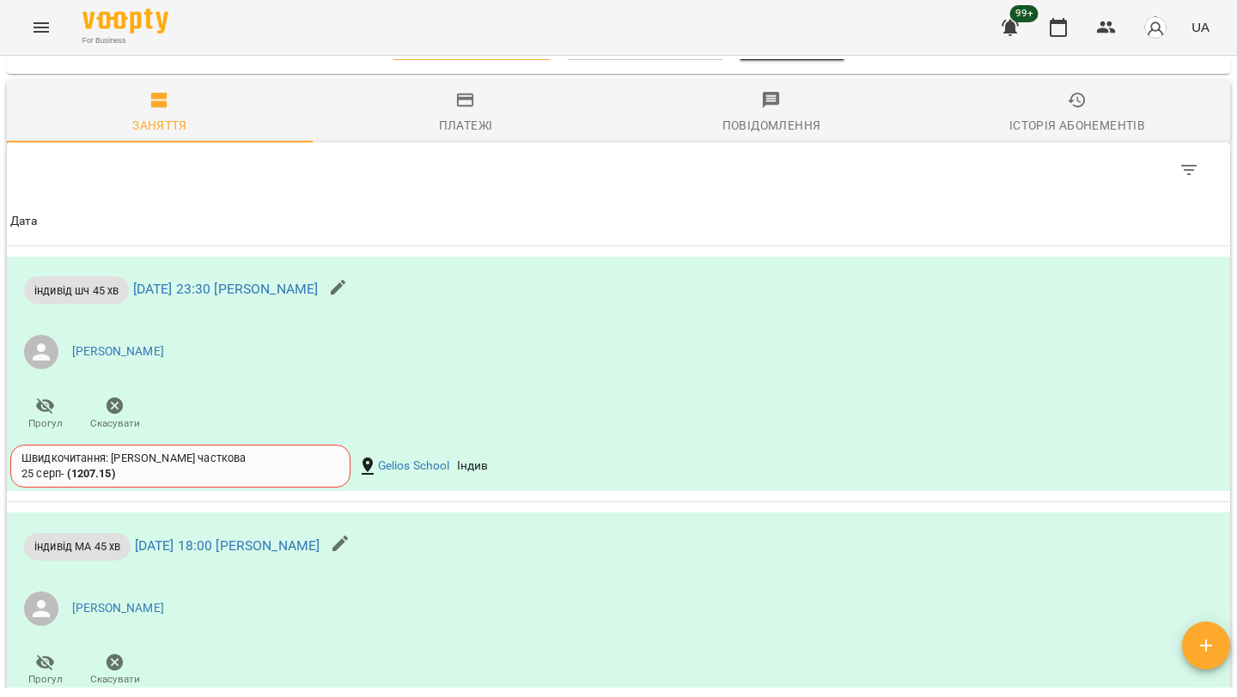
click at [818, 46] on span "Оновити" at bounding box center [791, 36] width 78 height 21
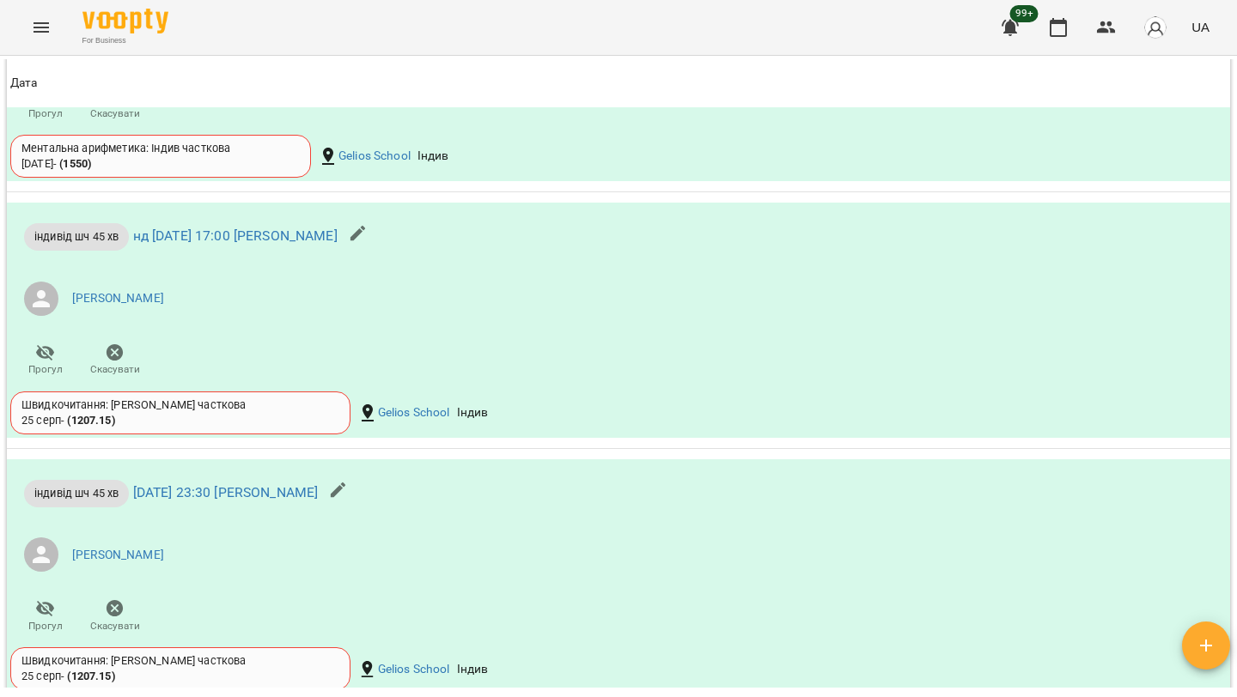
scroll to position [6514, 0]
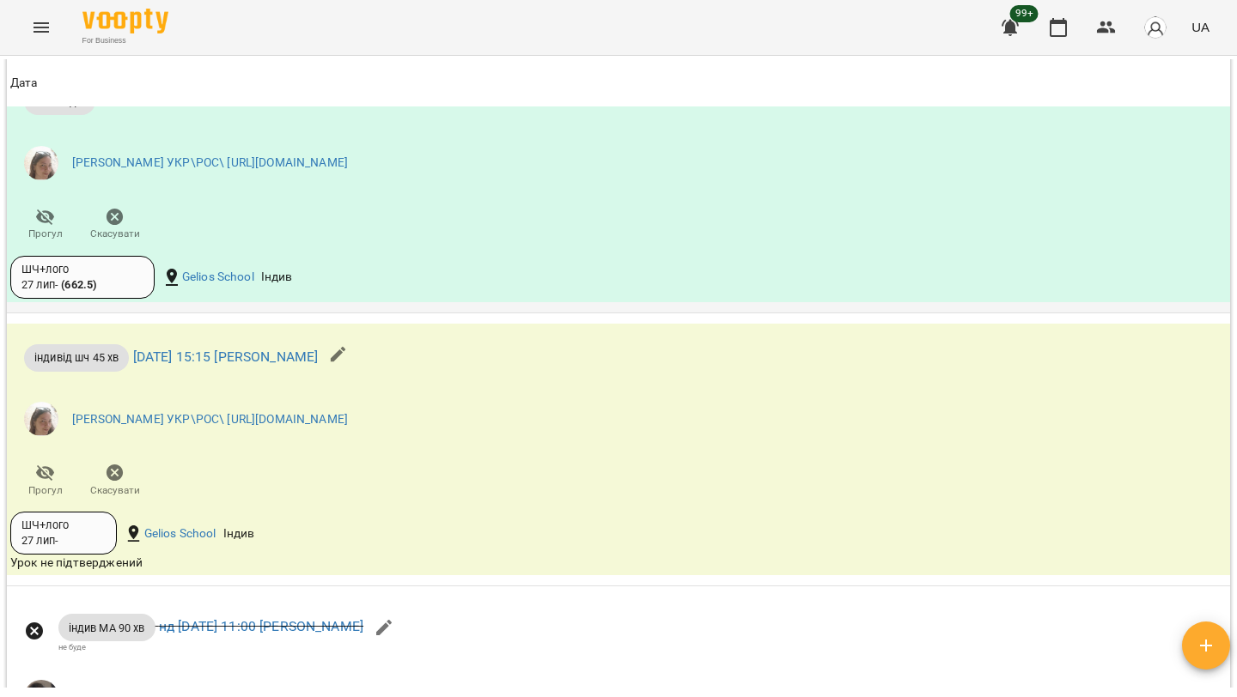
scroll to position [3123, 0]
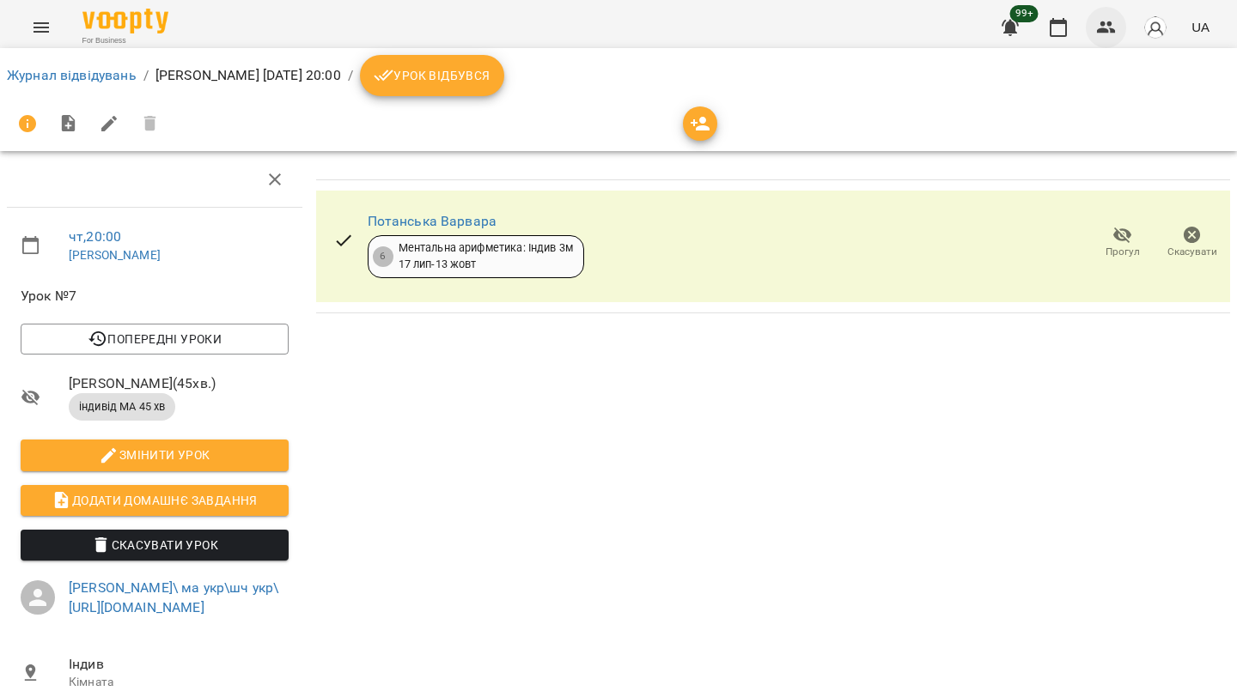
click at [1109, 27] on icon "button" at bounding box center [1106, 27] width 21 height 21
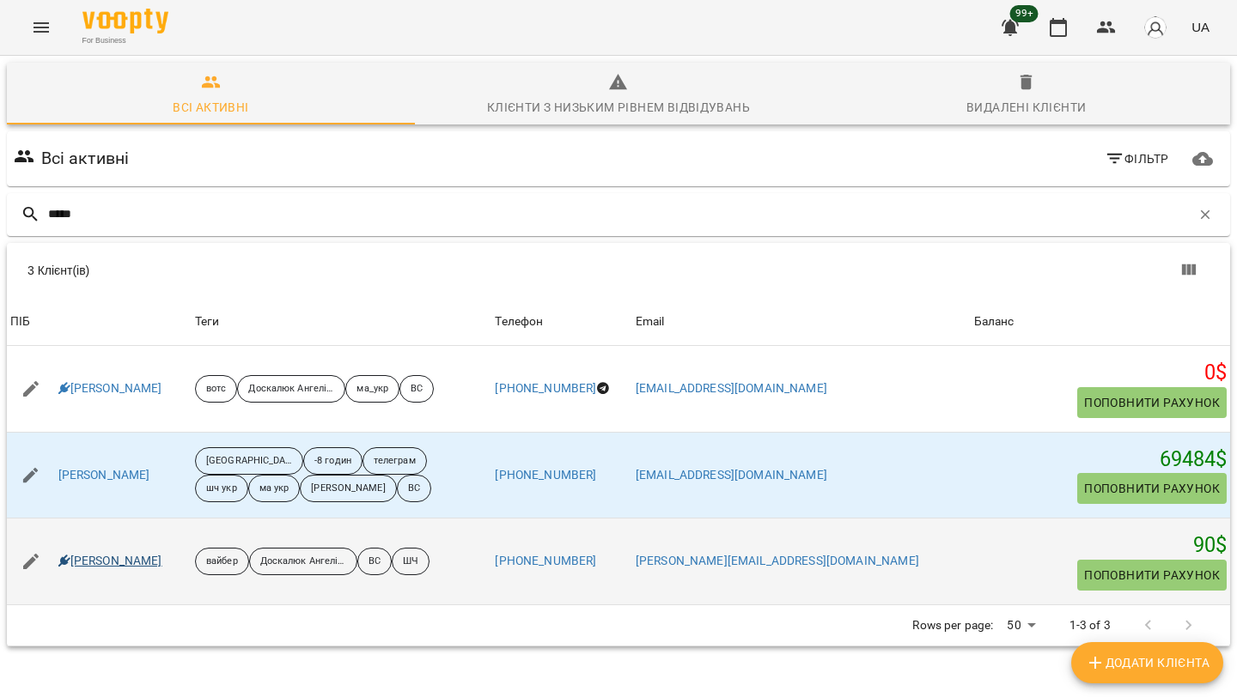
type input "*****"
click at [149, 561] on link "[PERSON_NAME]" at bounding box center [110, 561] width 104 height 17
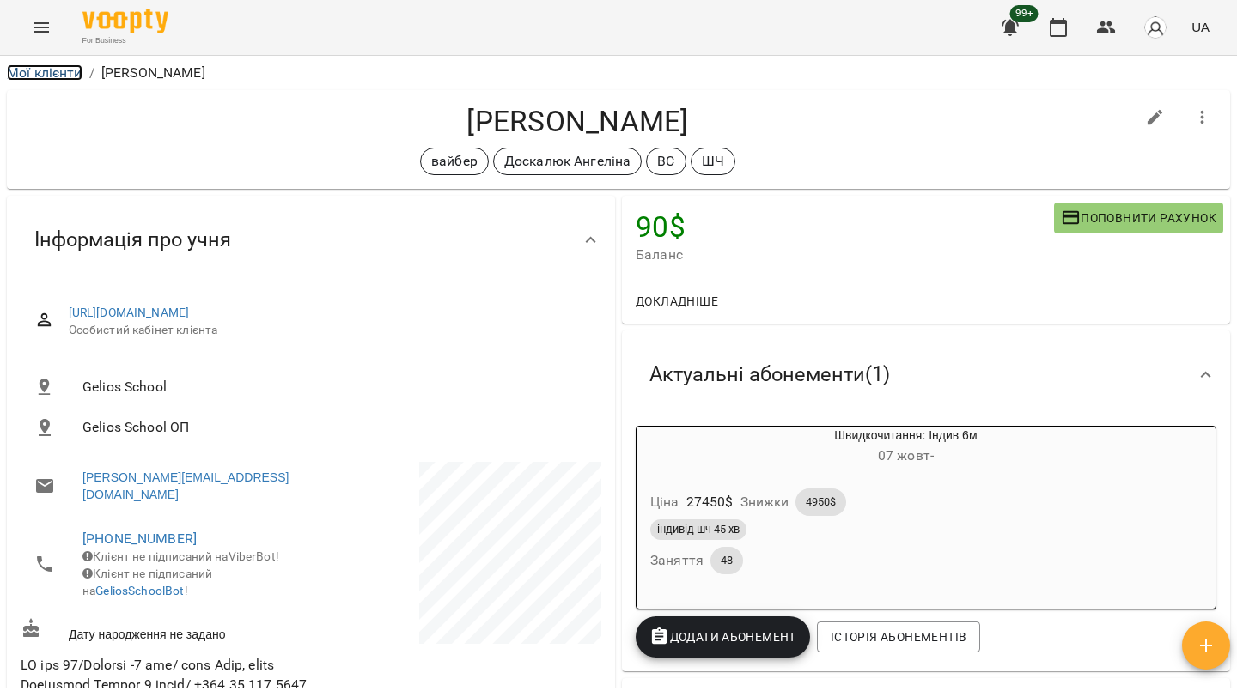
click at [64, 70] on link "Мої клієнти" at bounding box center [45, 72] width 76 height 16
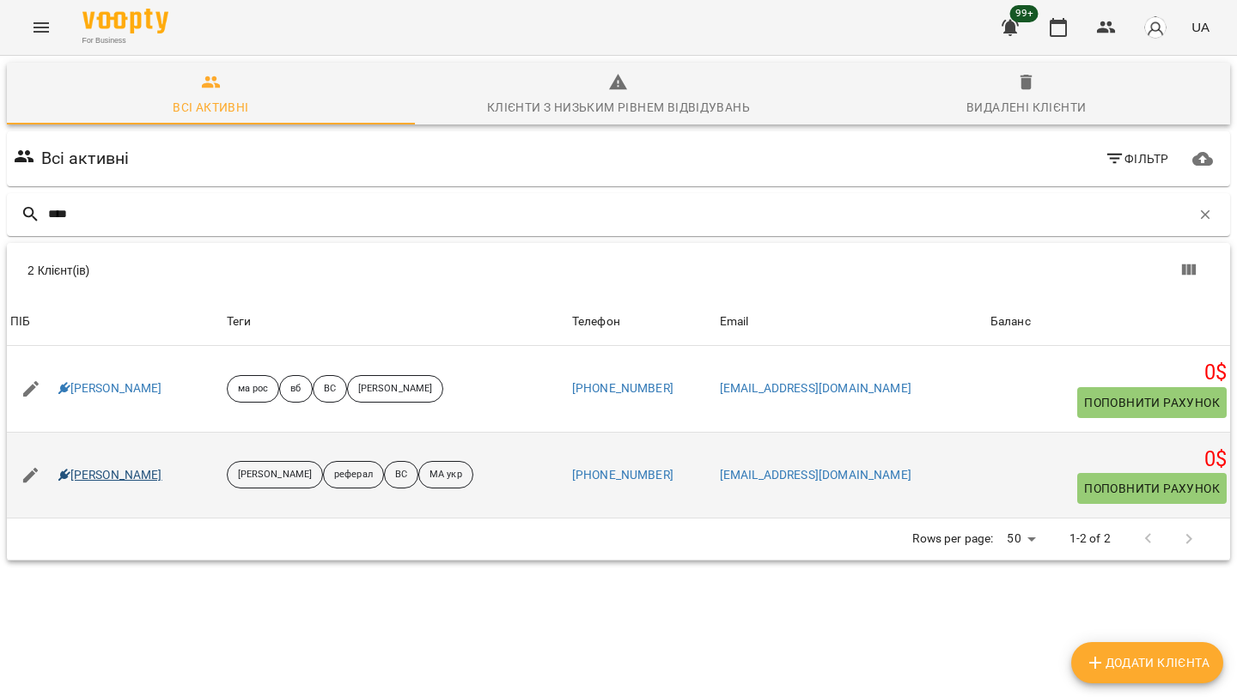
type input "****"
click at [120, 472] on link "[PERSON_NAME]" at bounding box center [110, 475] width 104 height 17
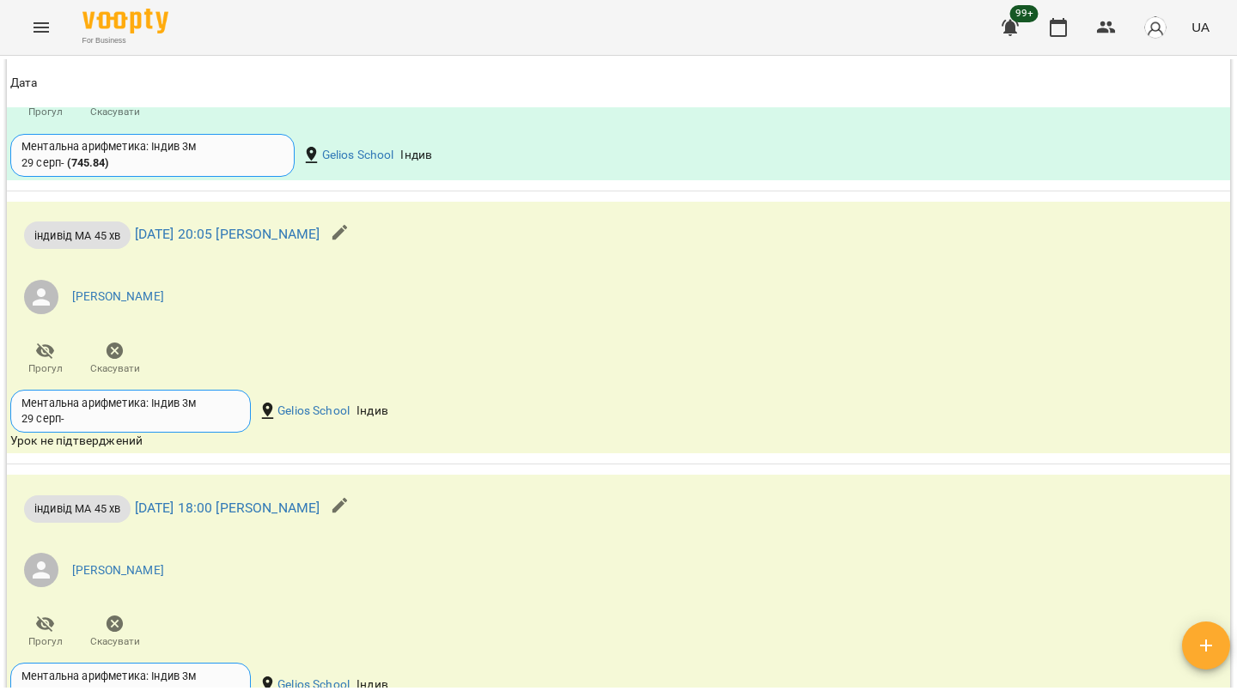
scroll to position [1702, 0]
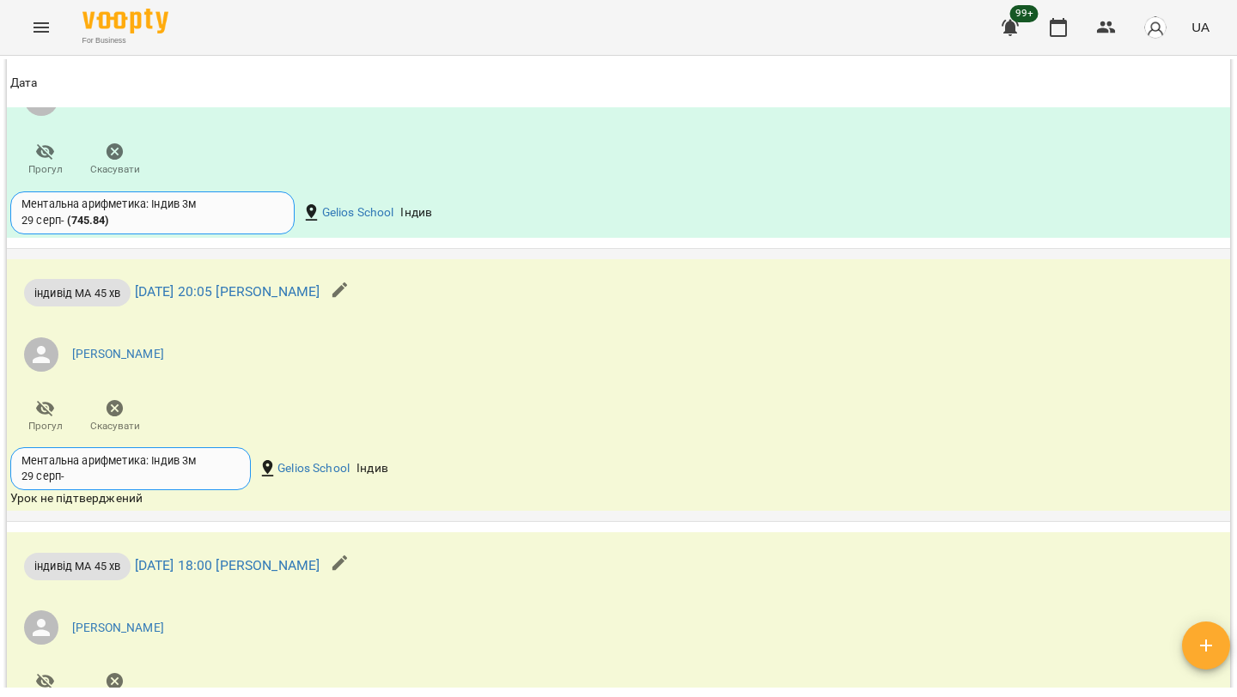
click at [110, 441] on button "Скасувати" at bounding box center [115, 417] width 70 height 48
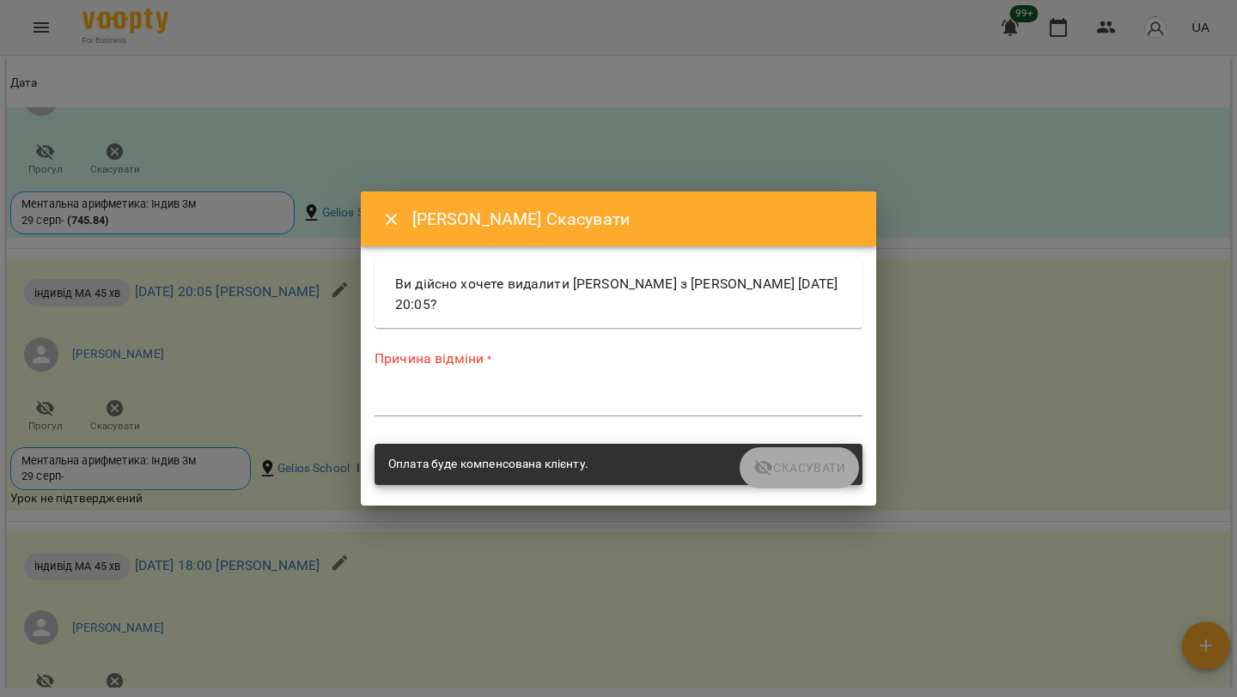
click at [458, 393] on div "*" at bounding box center [618, 402] width 488 height 27
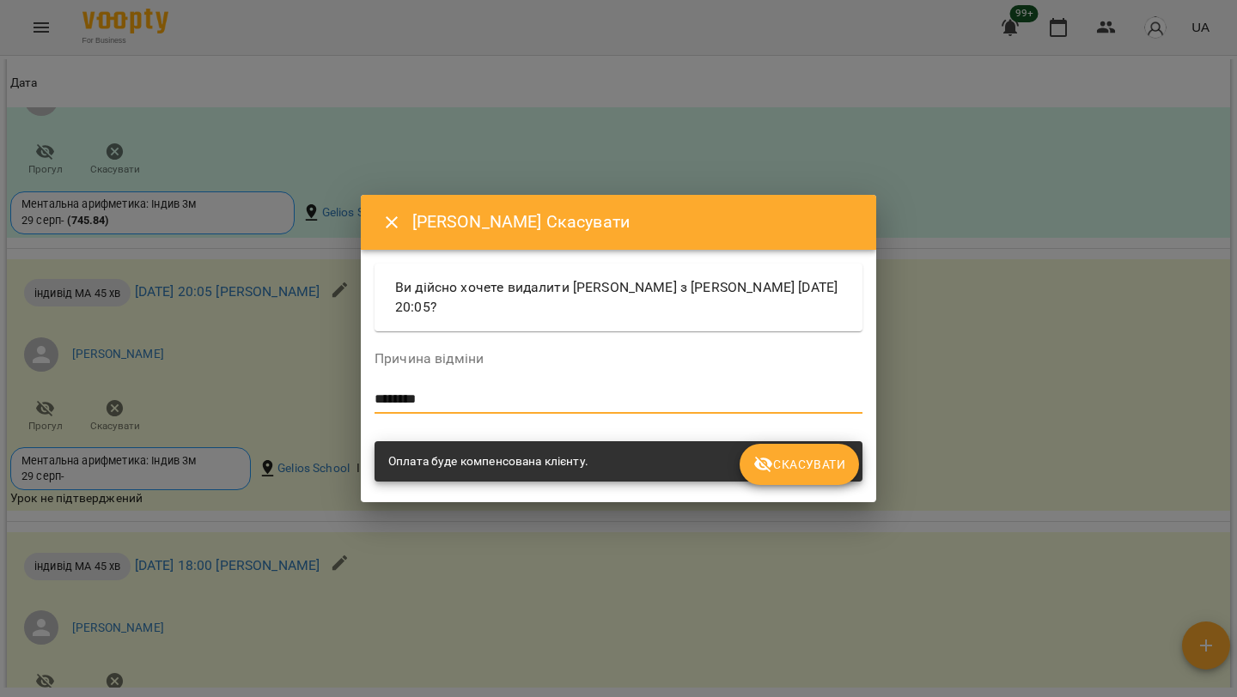
type textarea "********"
click at [804, 466] on span "Скасувати" at bounding box center [799, 464] width 92 height 21
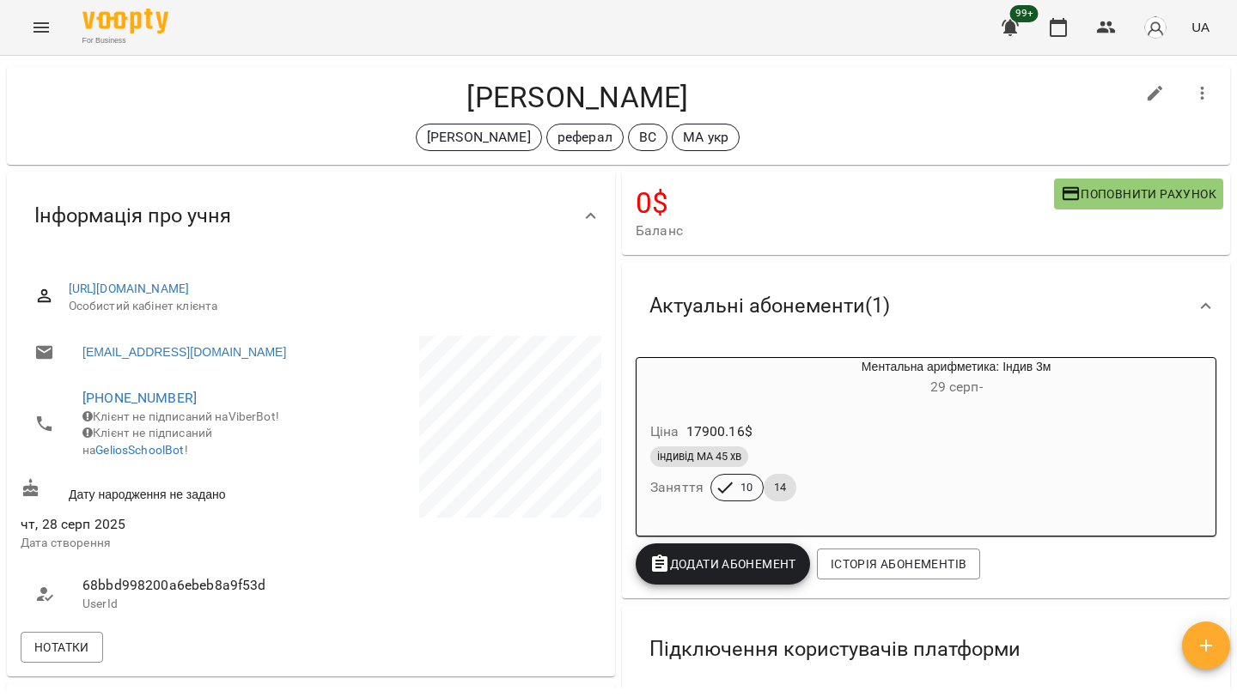
scroll to position [0, 0]
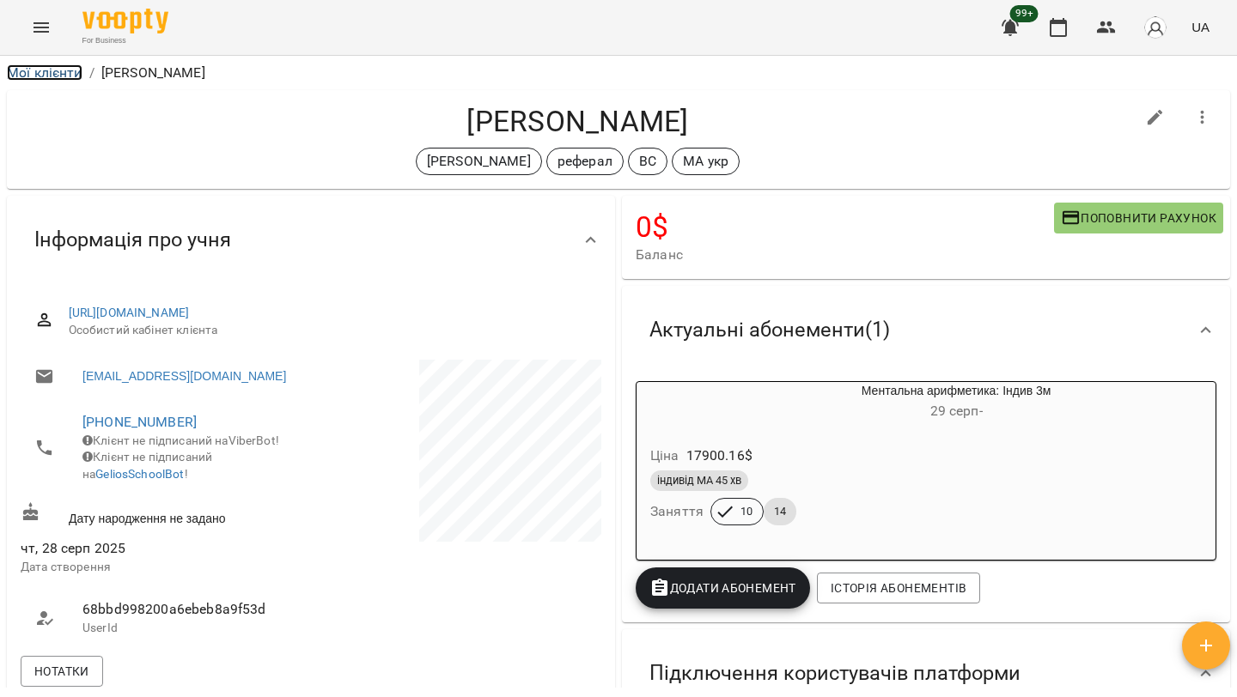
click at [73, 68] on link "Мої клієнти" at bounding box center [45, 72] width 76 height 16
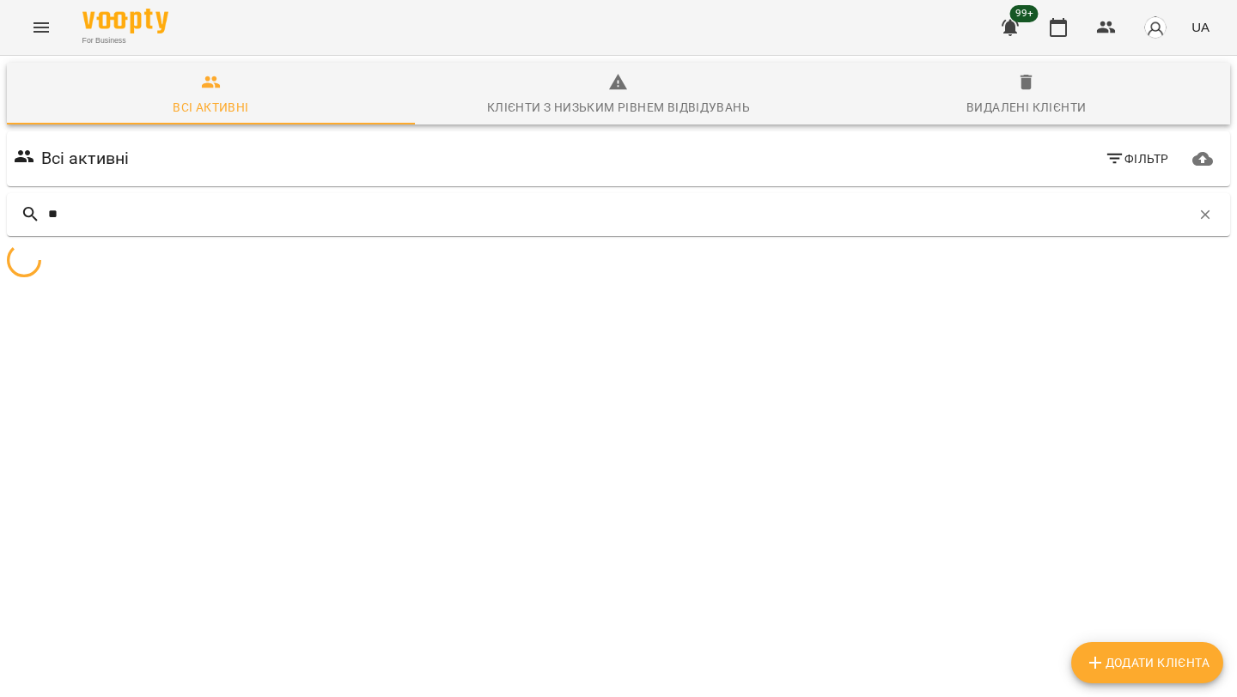
type input "*"
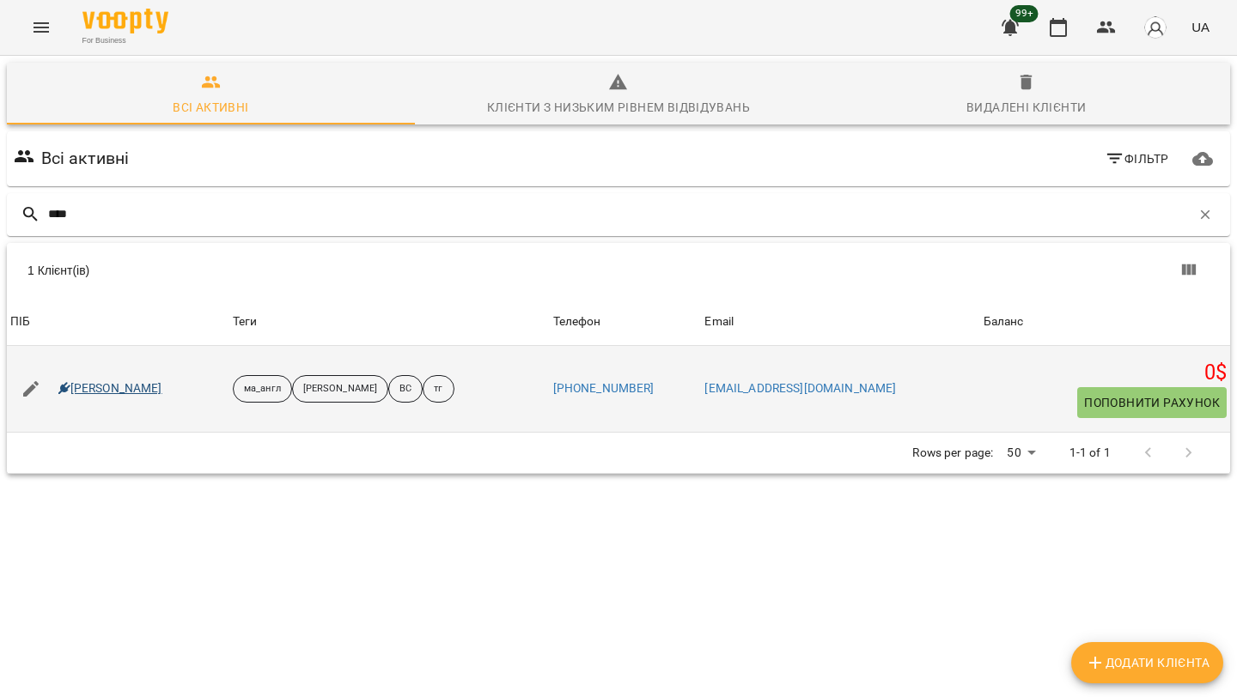
type input "****"
click at [124, 391] on link "Sofiia Piankina" at bounding box center [110, 389] width 104 height 17
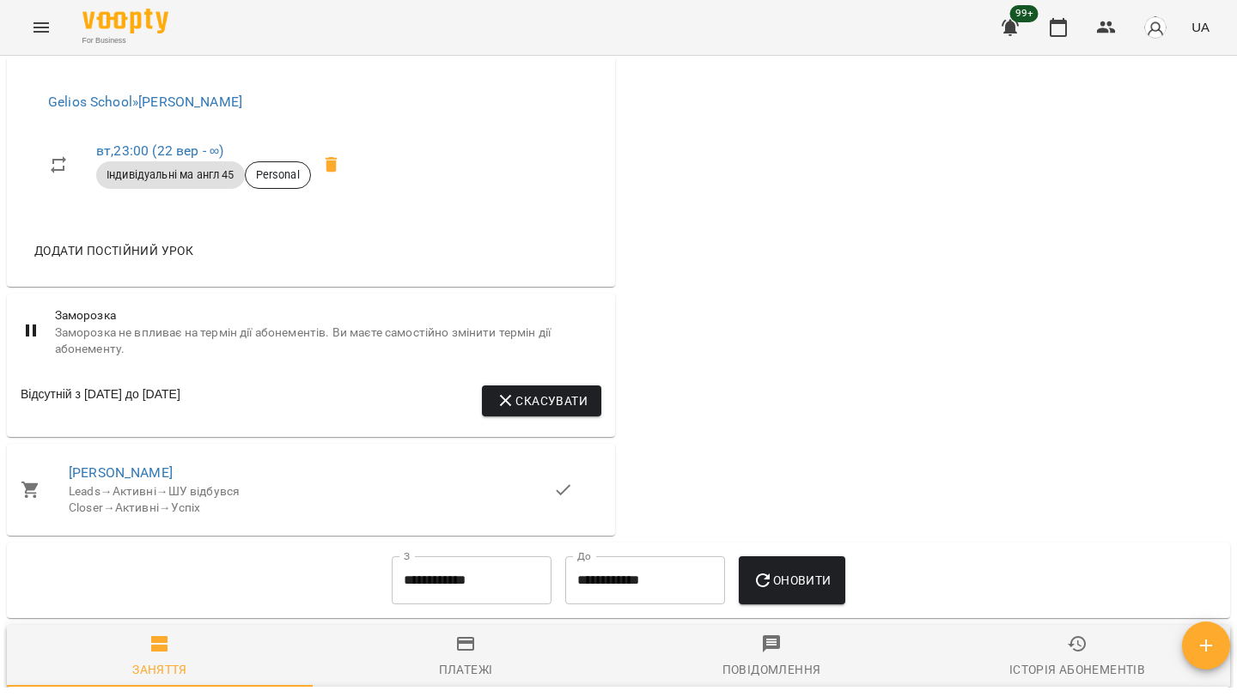
scroll to position [1202, 0]
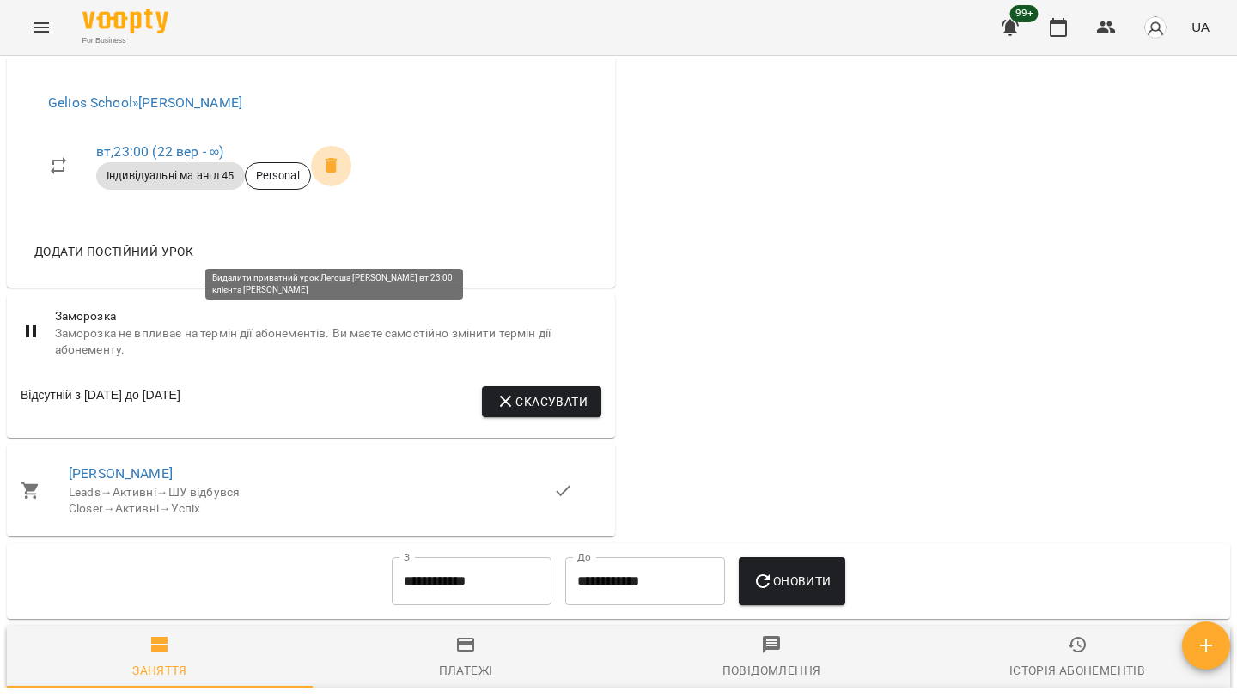
click at [337, 174] on icon at bounding box center [332, 165] width 12 height 15
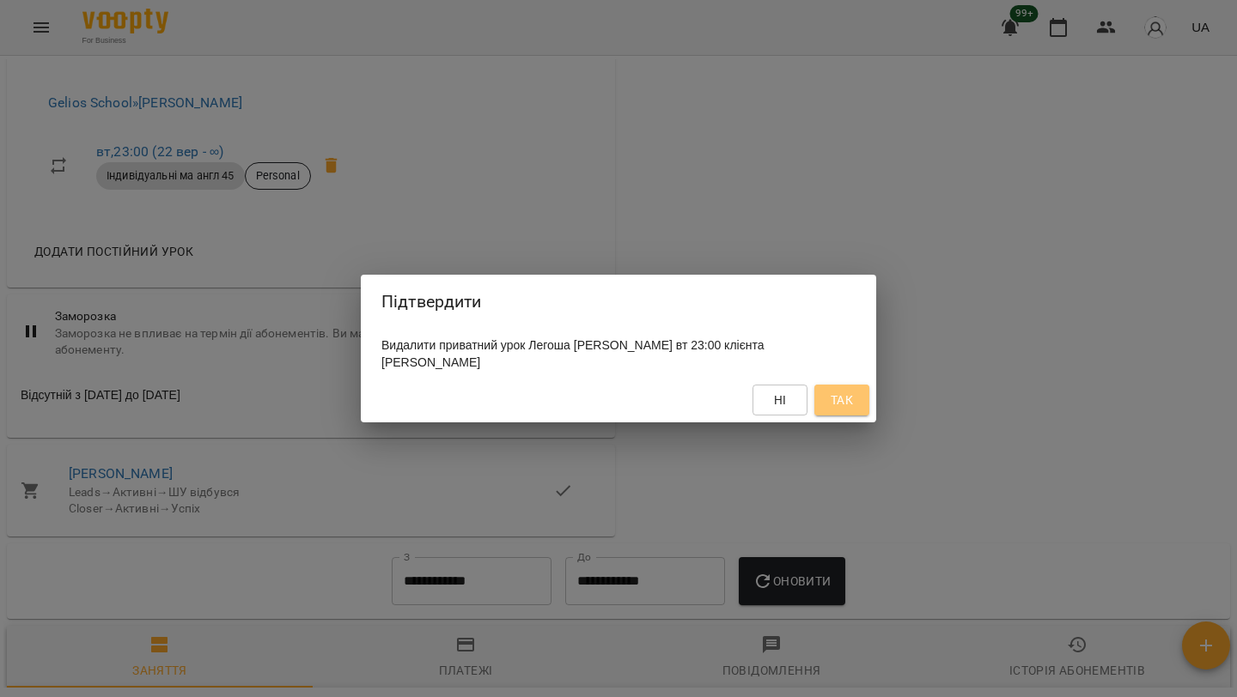
click at [853, 408] on span "Так" at bounding box center [842, 400] width 22 height 21
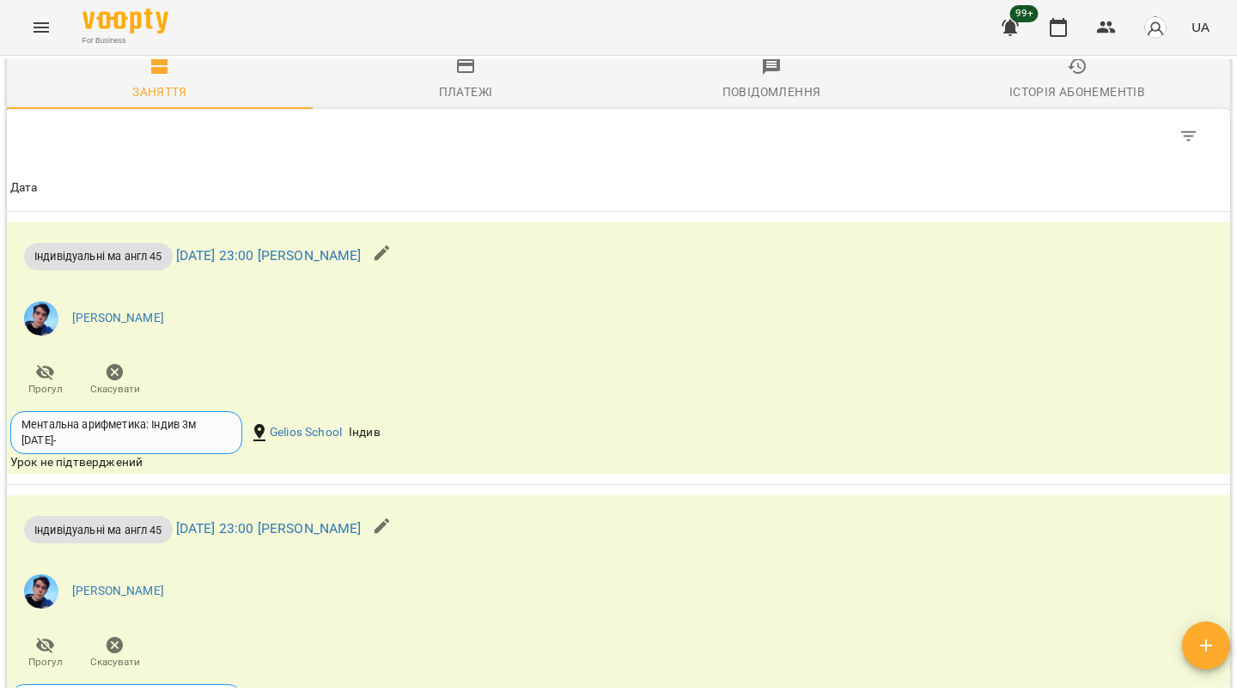
scroll to position [1781, 0]
click at [100, 396] on span "Скасувати" at bounding box center [115, 388] width 50 height 15
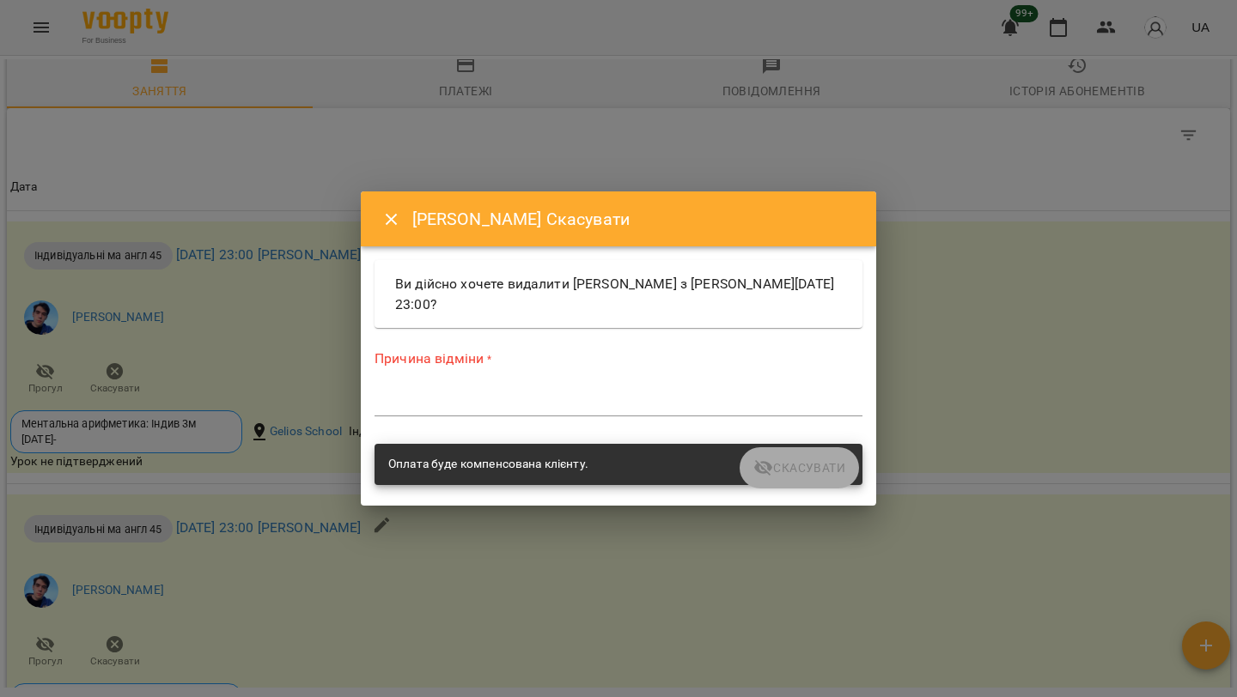
click at [505, 411] on div "*" at bounding box center [618, 402] width 488 height 27
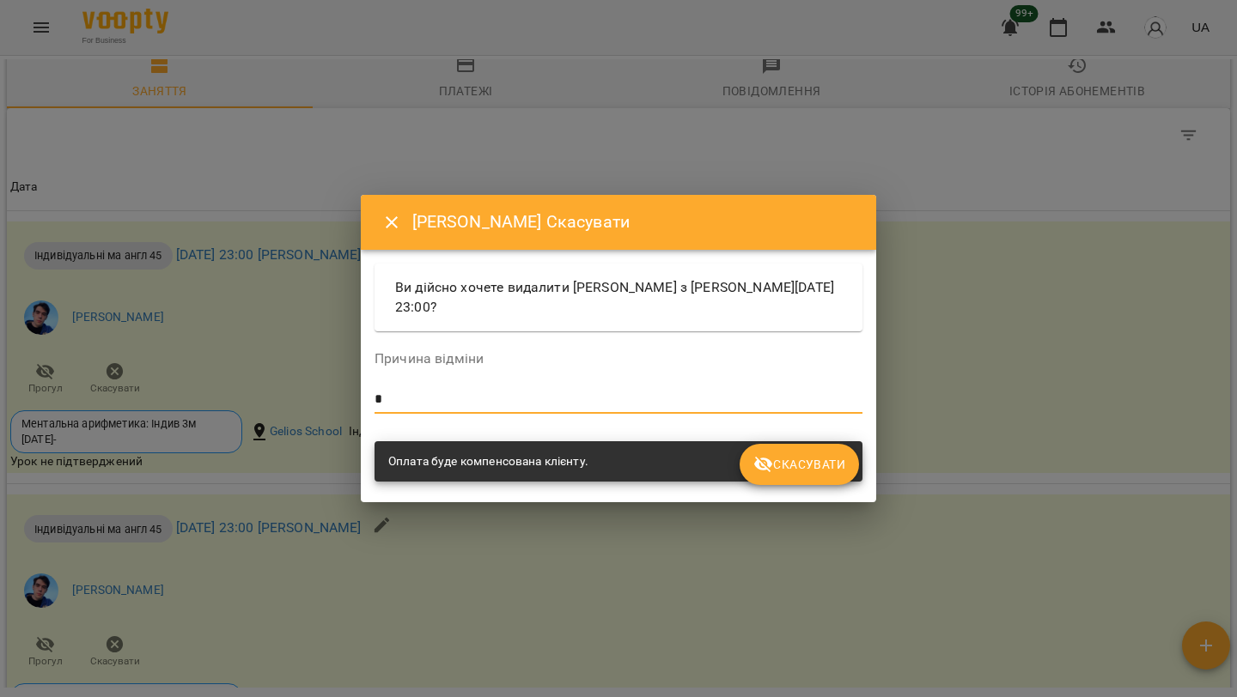
click at [825, 460] on span "Скасувати" at bounding box center [799, 464] width 92 height 21
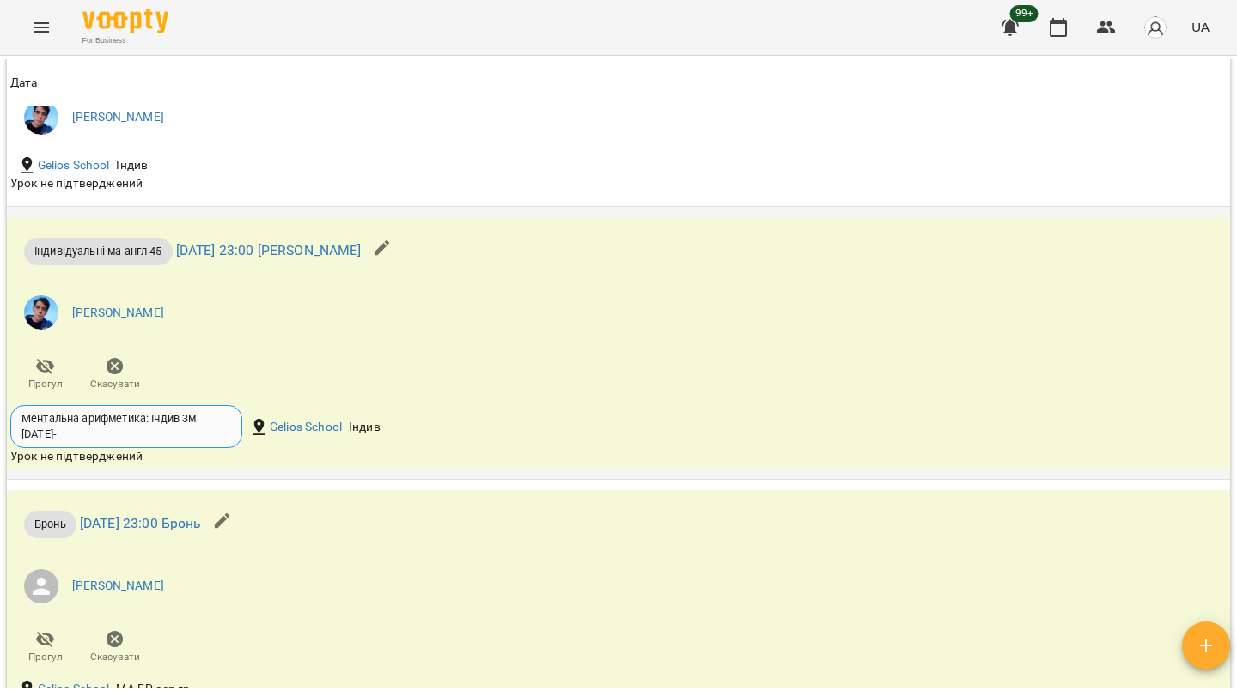
scroll to position [1859, 0]
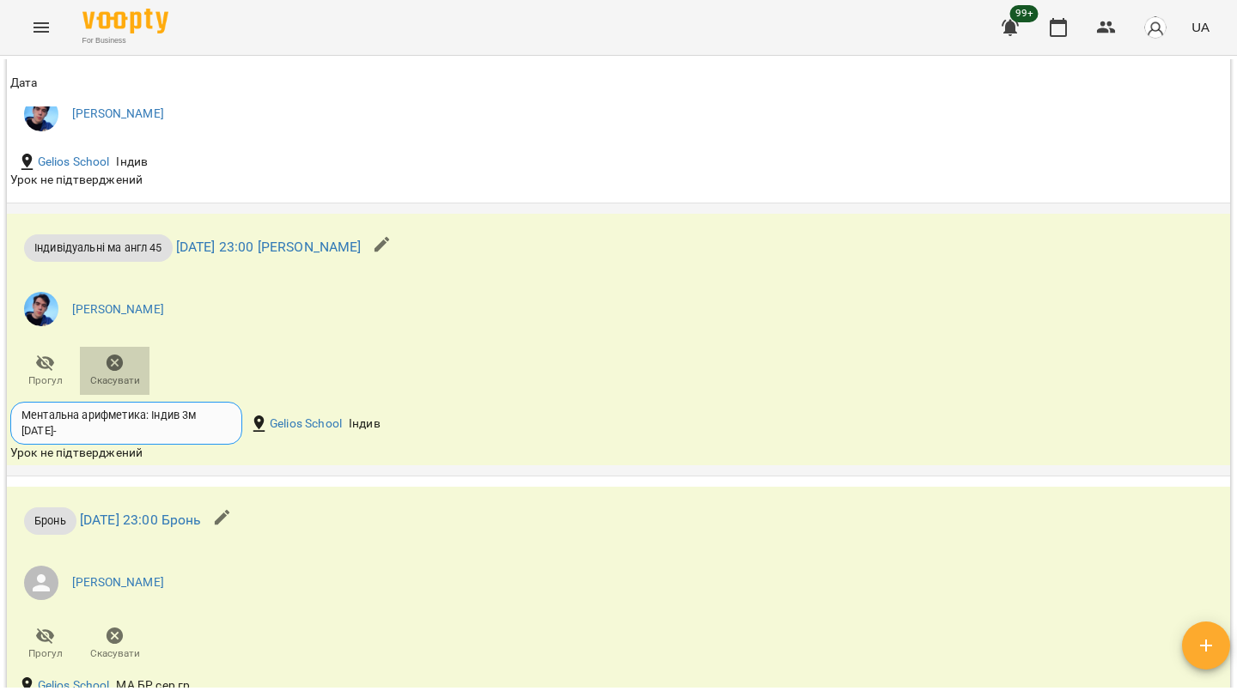
click at [115, 388] on span "Скасувати" at bounding box center [115, 381] width 50 height 15
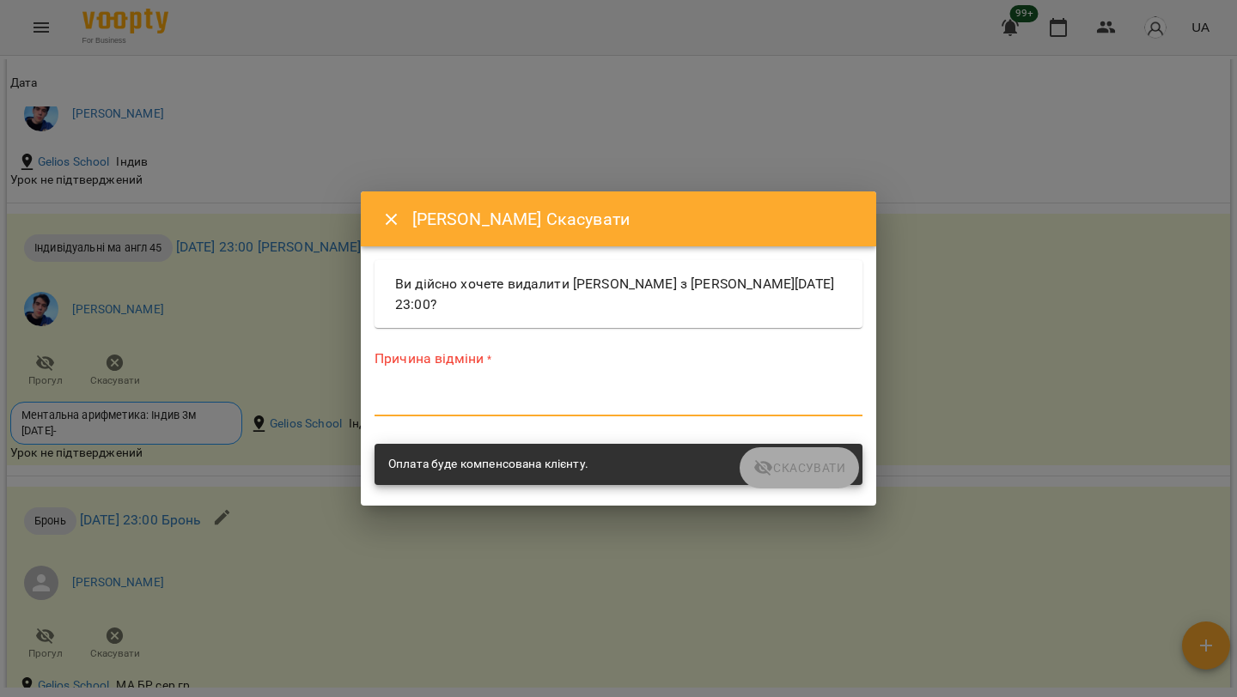
click at [554, 394] on textarea at bounding box center [618, 402] width 488 height 16
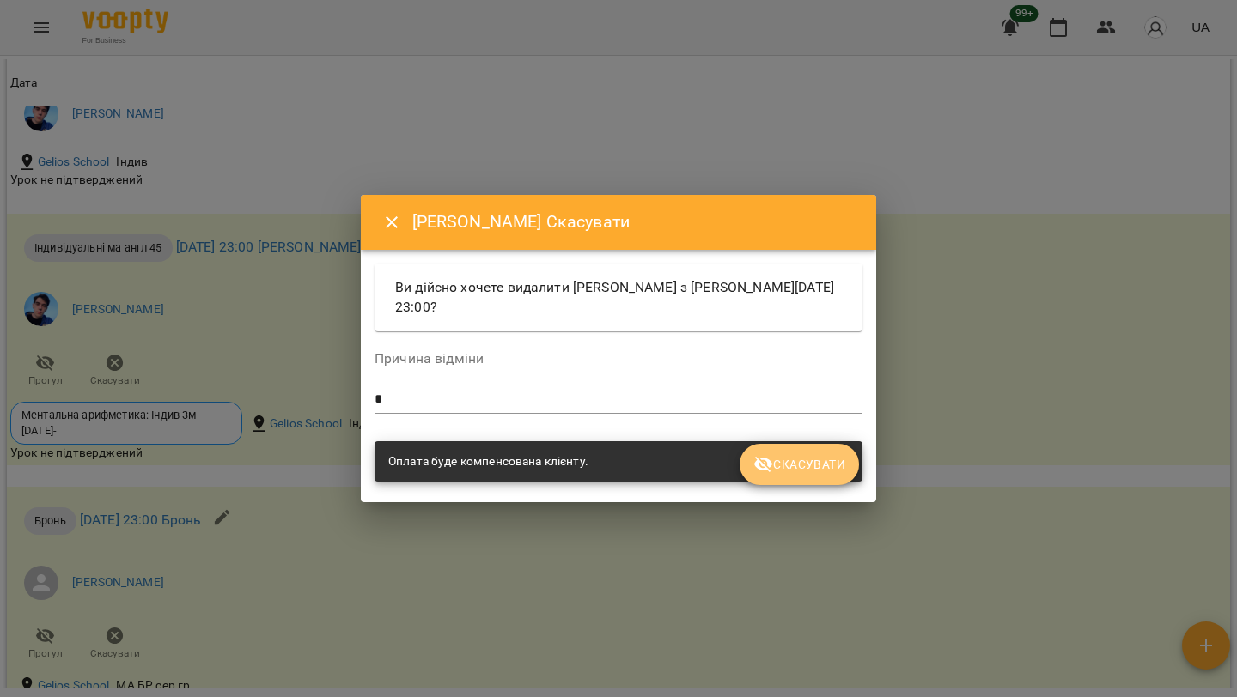
click at [807, 452] on button "Скасувати" at bounding box center [799, 464] width 119 height 41
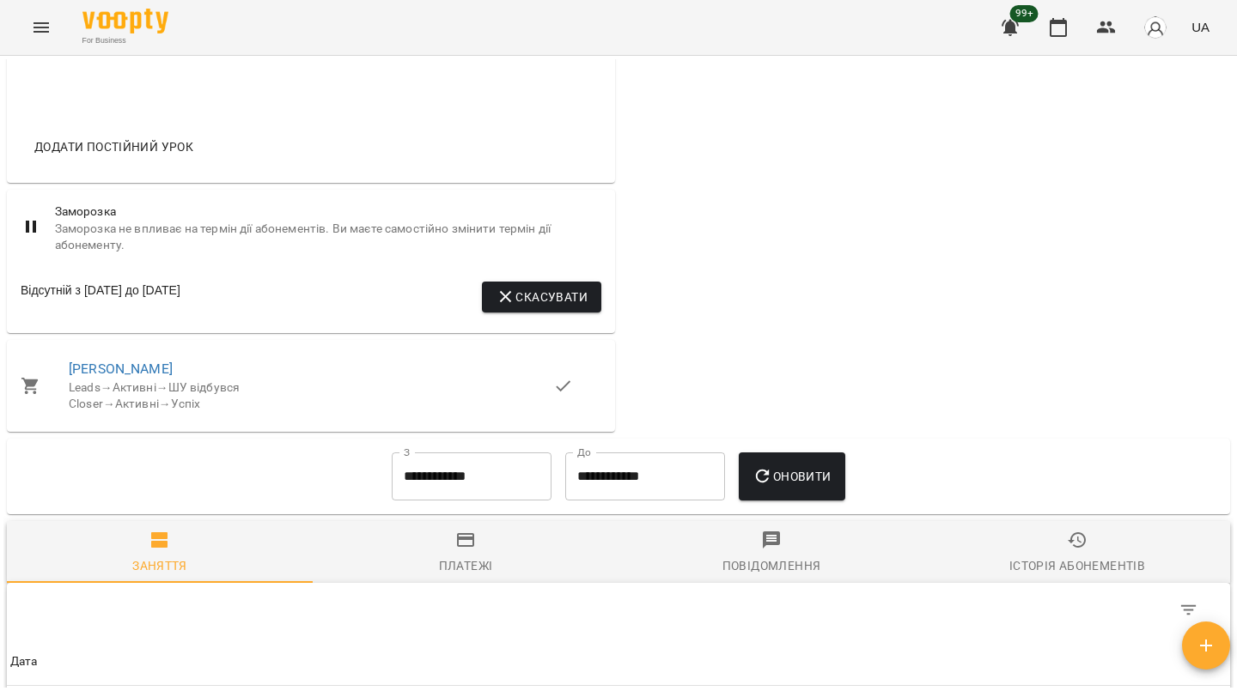
scroll to position [915, 0]
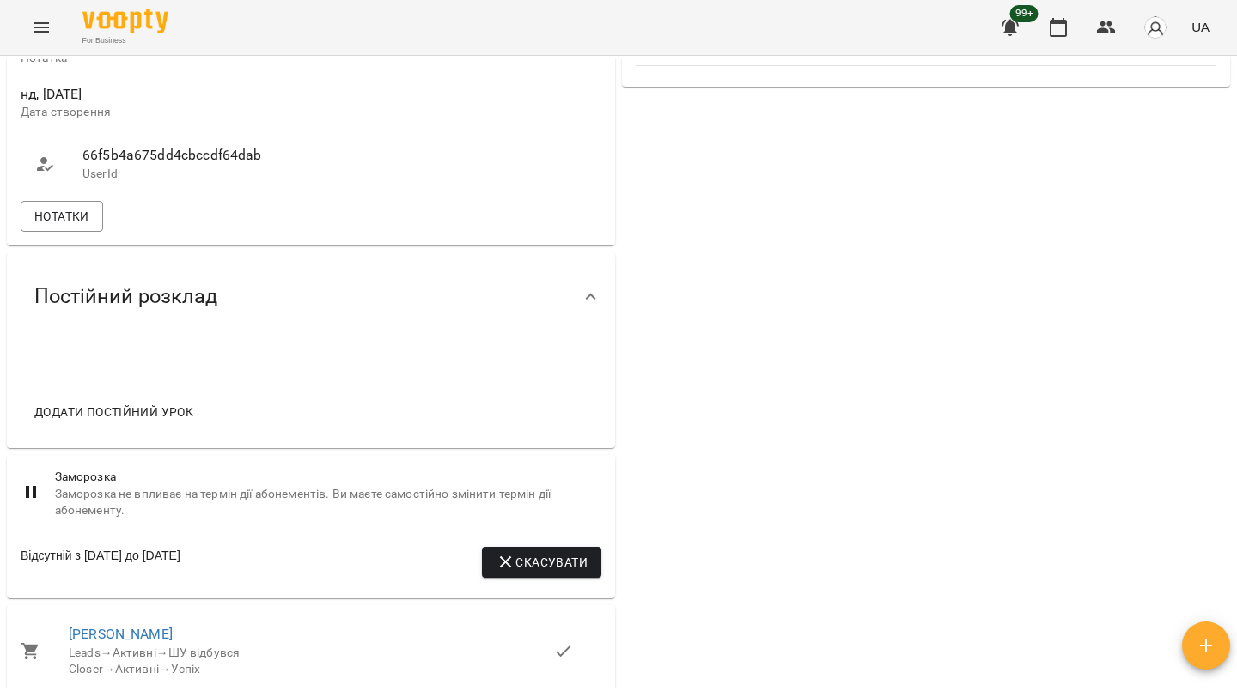
click at [96, 423] on span "Додати постійний урок" at bounding box center [113, 412] width 159 height 21
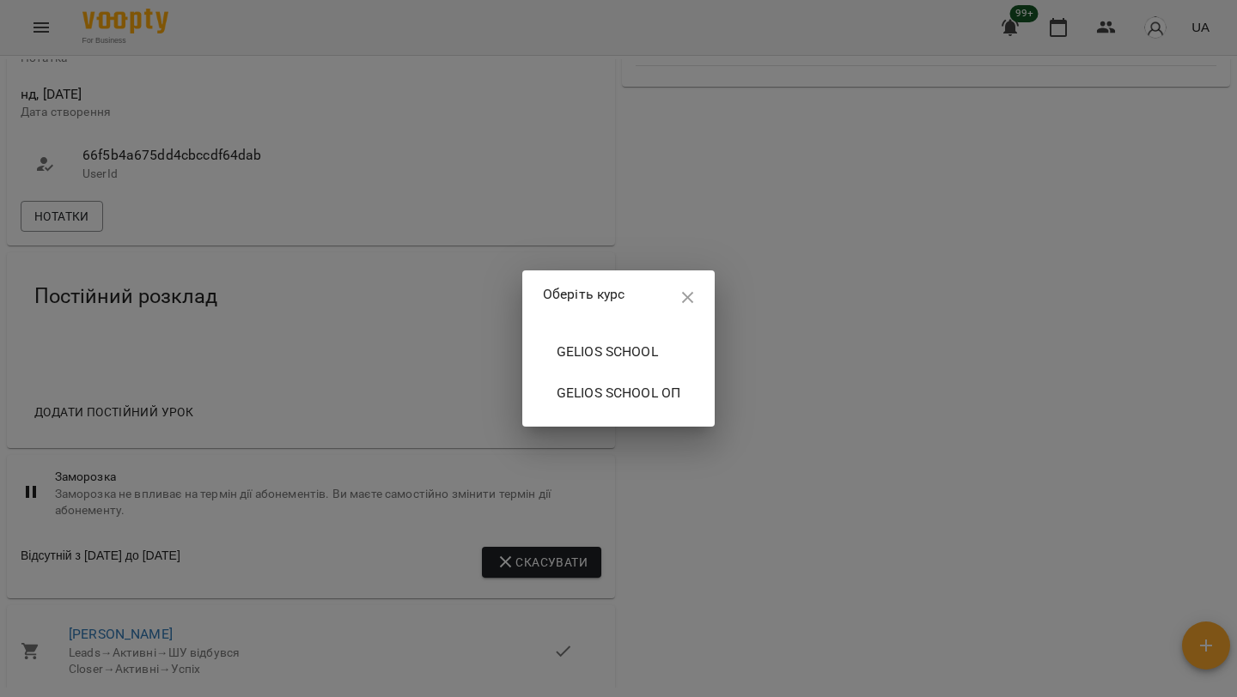
click at [602, 347] on span "Gelios School" at bounding box center [619, 352] width 124 height 21
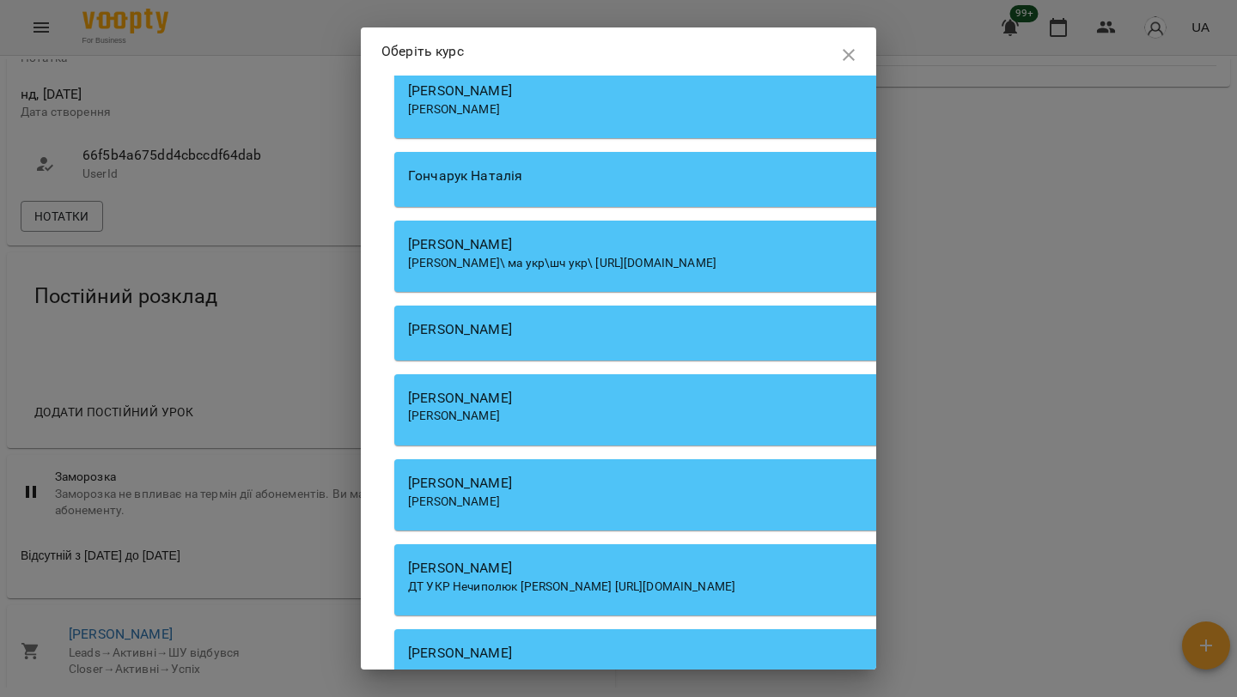
scroll to position [7819, 0]
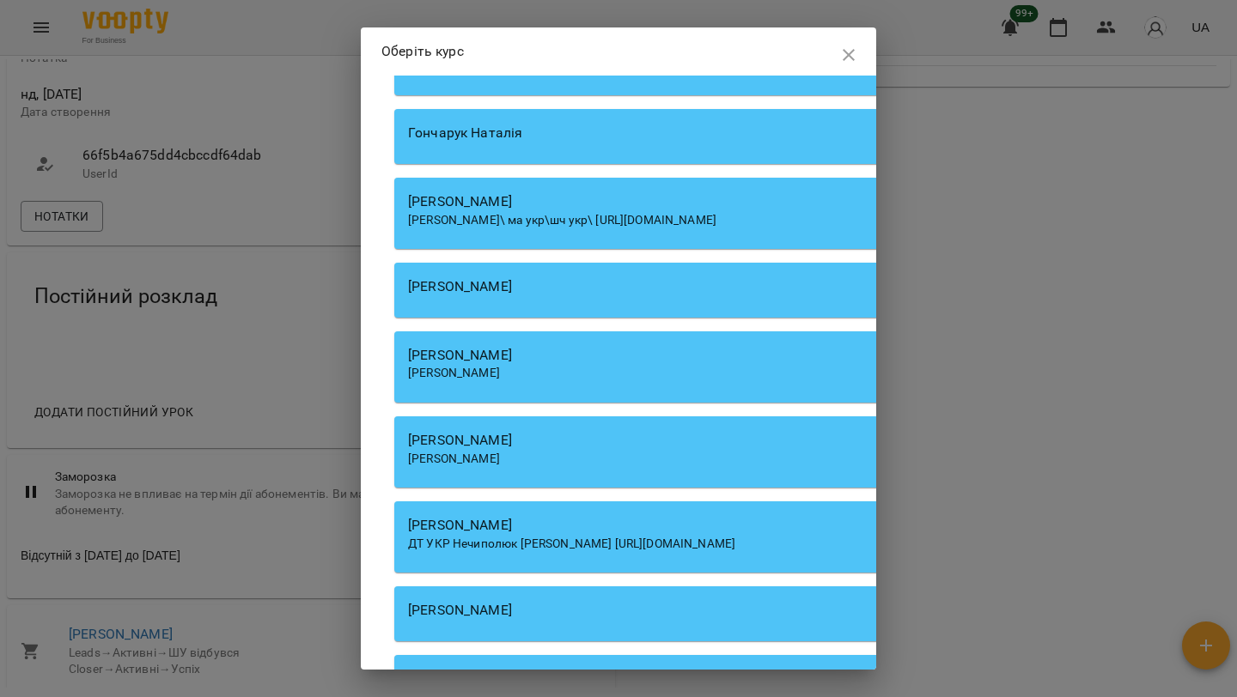
click at [475, 468] on div "Галушка Оксана" at bounding box center [884, 459] width 952 height 17
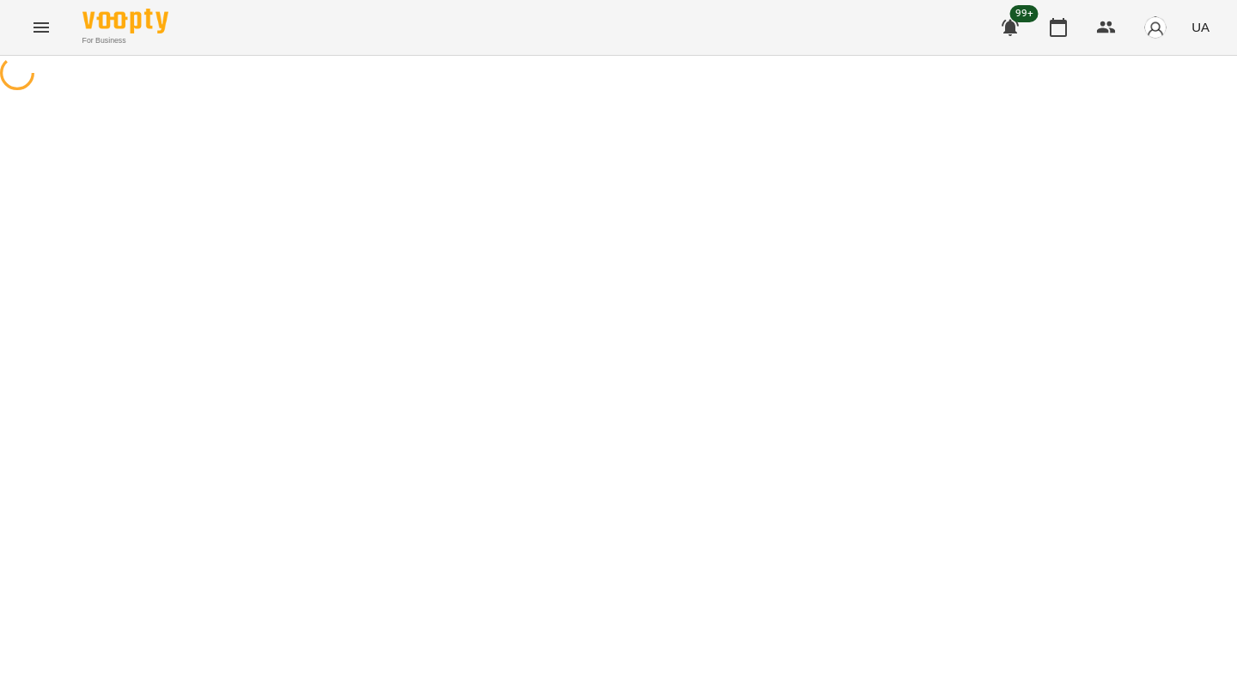
select select "**********"
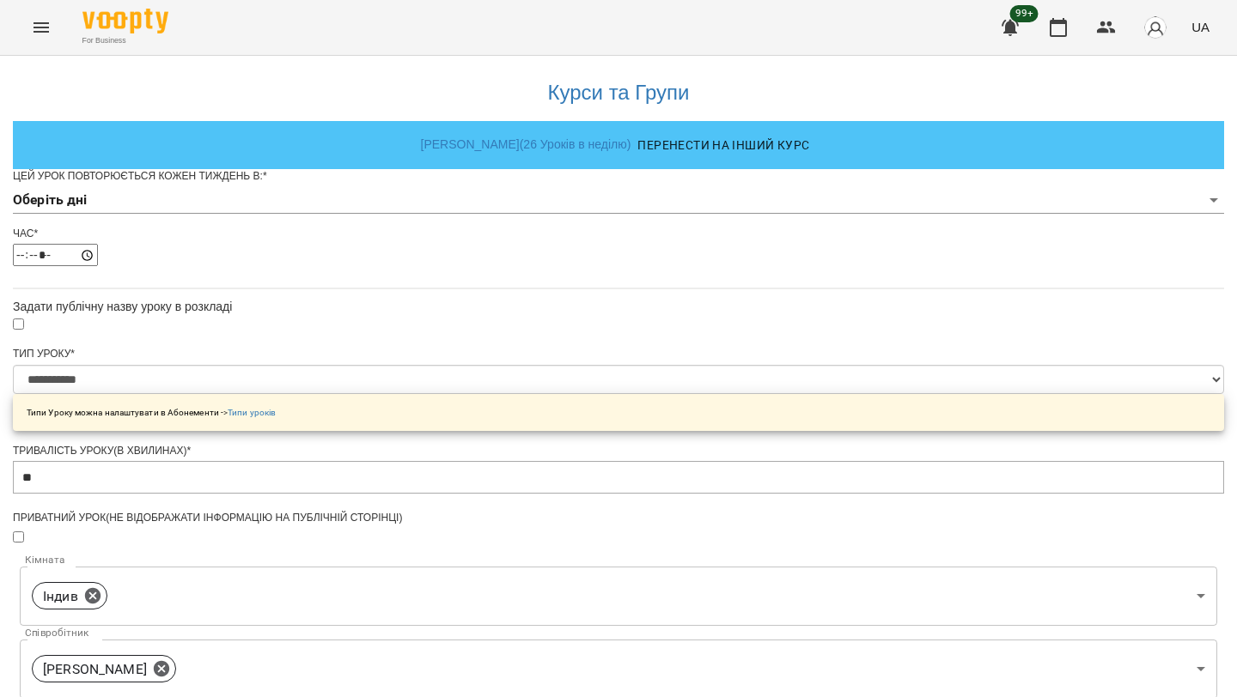
click at [636, 227] on div "Цей урок повторюється кожен тиждень в: * Оберіть дні" at bounding box center [618, 198] width 1211 height 58
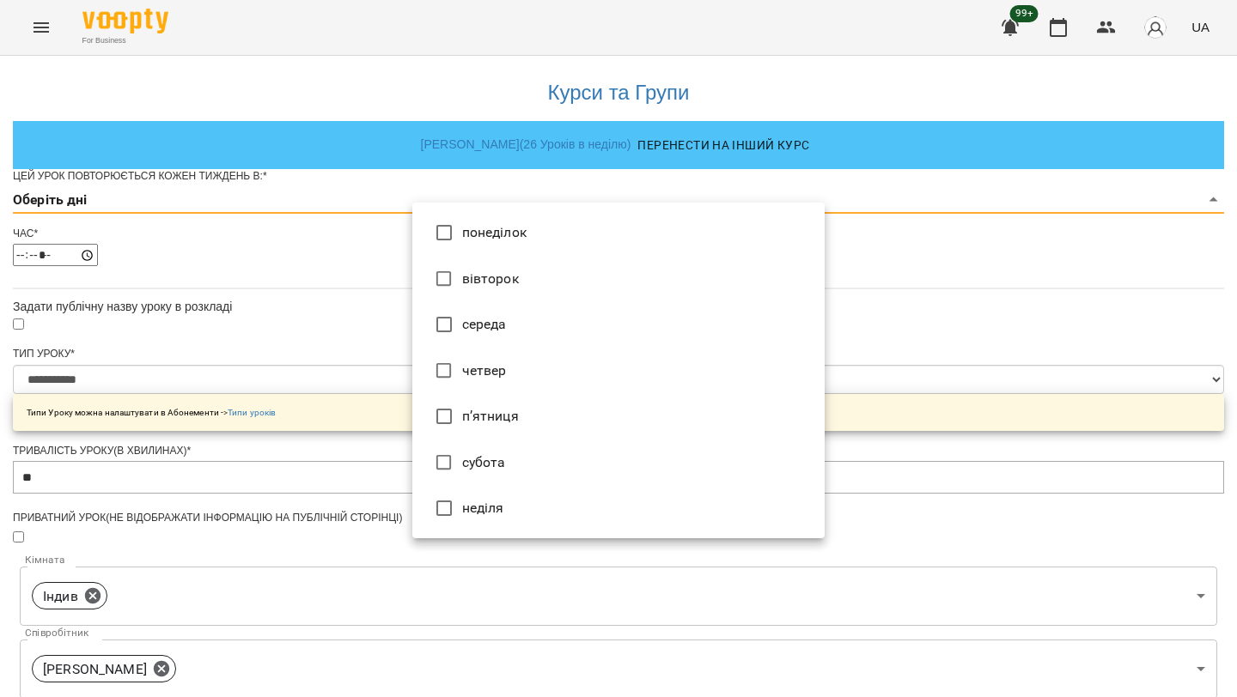
click at [621, 234] on body "**********" at bounding box center [618, 553] width 1237 height 1107
click at [553, 316] on li "середа" at bounding box center [618, 324] width 412 height 46
type input "*"
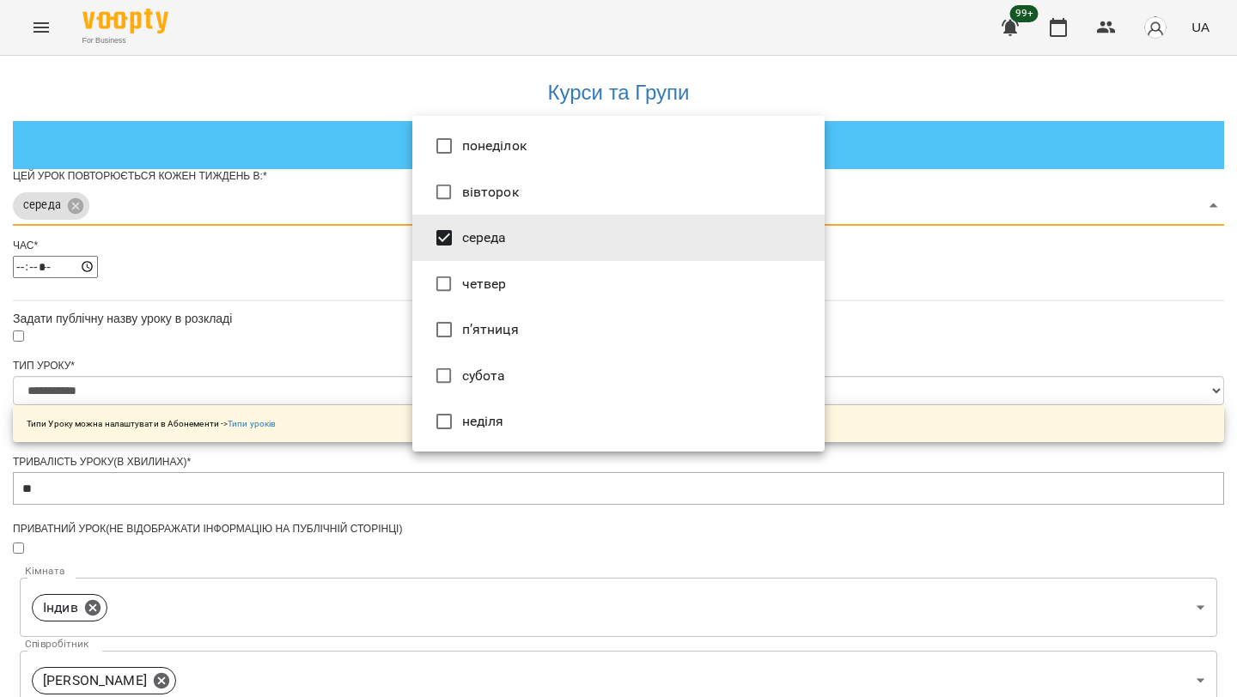
click at [268, 366] on div at bounding box center [618, 348] width 1237 height 697
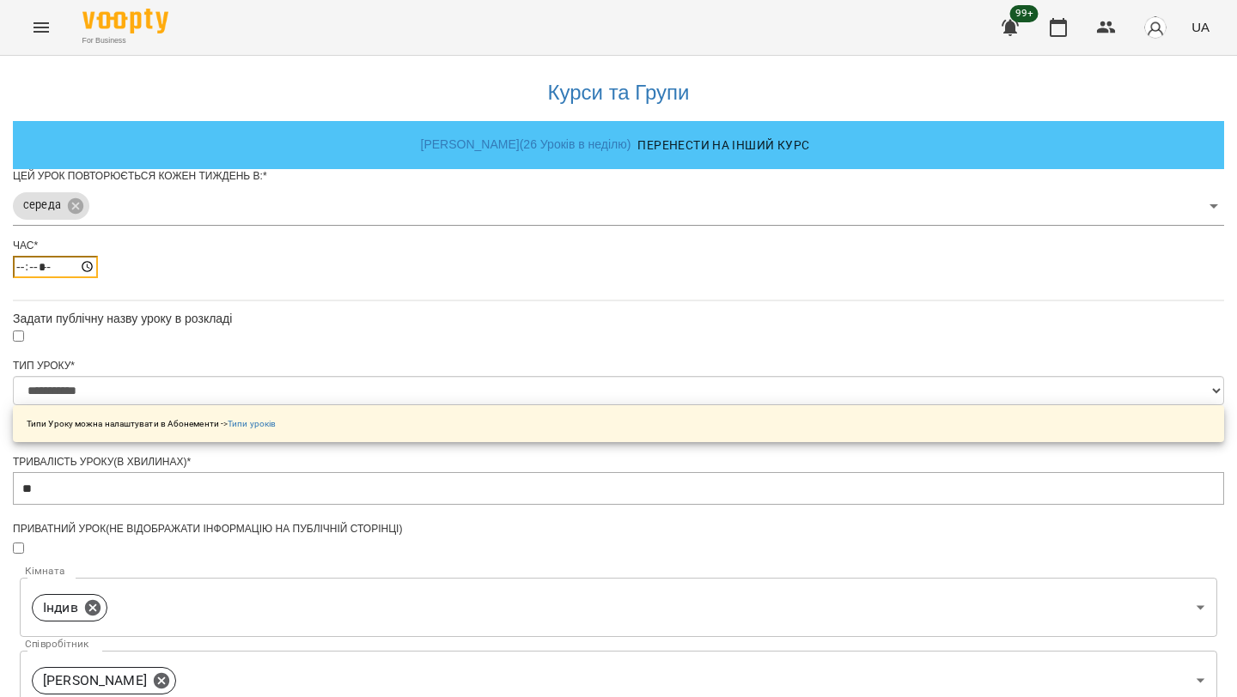
click at [98, 278] on input "*****" at bounding box center [55, 267] width 85 height 22
type input "*****"
click at [263, 584] on div "**********" at bounding box center [618, 589] width 1211 height 1067
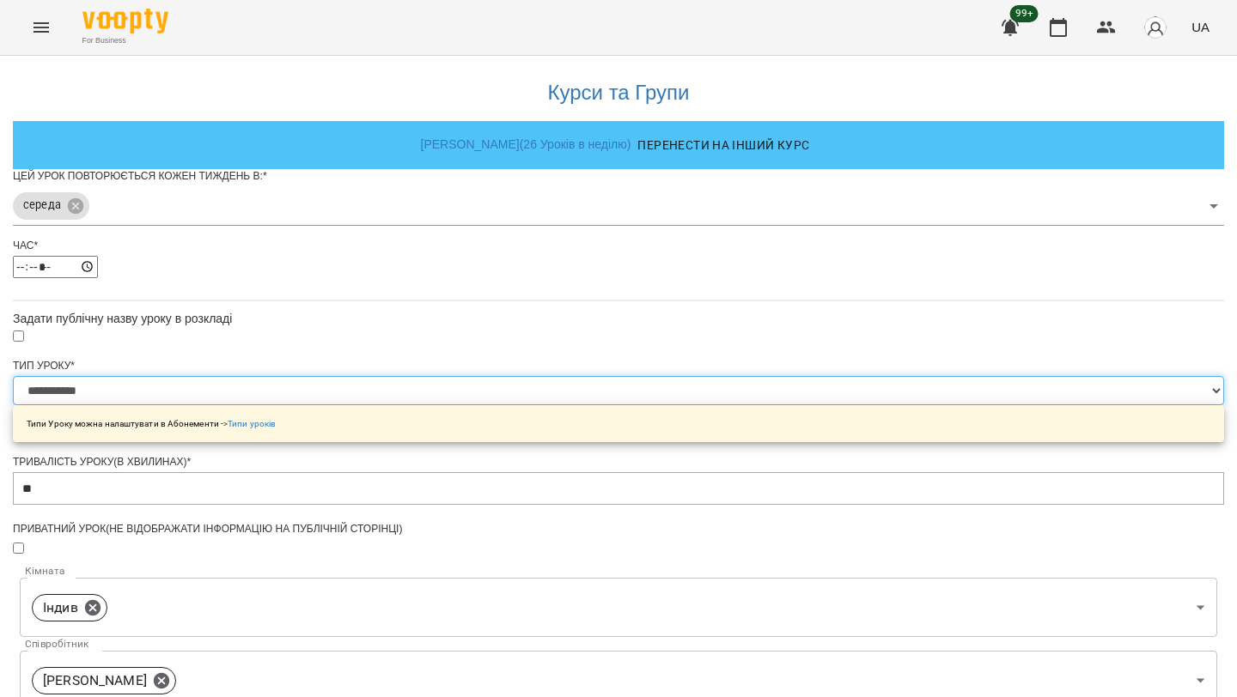
click at [475, 405] on select "**********" at bounding box center [618, 390] width 1211 height 29
select select "**********"
click at [412, 405] on select "**********" at bounding box center [618, 390] width 1211 height 29
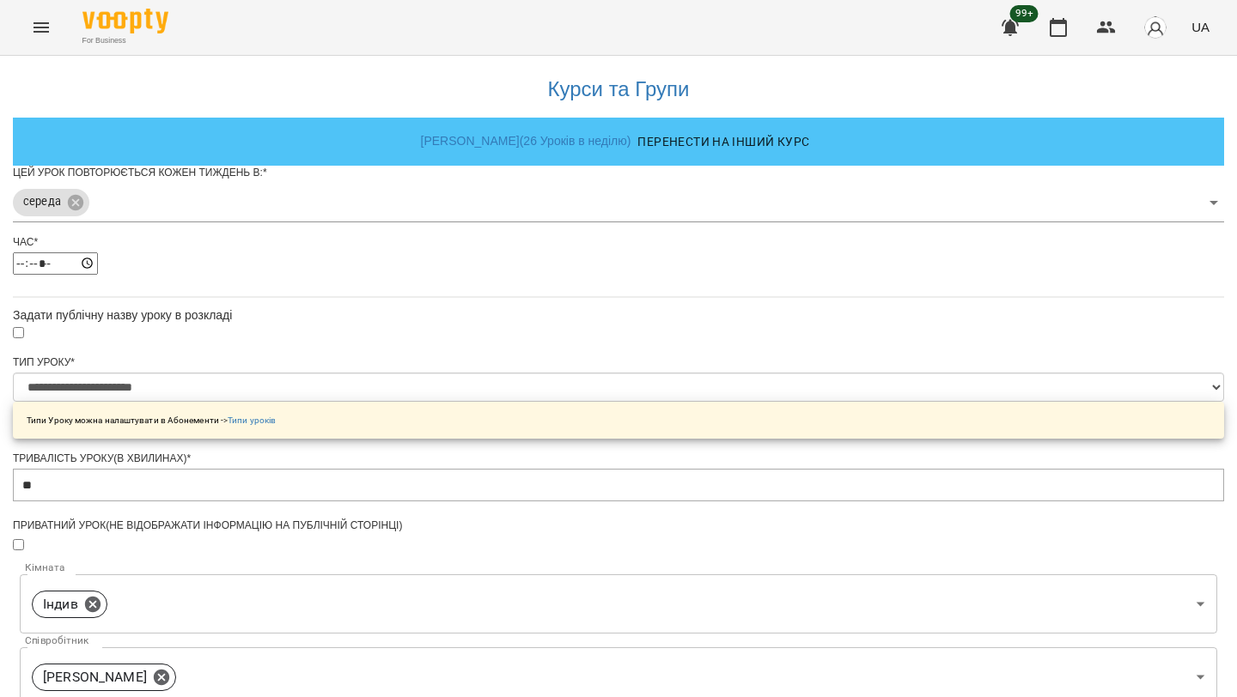
scroll to position [557, 0]
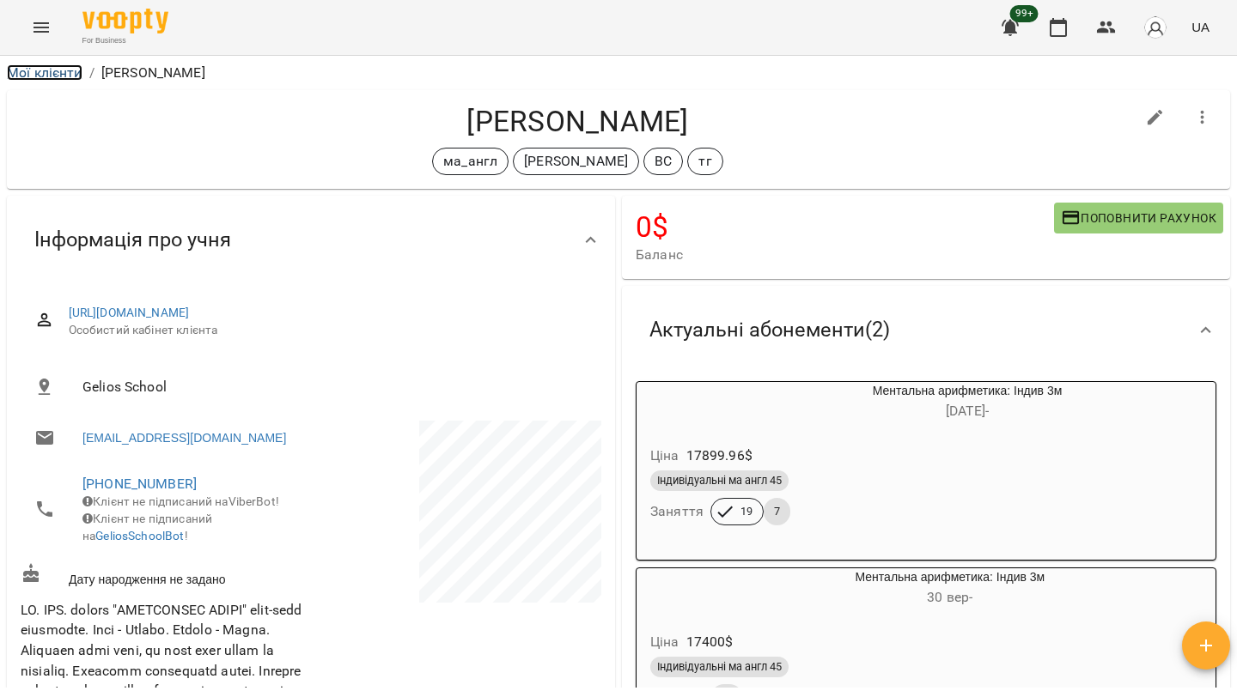
click at [44, 73] on link "Мої клієнти" at bounding box center [45, 72] width 76 height 16
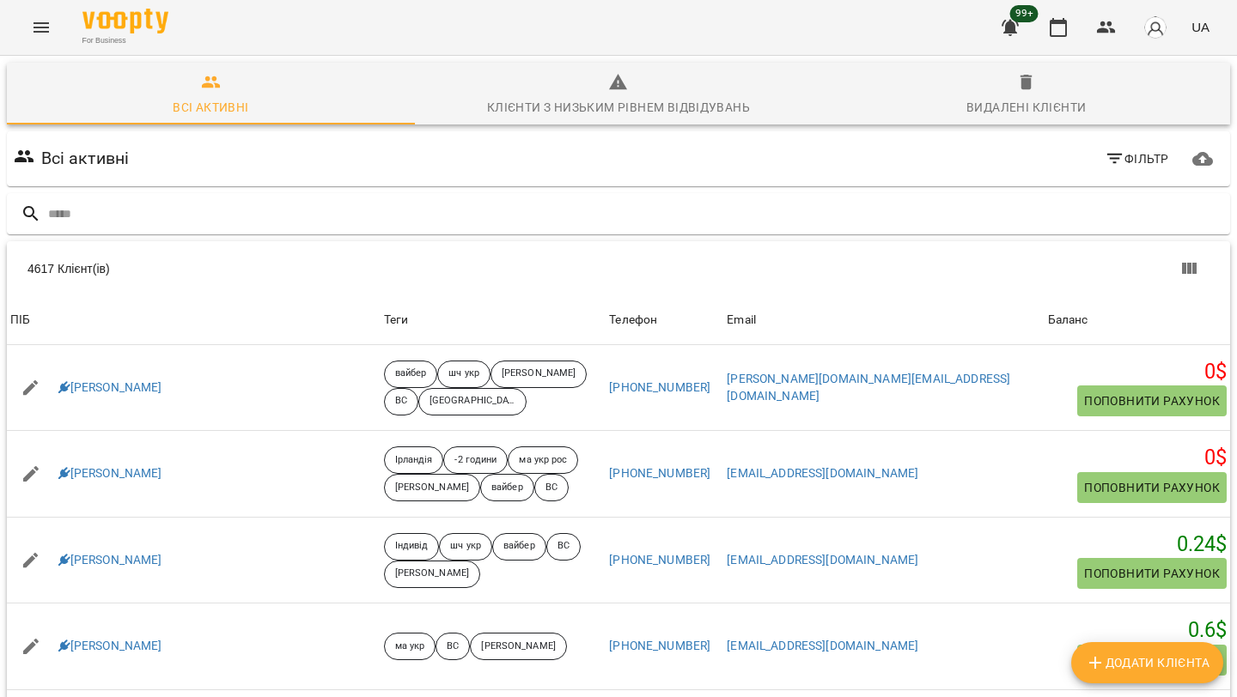
type input "*"
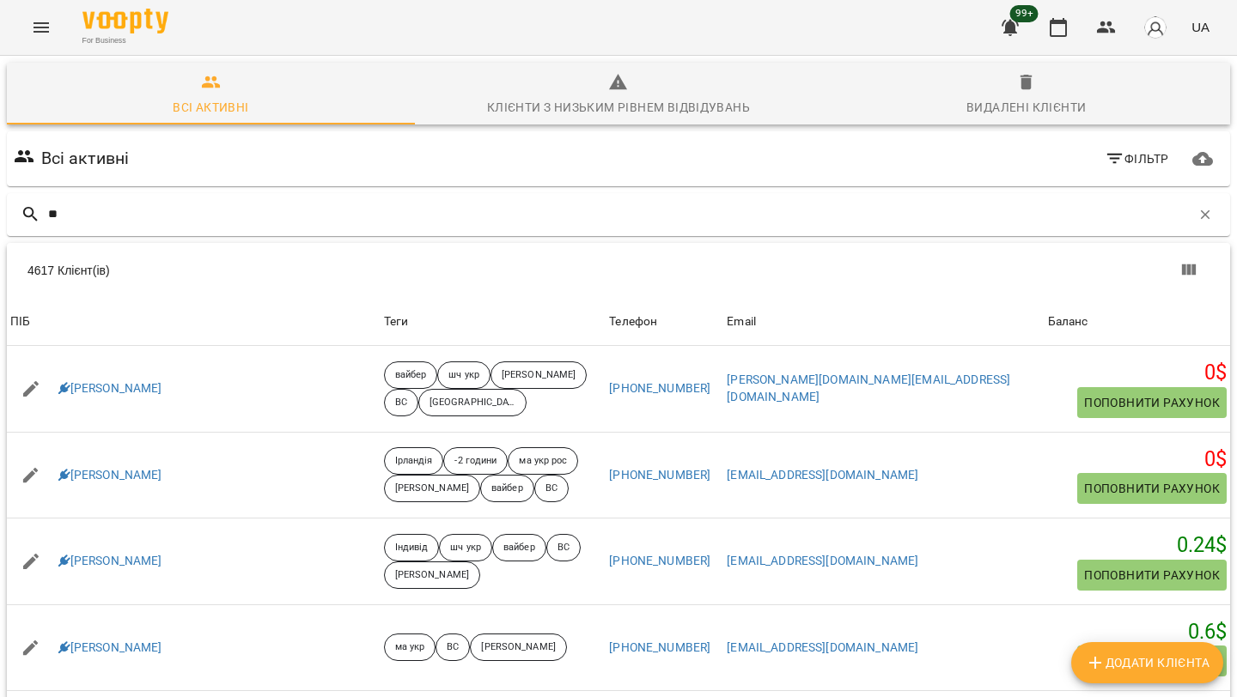
type input "*"
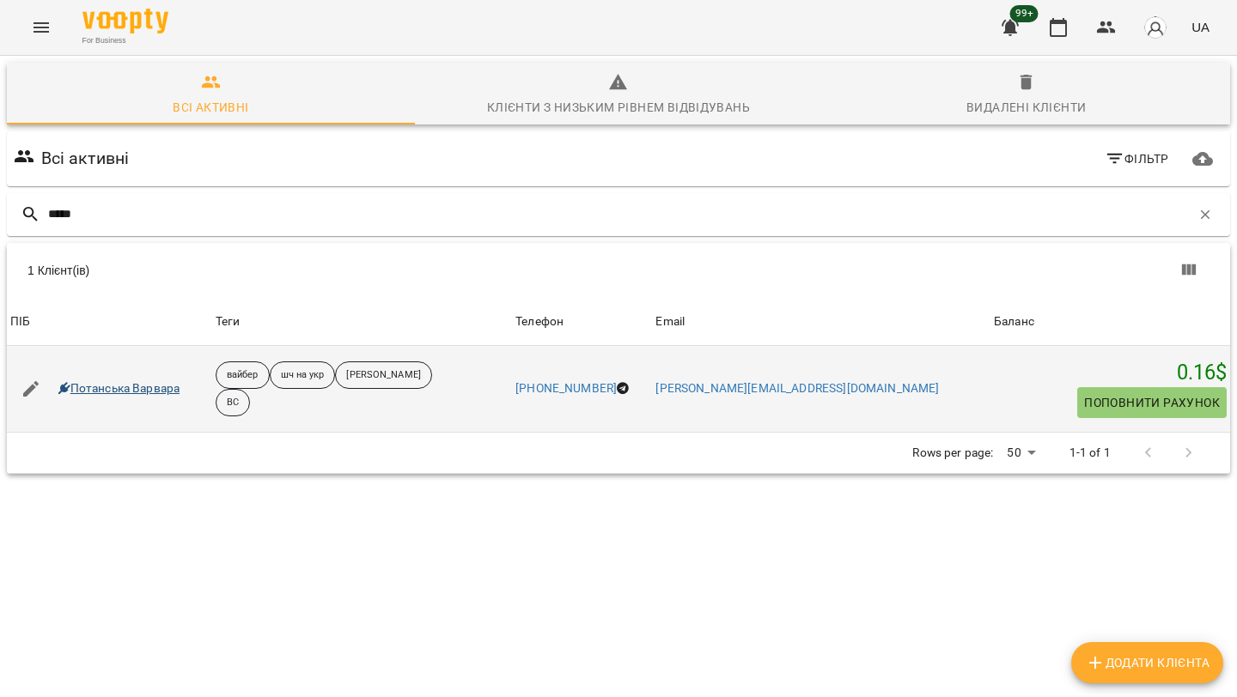
type input "*****"
click at [140, 386] on link "Потанська Варвара" at bounding box center [119, 389] width 122 height 17
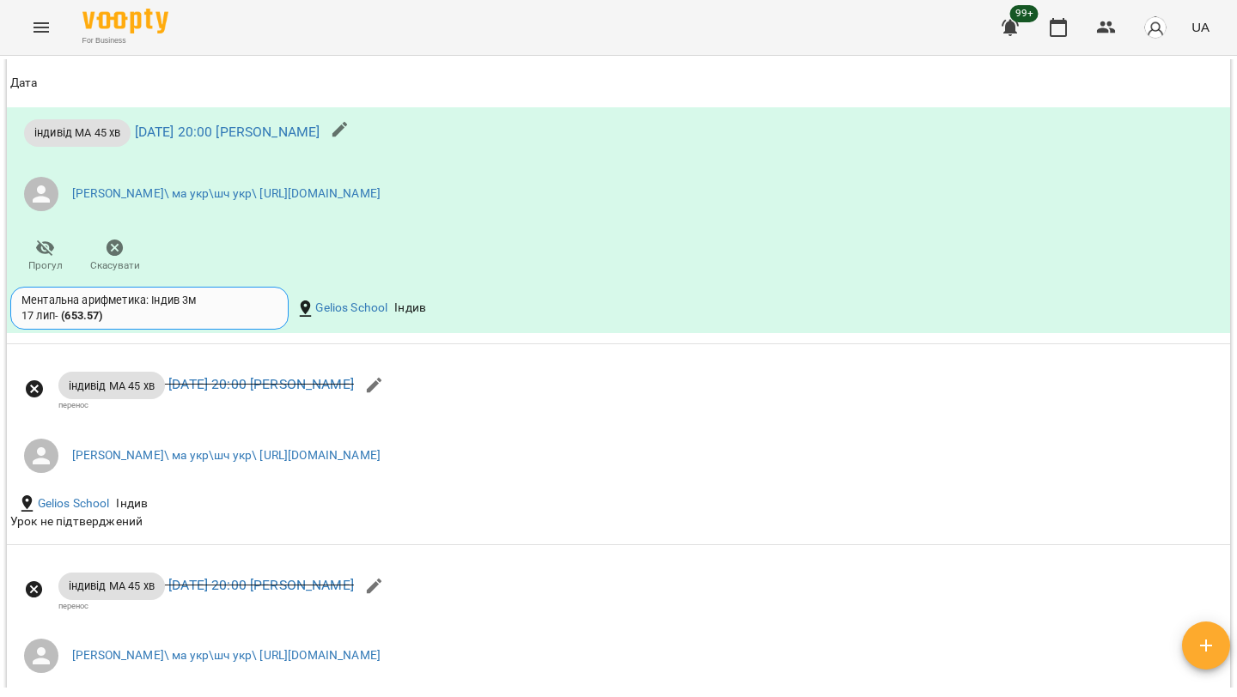
scroll to position [2548, 0]
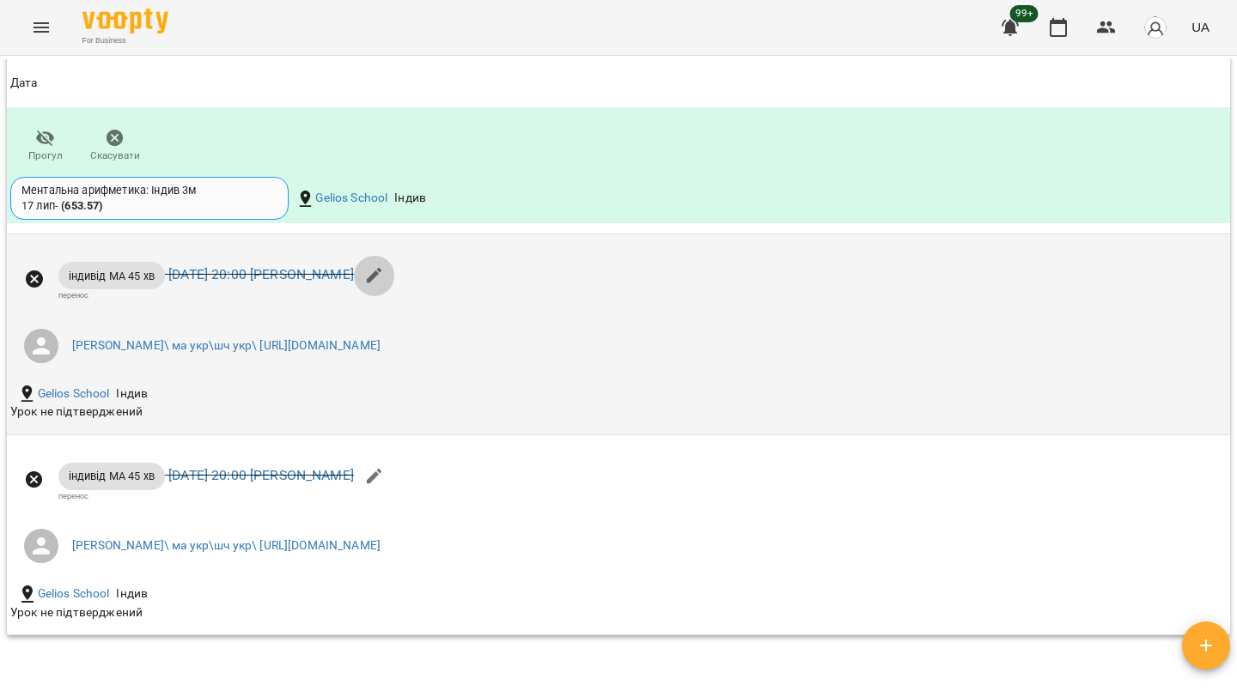
click at [395, 296] on button "button" at bounding box center [374, 275] width 41 height 41
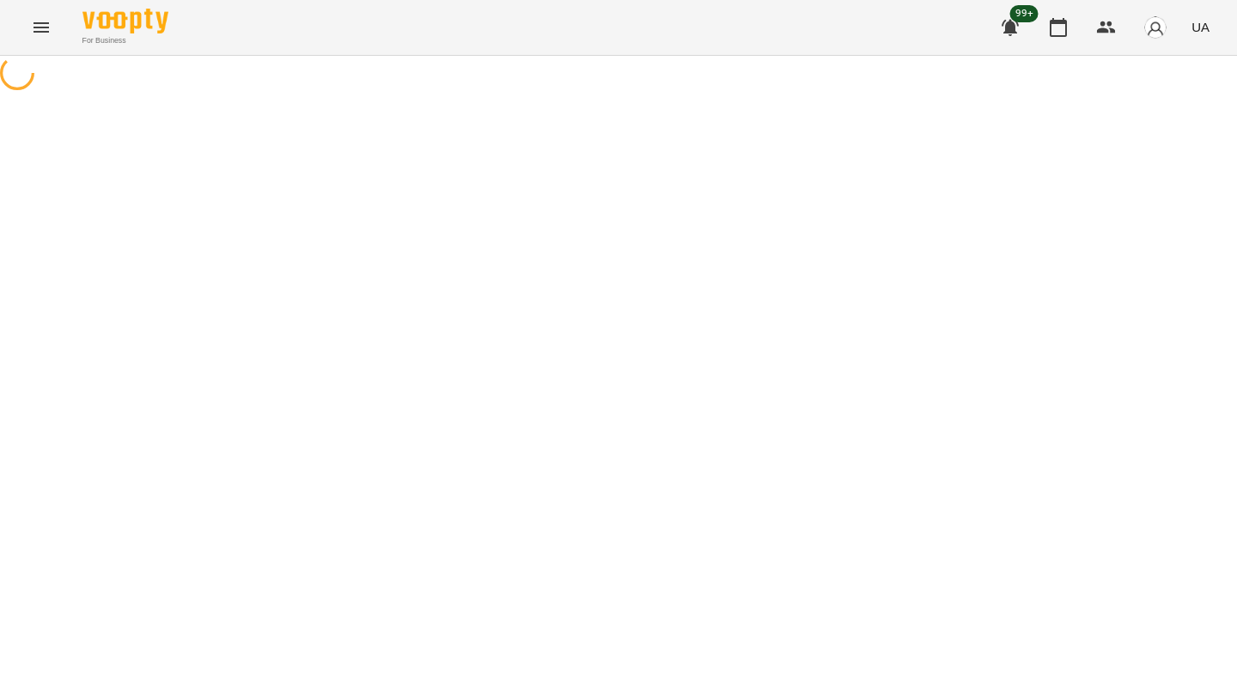
select select "**********"
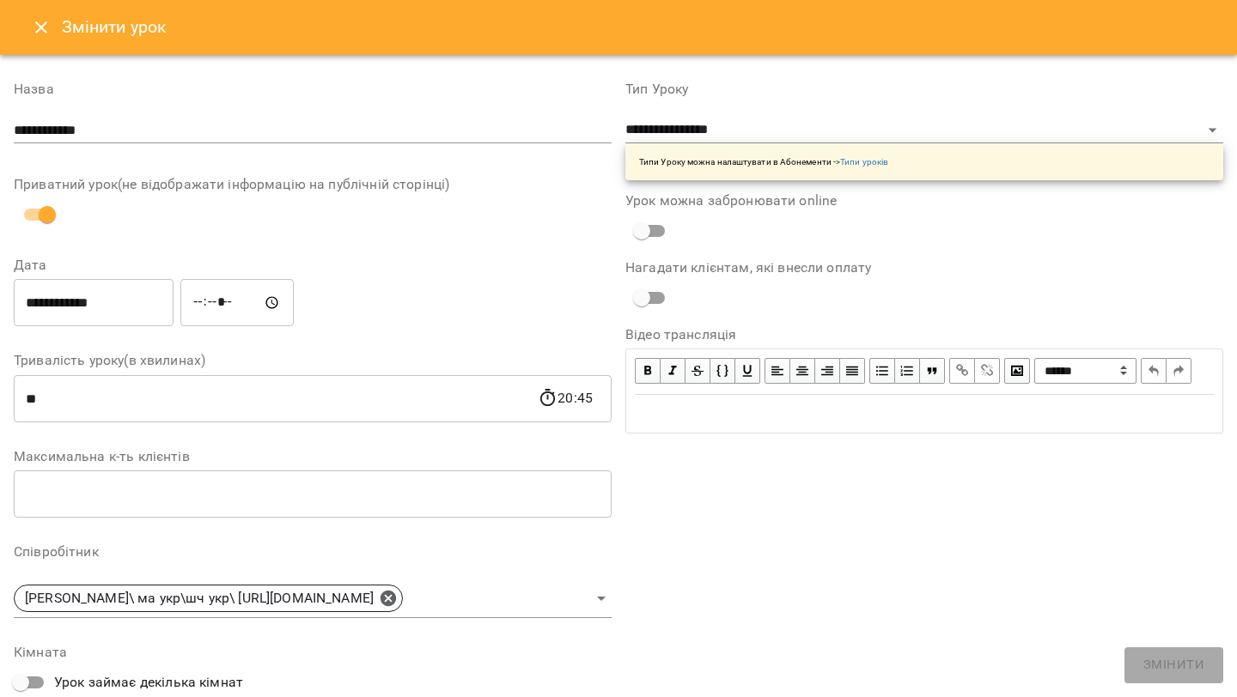
click at [130, 305] on input "**********" at bounding box center [94, 303] width 160 height 48
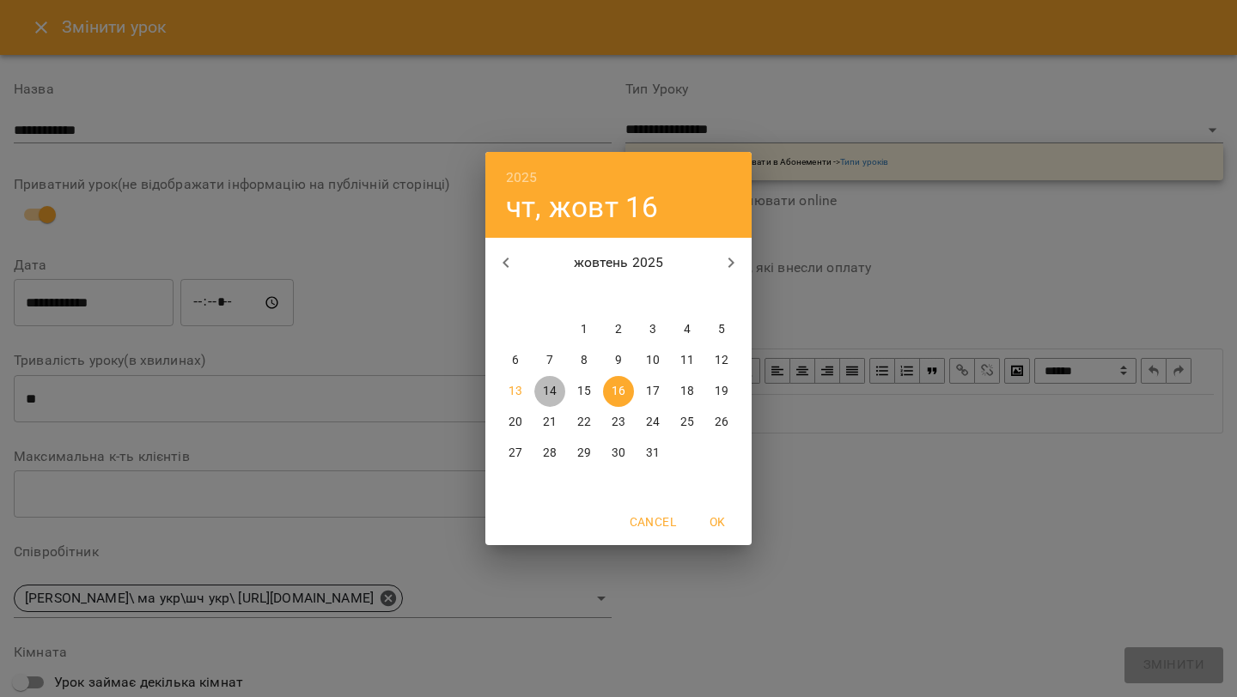
click at [555, 392] on p "14" at bounding box center [550, 391] width 14 height 17
type input "**********"
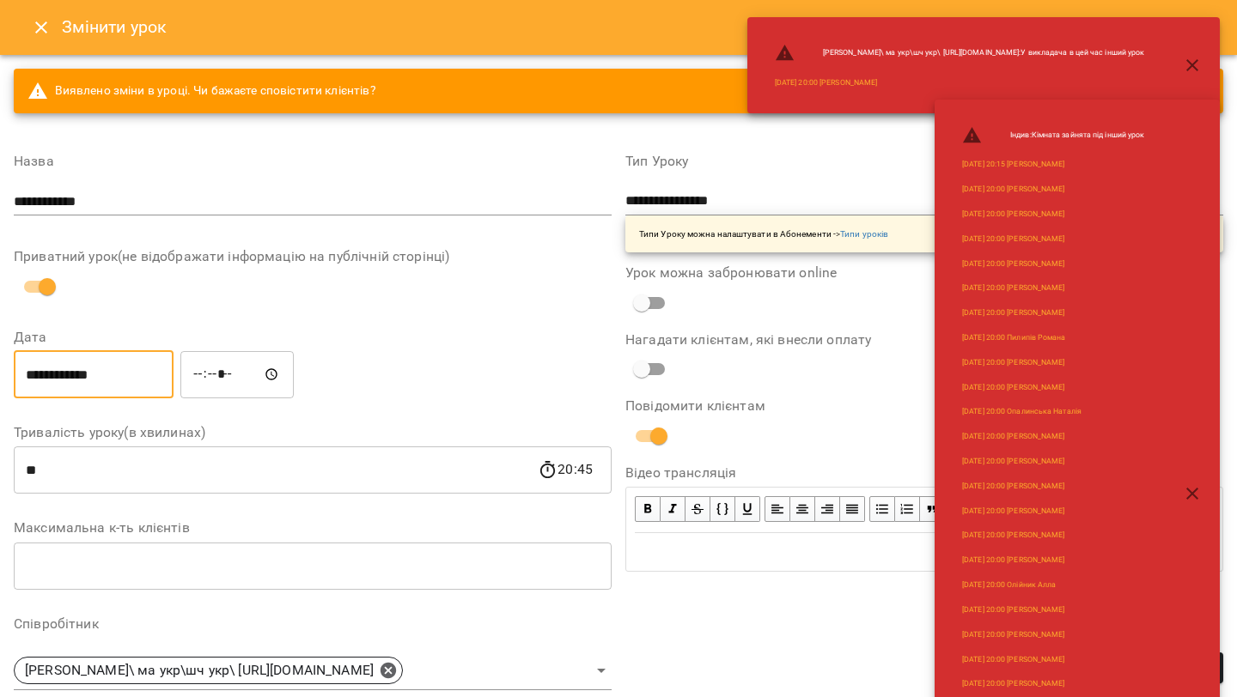
click at [208, 381] on input "*****" at bounding box center [236, 374] width 113 height 48
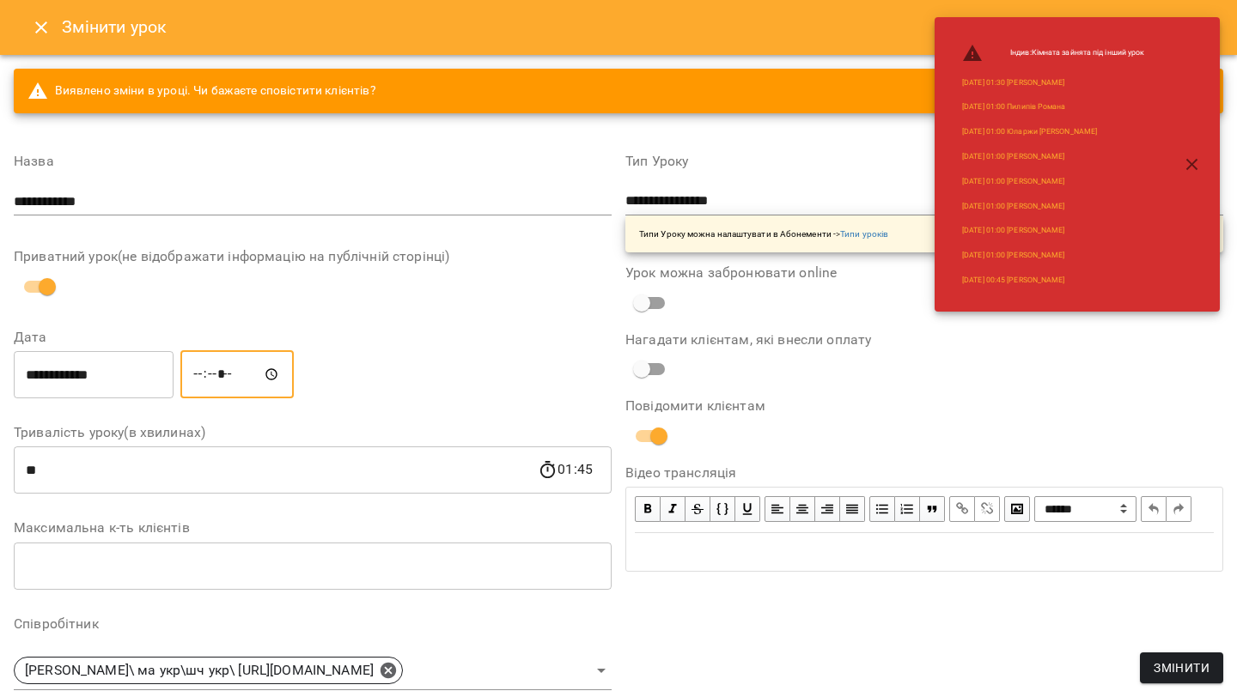
type input "*****"
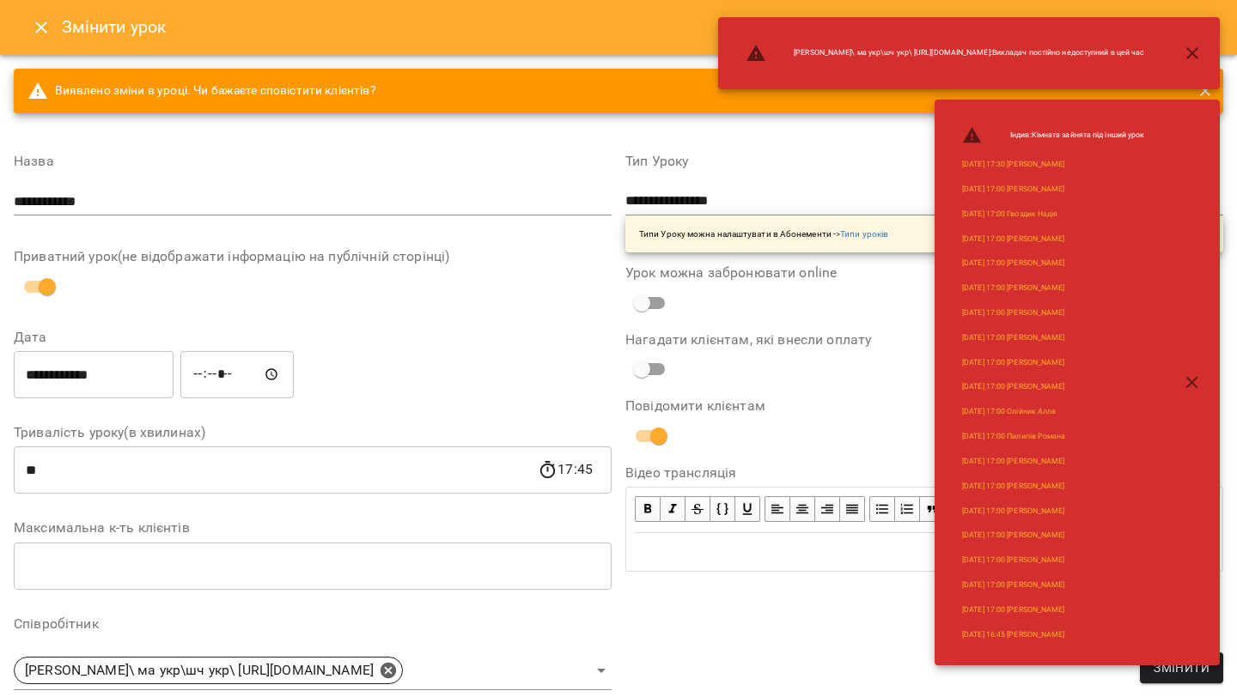
click at [941, 684] on div "**********" at bounding box center [924, 600] width 612 height 932
click at [1185, 393] on button "button" at bounding box center [1192, 382] width 41 height 41
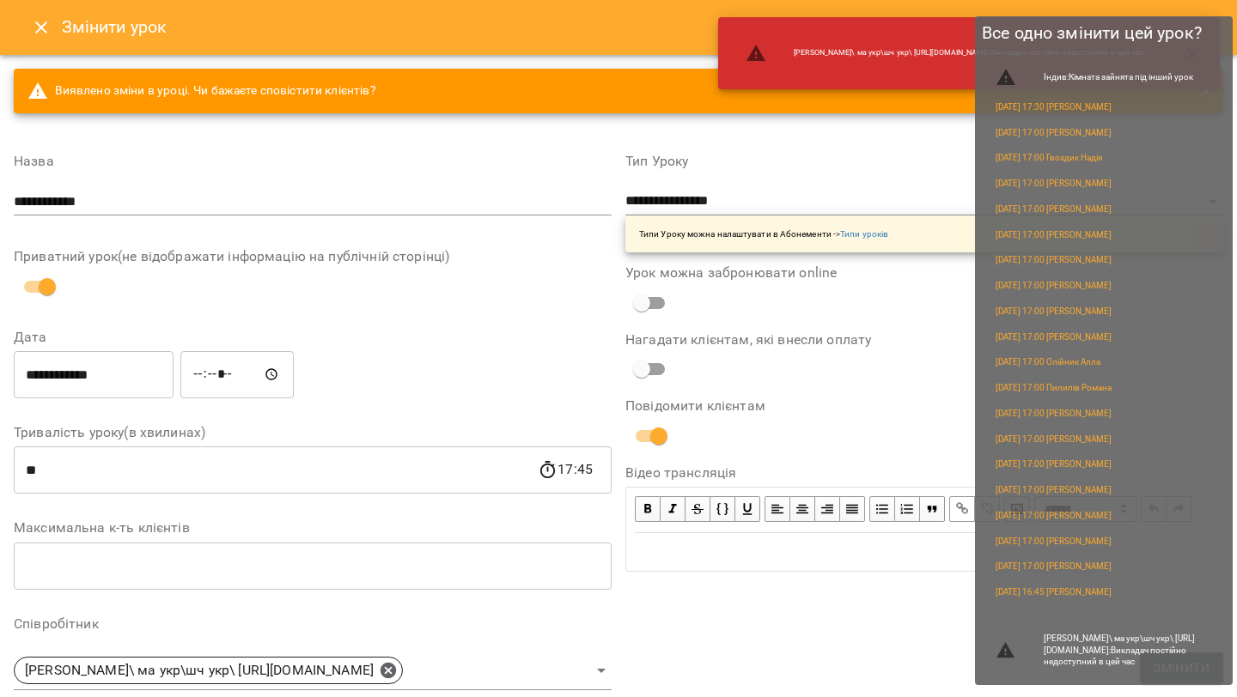
click at [1170, 670] on span "Змінити" at bounding box center [1182, 668] width 56 height 21
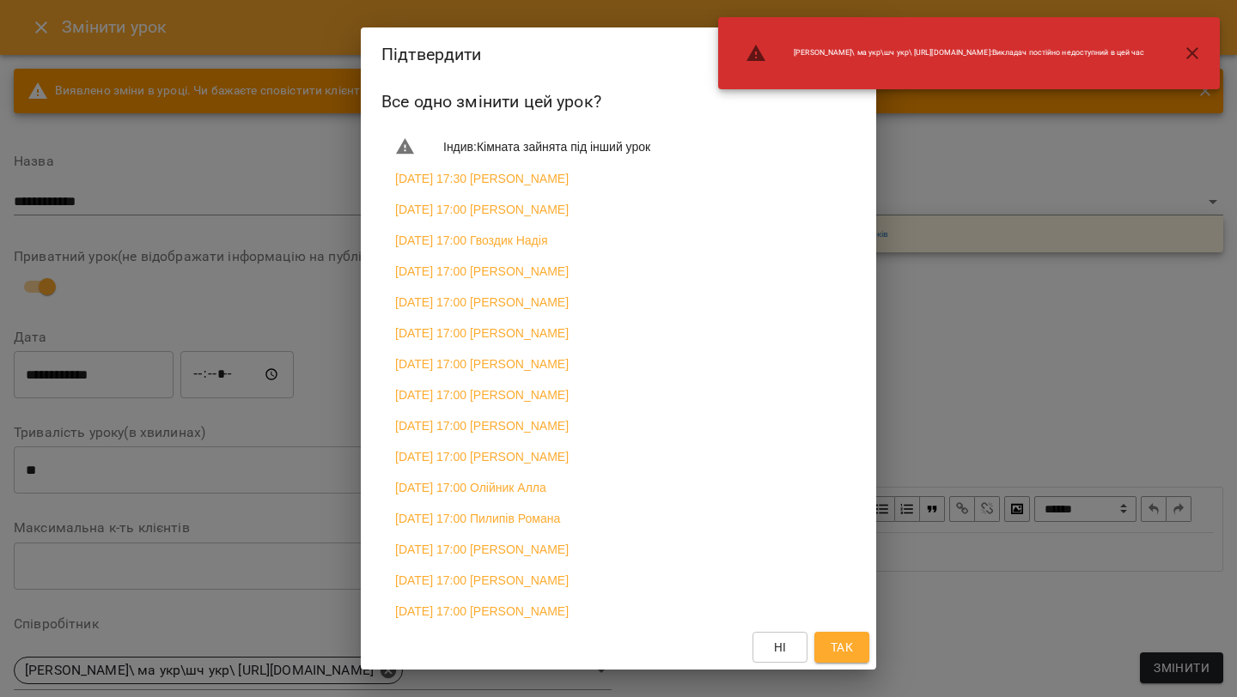
click at [845, 649] on span "Так" at bounding box center [842, 647] width 22 height 21
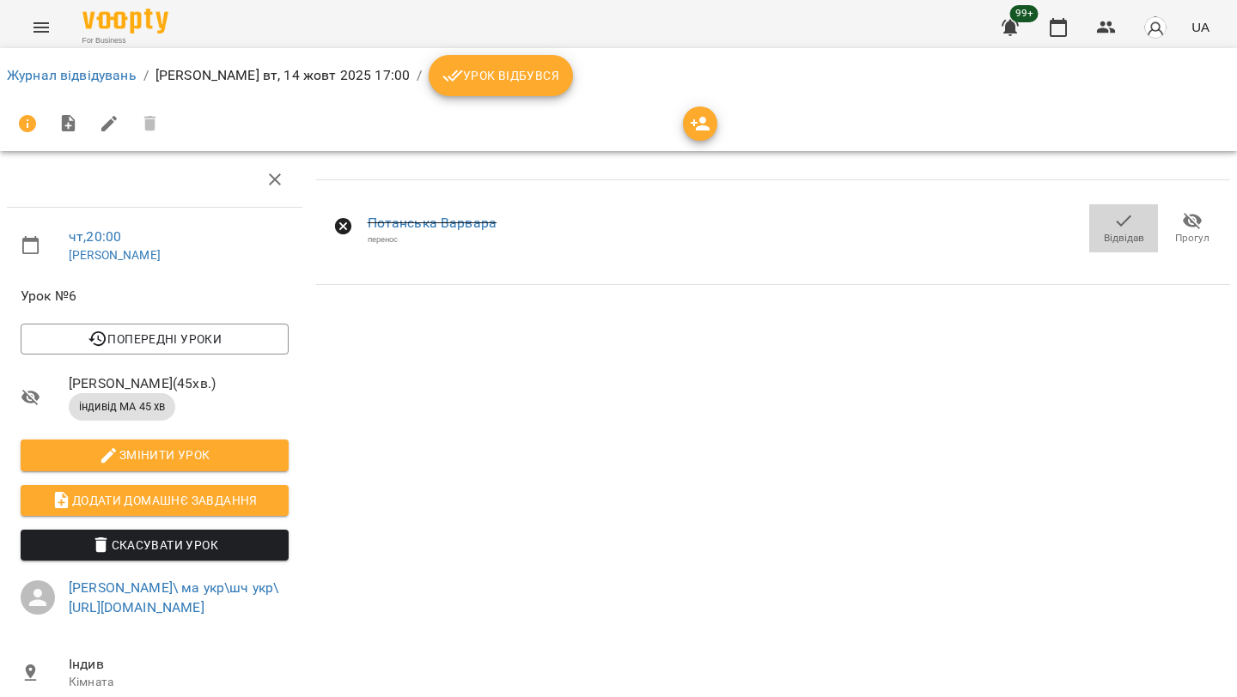
click at [1118, 222] on icon "button" at bounding box center [1124, 221] width 15 height 11
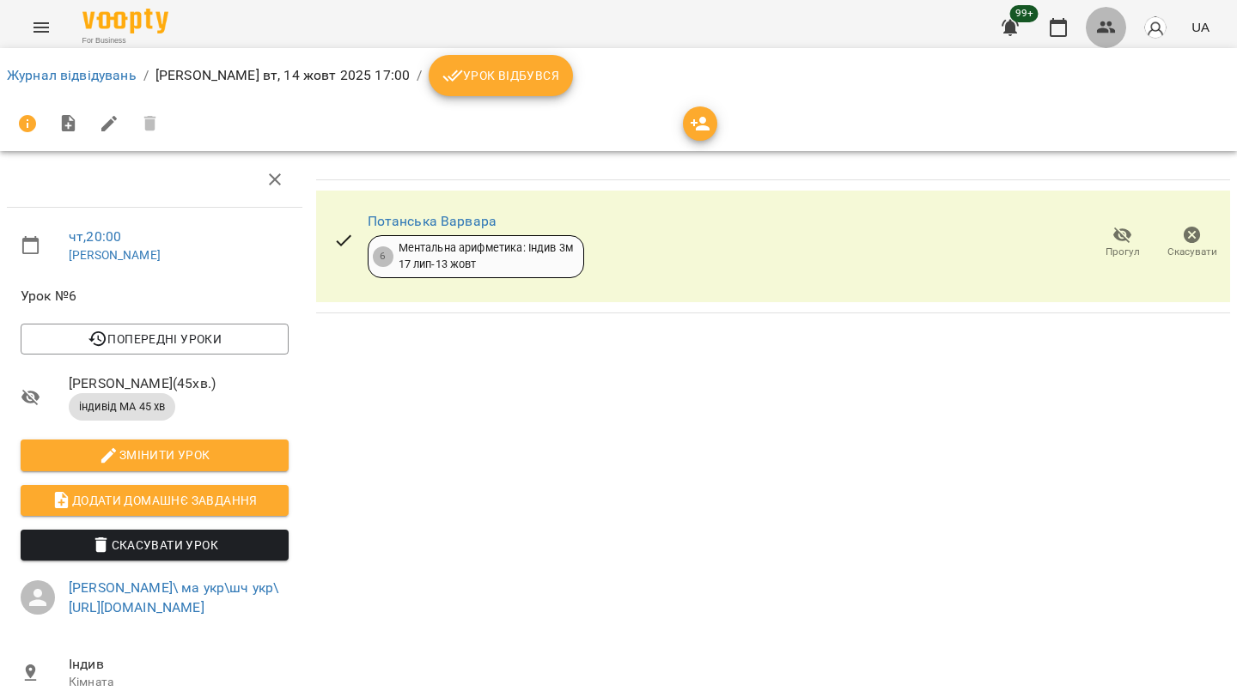
click at [1116, 31] on icon "button" at bounding box center [1106, 27] width 21 height 21
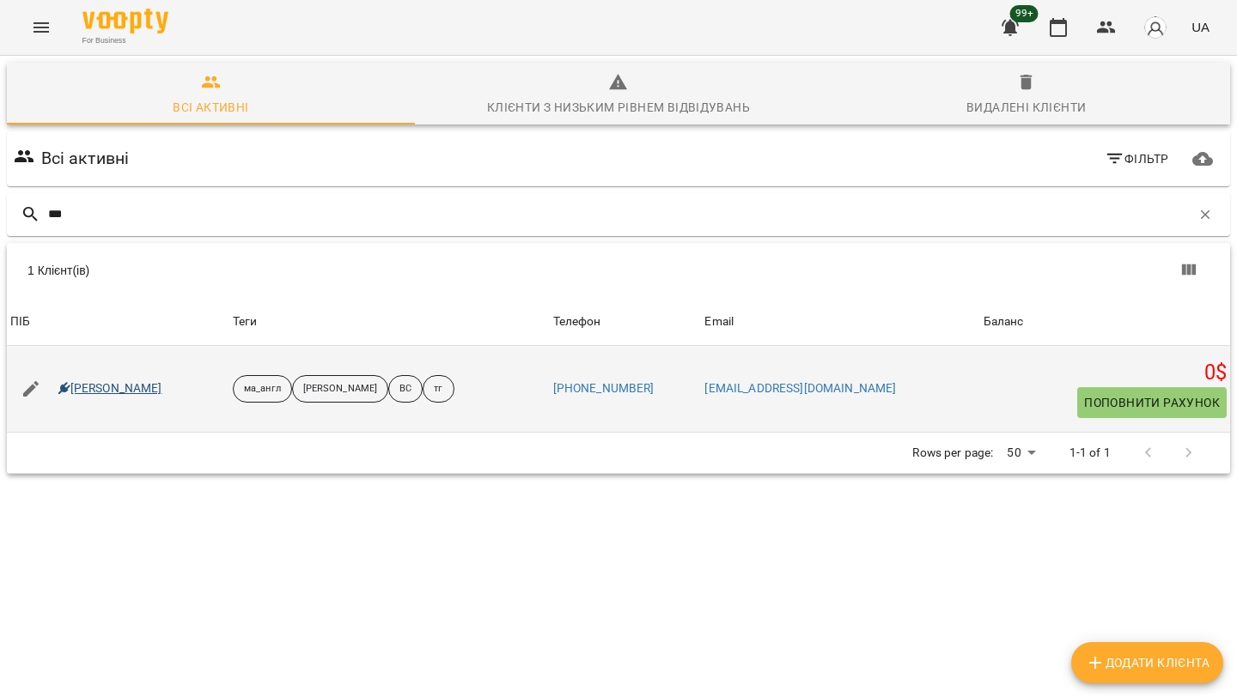
type input "***"
click at [88, 384] on link "Sofiia Piankina" at bounding box center [110, 389] width 104 height 17
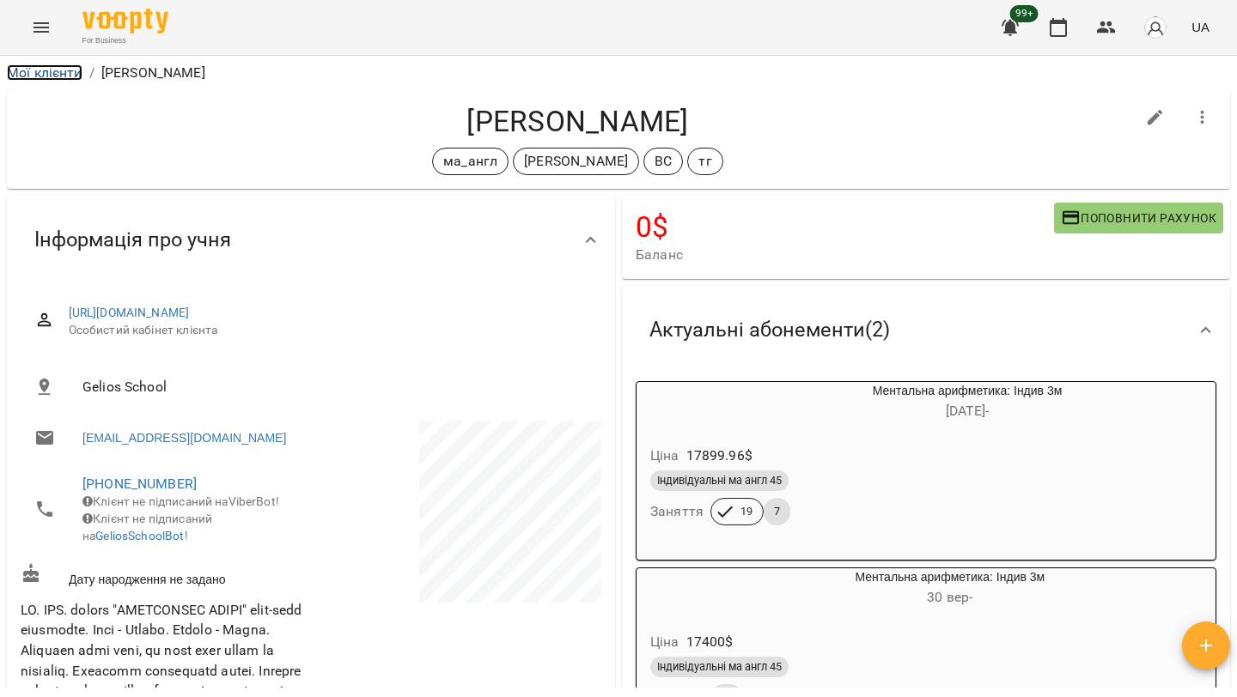
click at [60, 72] on link "Мої клієнти" at bounding box center [45, 72] width 76 height 16
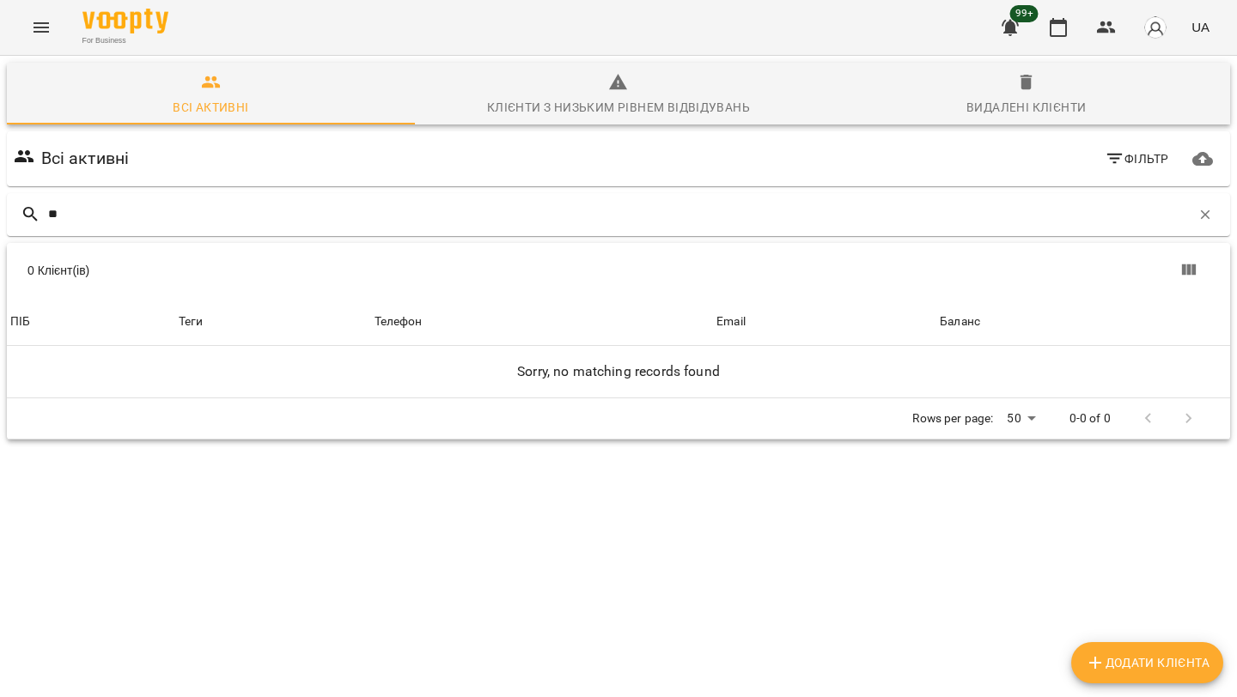
type input "*"
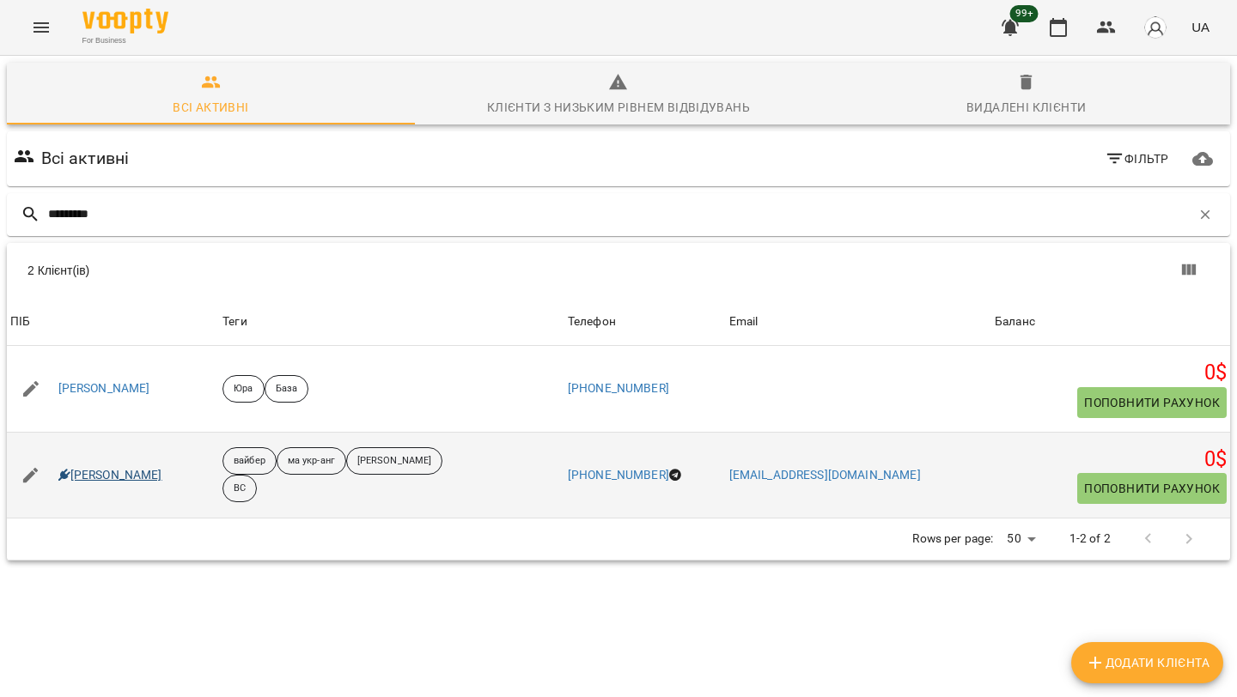
type input "********"
click at [107, 477] on link "Платон Максименко" at bounding box center [110, 475] width 104 height 17
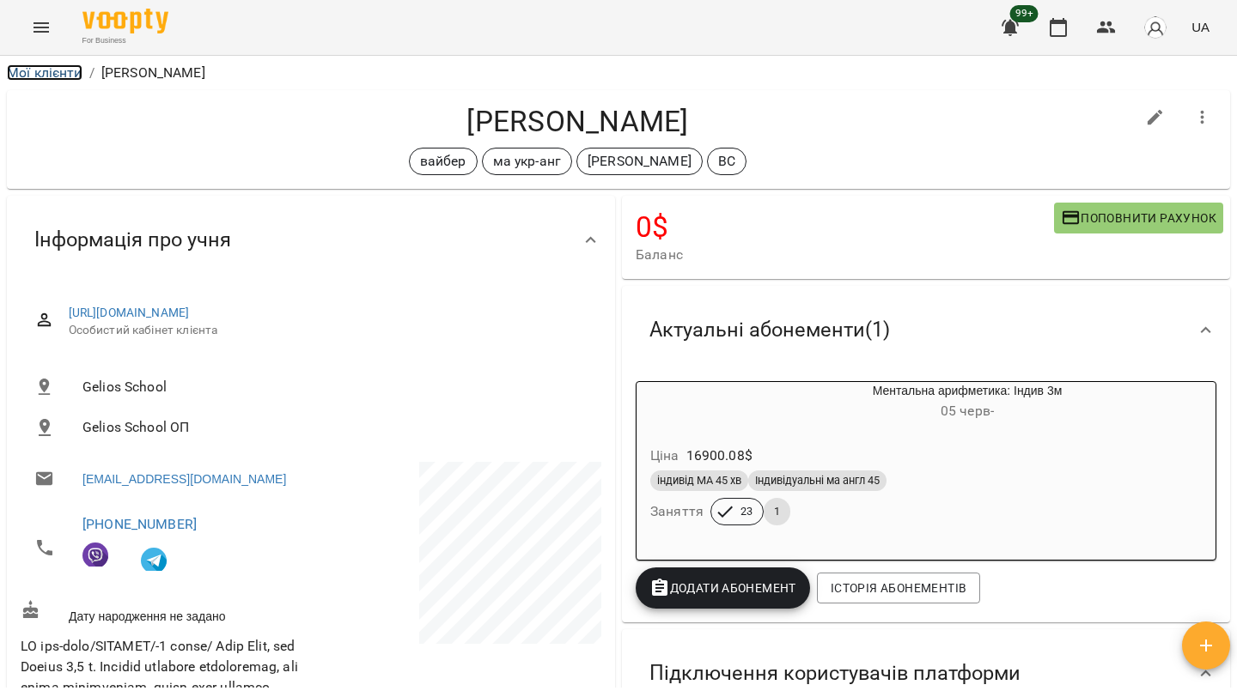
click at [46, 73] on link "Мої клієнти" at bounding box center [45, 72] width 76 height 16
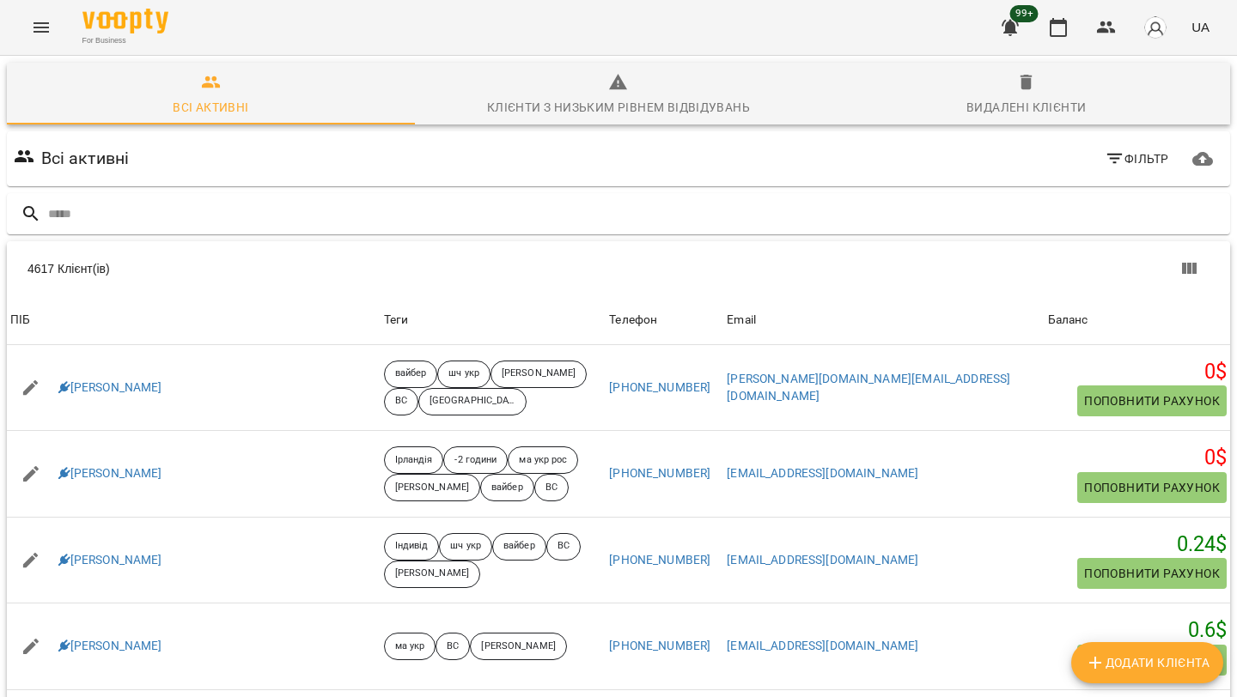
click at [1141, 161] on span "Фільтр" at bounding box center [1137, 159] width 64 height 21
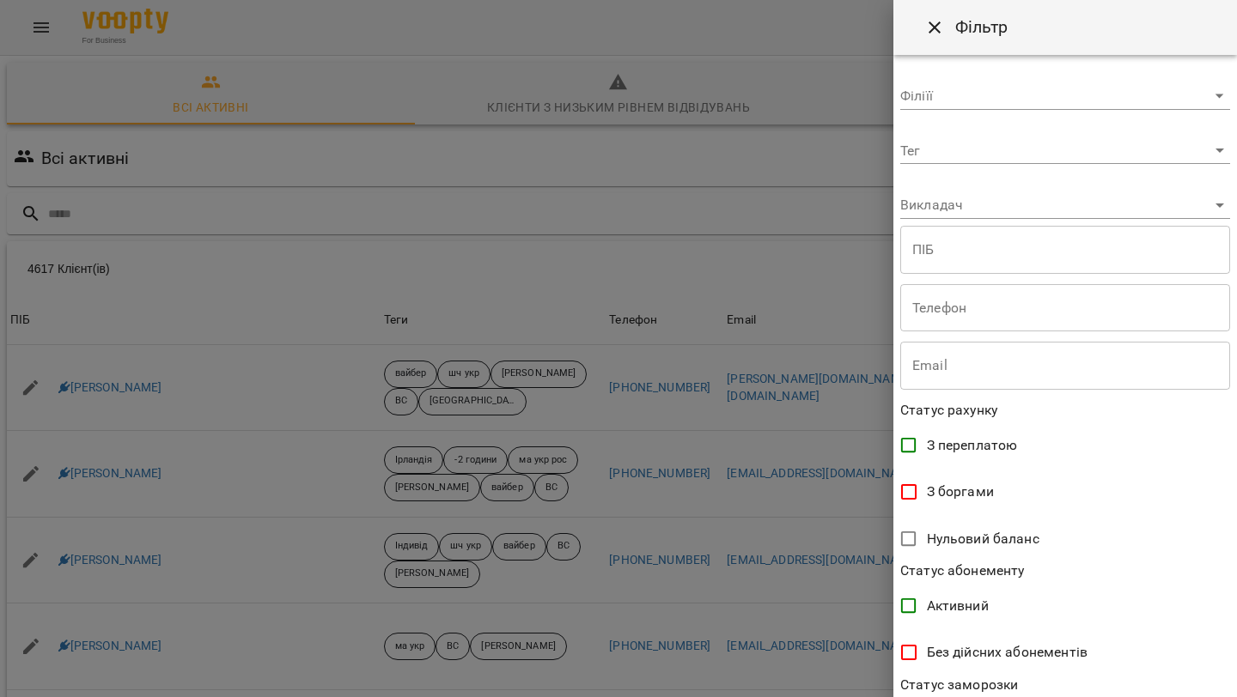
click at [1013, 151] on body "For Business 99+ UA Всі активні Клієнти з низьким рівнем відвідувань Видалені к…" at bounding box center [618, 447] width 1237 height 894
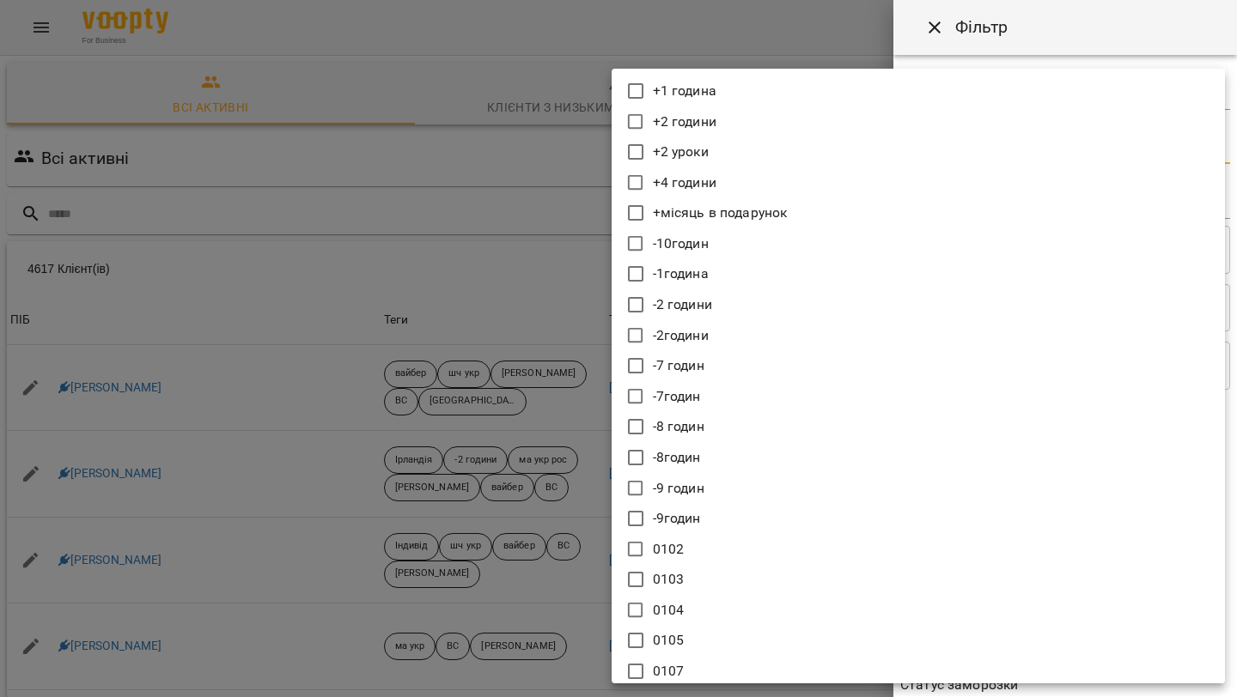
scroll to position [12424, 0]
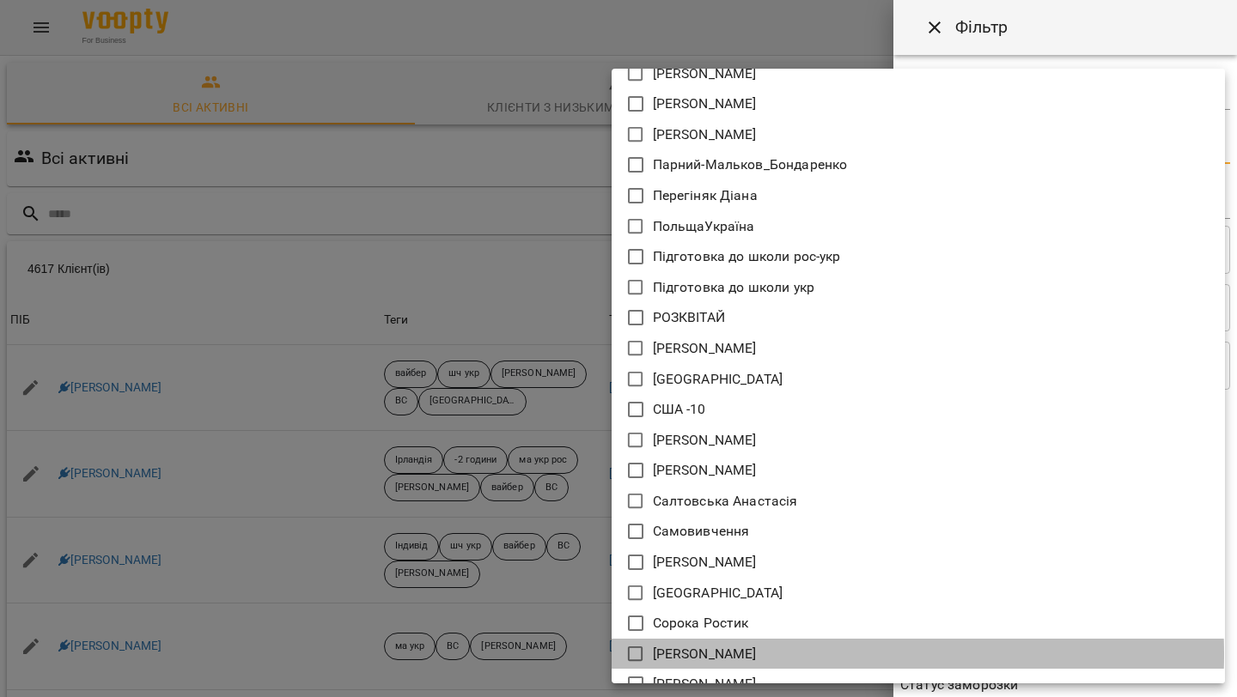
click at [734, 652] on p "[DEMOGRAPHIC_DATA][PERSON_NAME]" at bounding box center [705, 654] width 104 height 21
type input "**********"
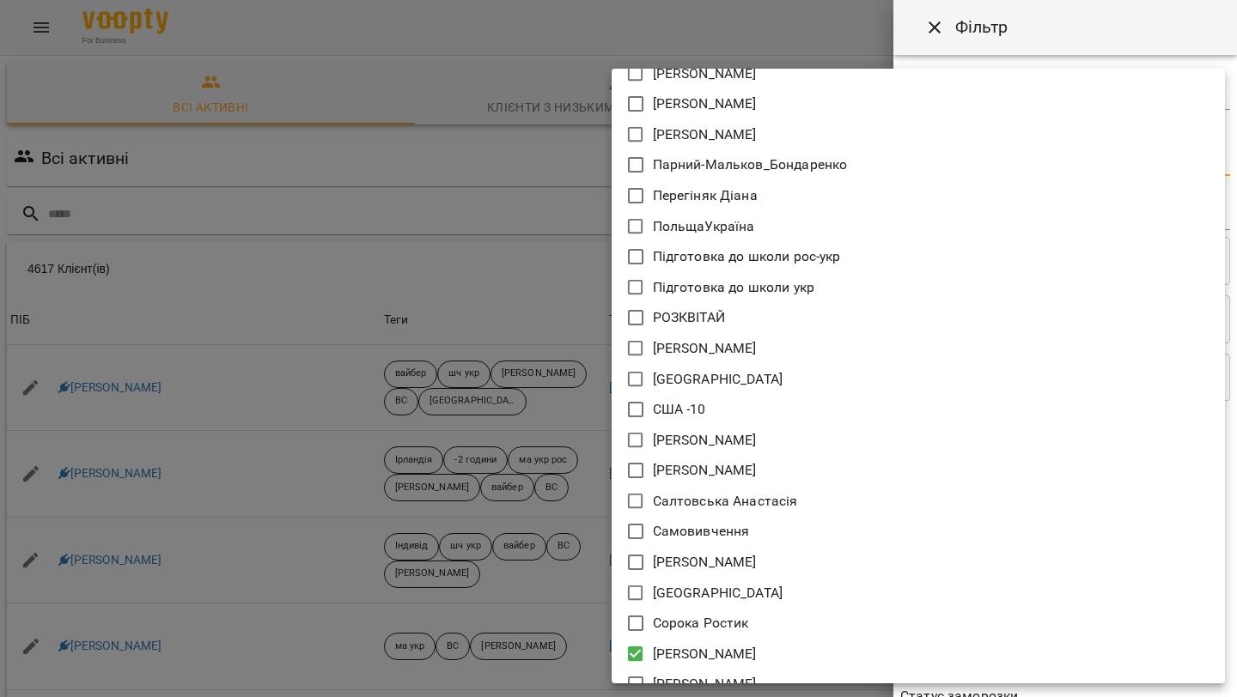
click at [1231, 411] on div at bounding box center [618, 348] width 1237 height 697
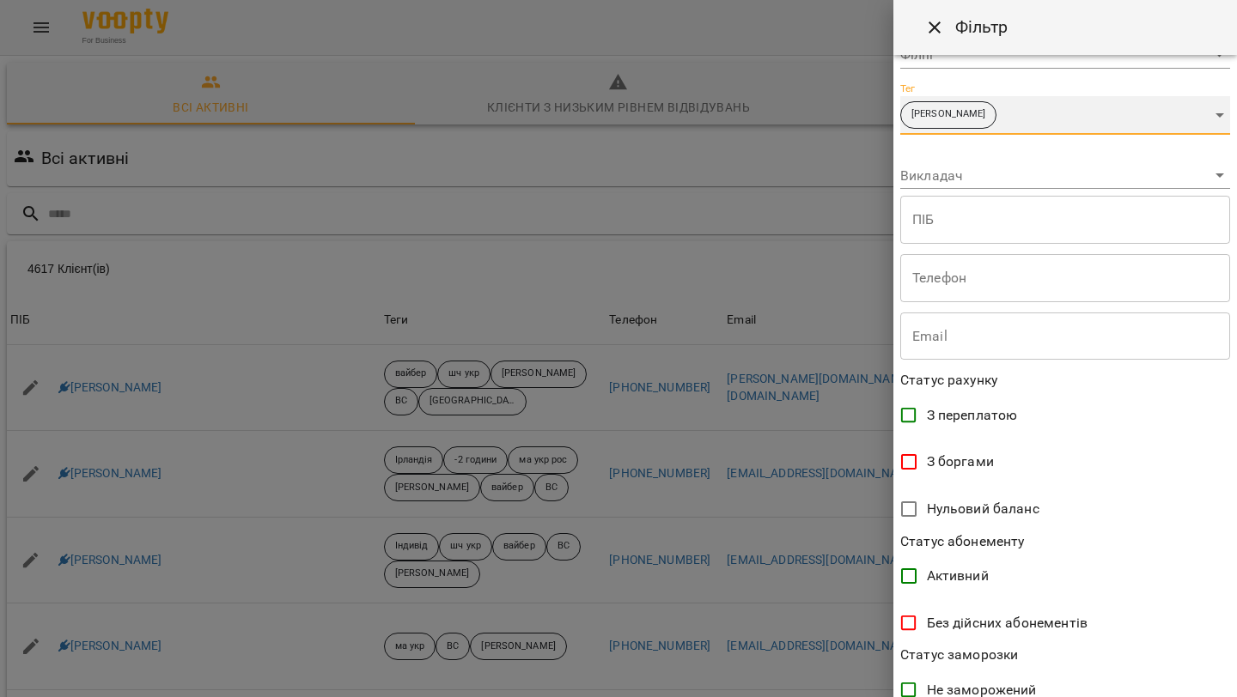
scroll to position [66, 0]
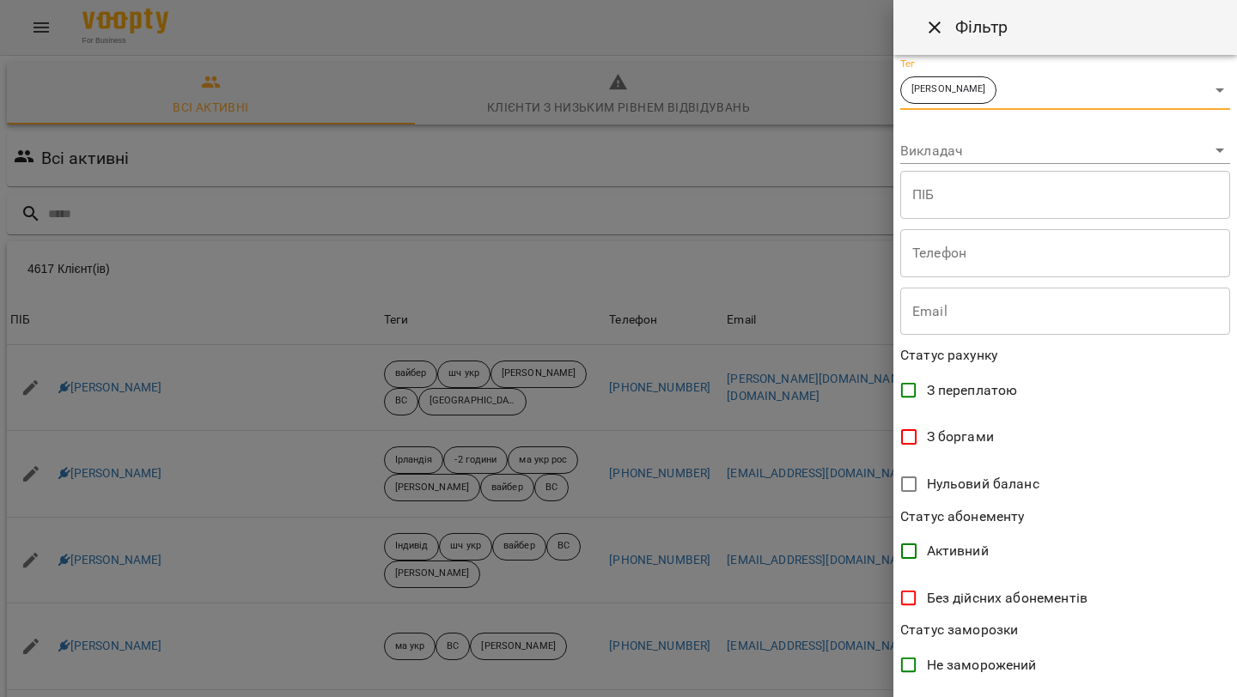
click at [1043, 600] on span "Без дійсних абонементів" at bounding box center [1007, 598] width 161 height 21
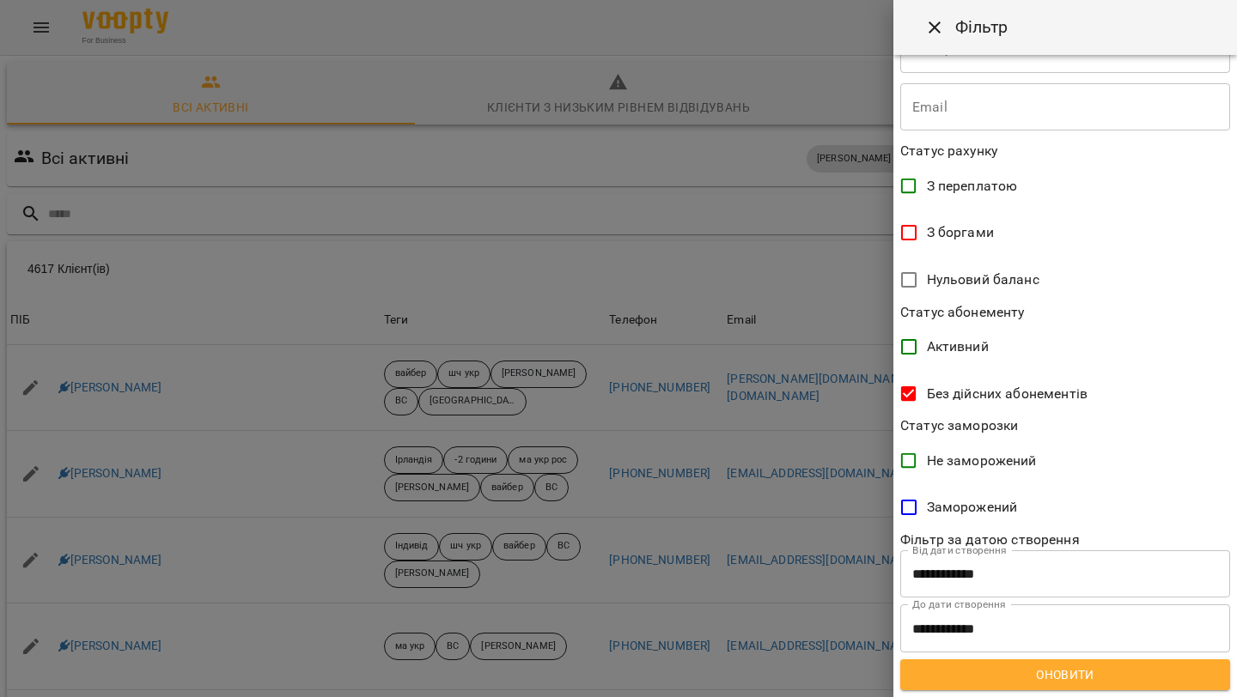
click at [1054, 691] on div "**********" at bounding box center [1065, 376] width 344 height 642
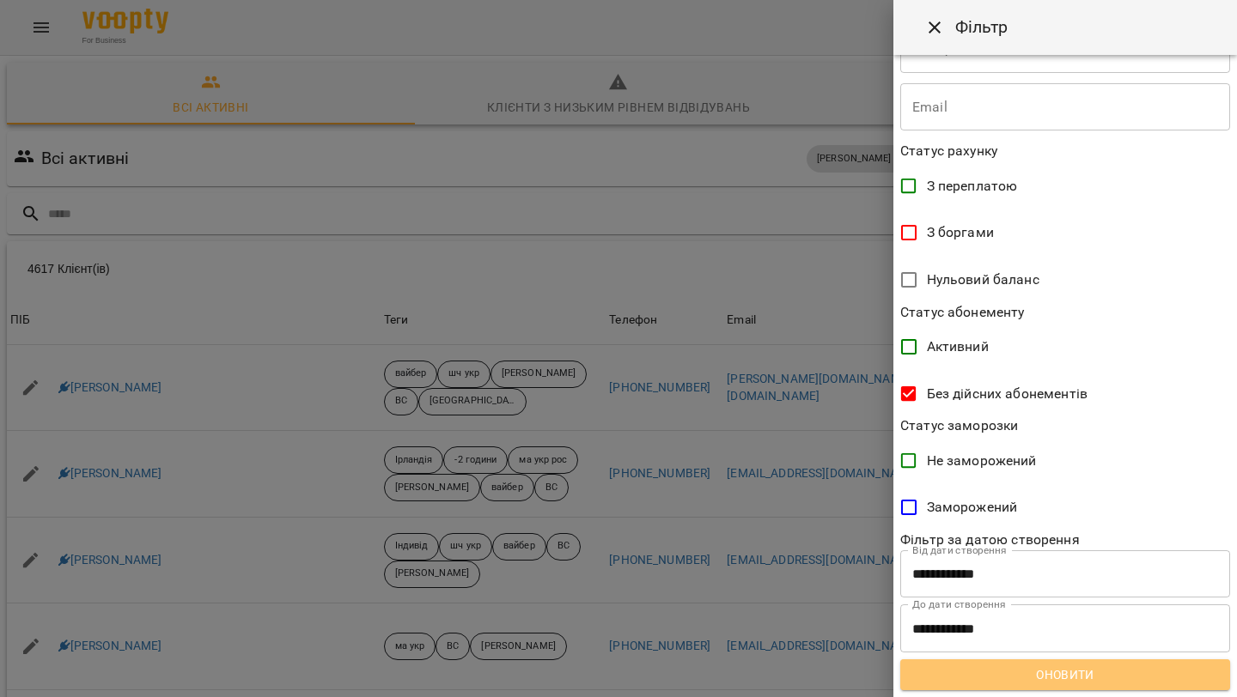
click at [1053, 683] on span "Оновити" at bounding box center [1065, 675] width 302 height 21
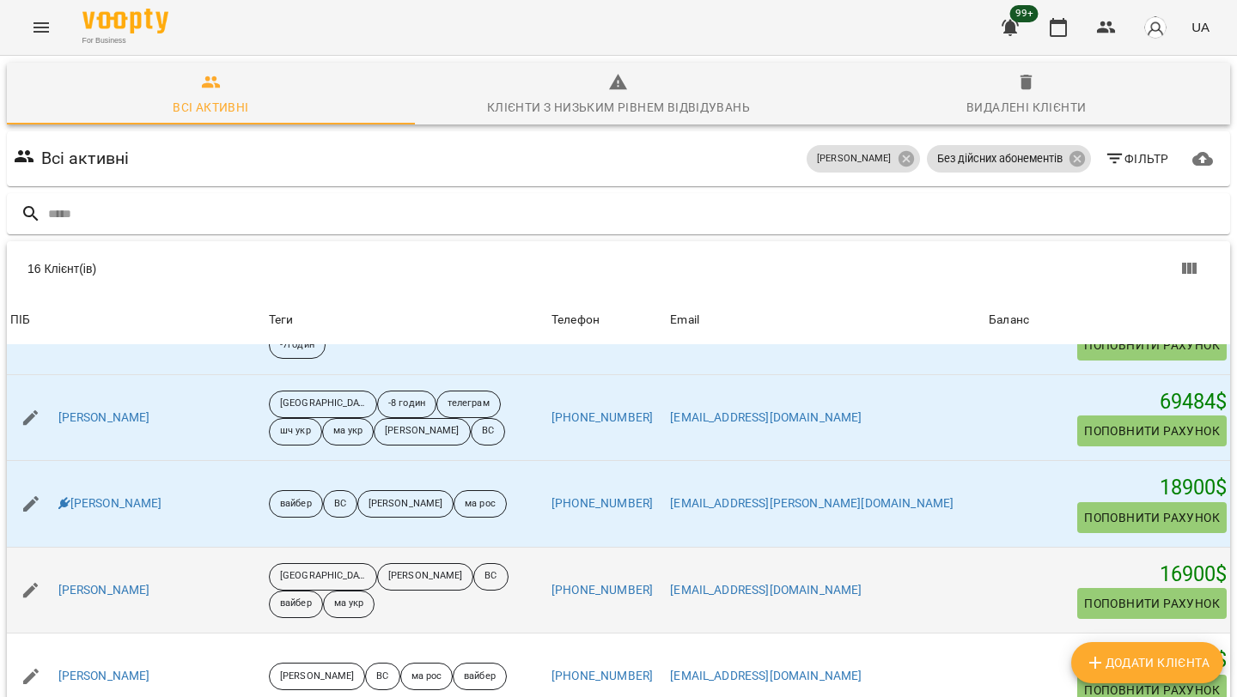
scroll to position [314, 0]
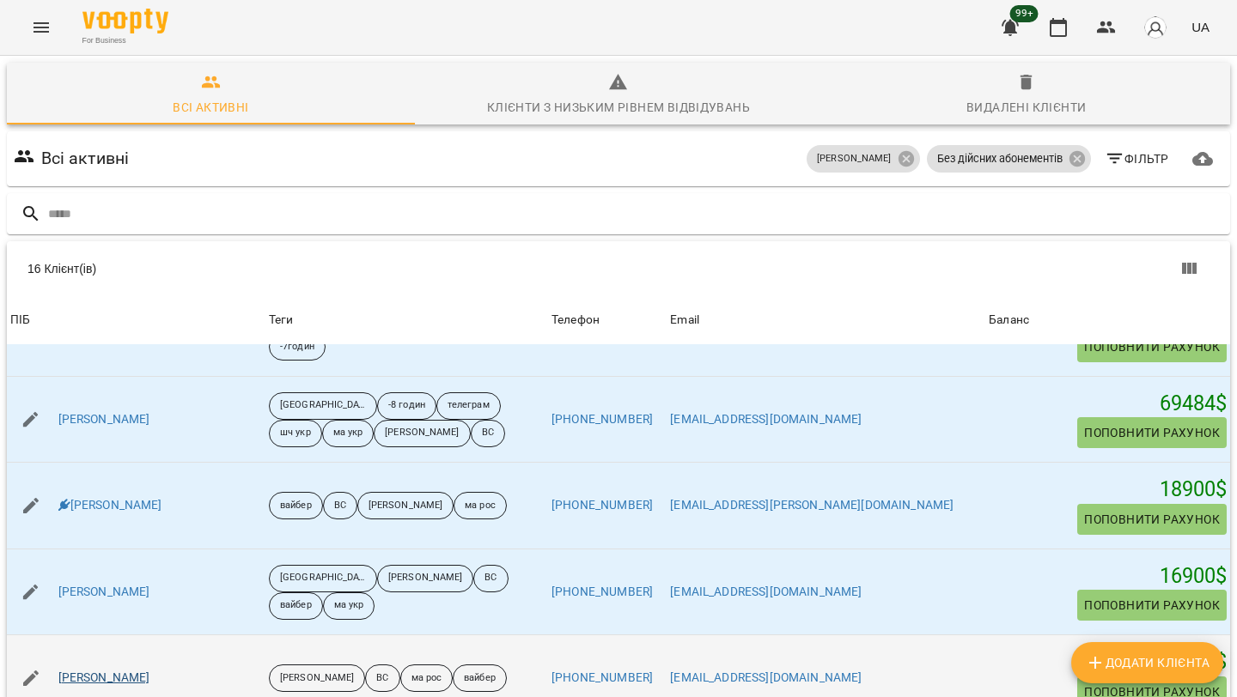
drag, startPoint x: 156, startPoint y: 601, endPoint x: 58, endPoint y: 600, distance: 98.8
click at [58, 654] on div "Кіра Похиленко" at bounding box center [136, 678] width 259 height 48
copy link "Кіра Похиленко"
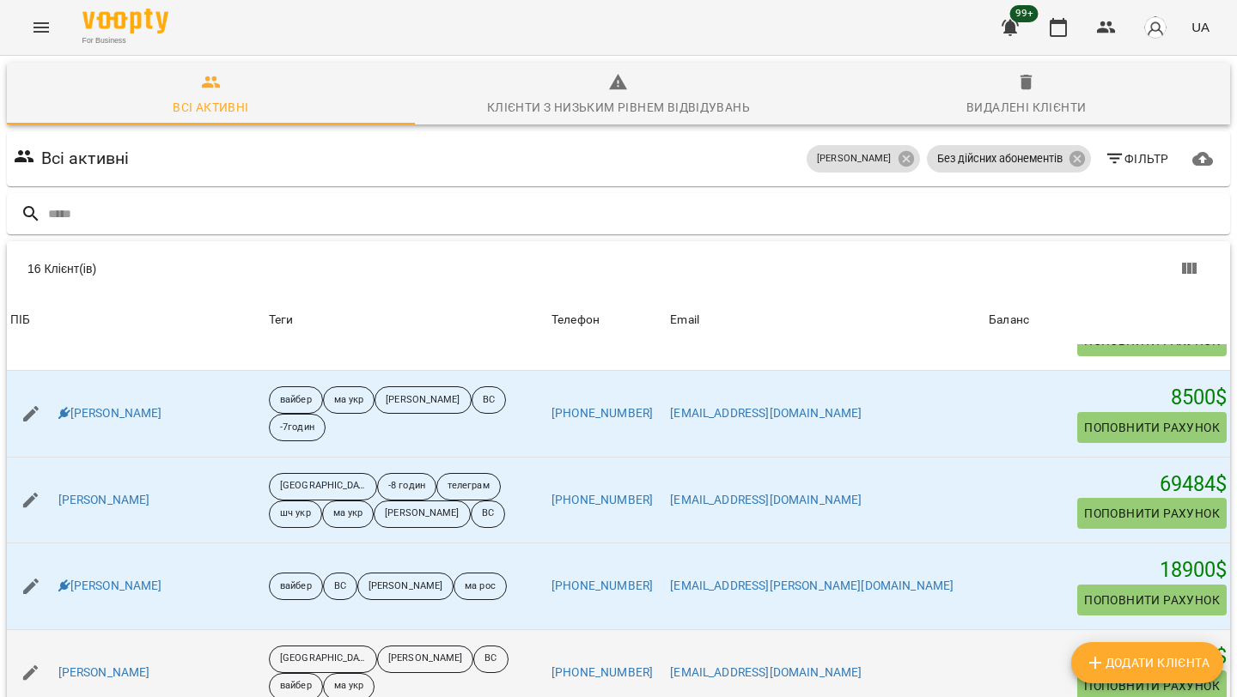
scroll to position [232, 0]
drag, startPoint x: 167, startPoint y: 594, endPoint x: 58, endPoint y: 592, distance: 109.1
click at [57, 650] on div "Коваль Христина" at bounding box center [136, 674] width 259 height 48
copy link "Коваль Христина"
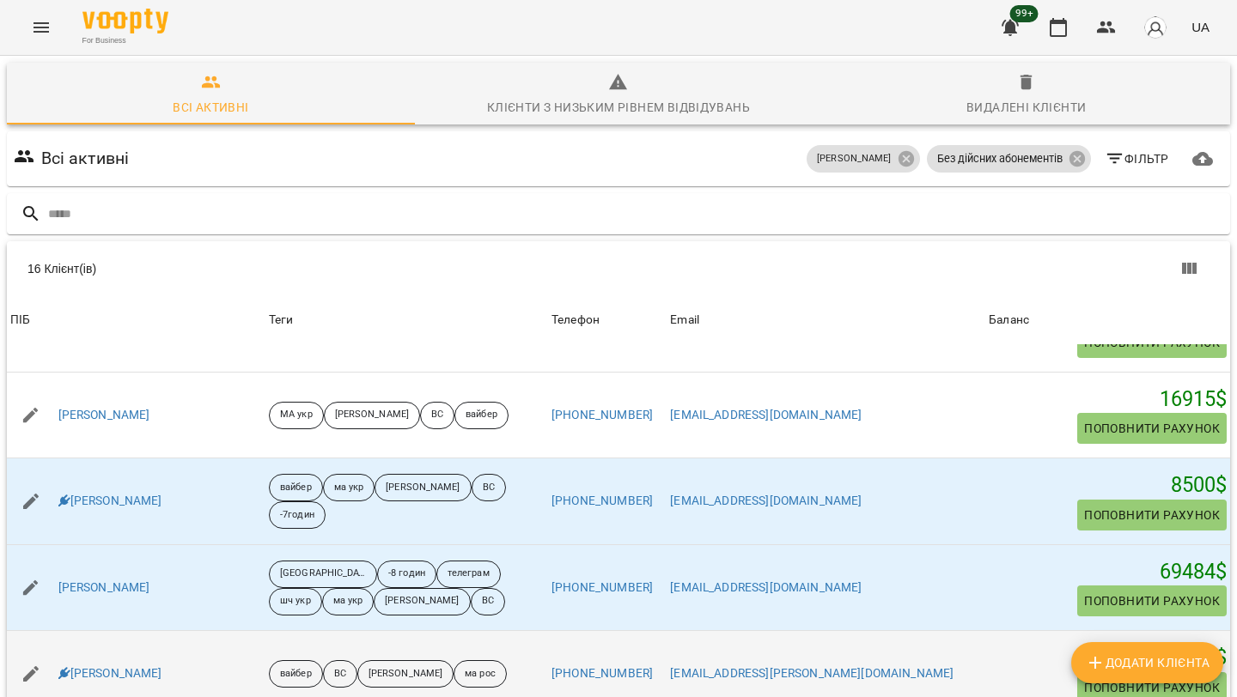
scroll to position [136, 0]
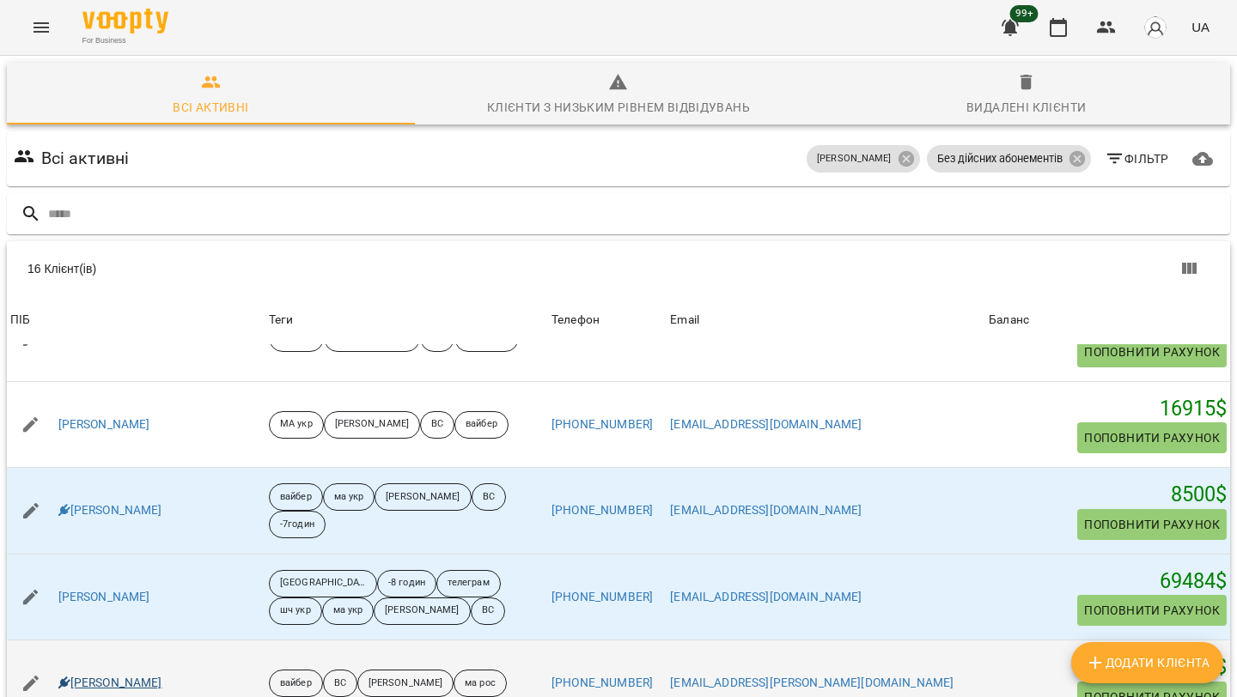
drag, startPoint x: 158, startPoint y: 606, endPoint x: 75, endPoint y: 611, distance: 83.4
click at [74, 660] on div "Дуріхін Андрій" at bounding box center [136, 684] width 259 height 48
copy link "Дуріхін Андрій"
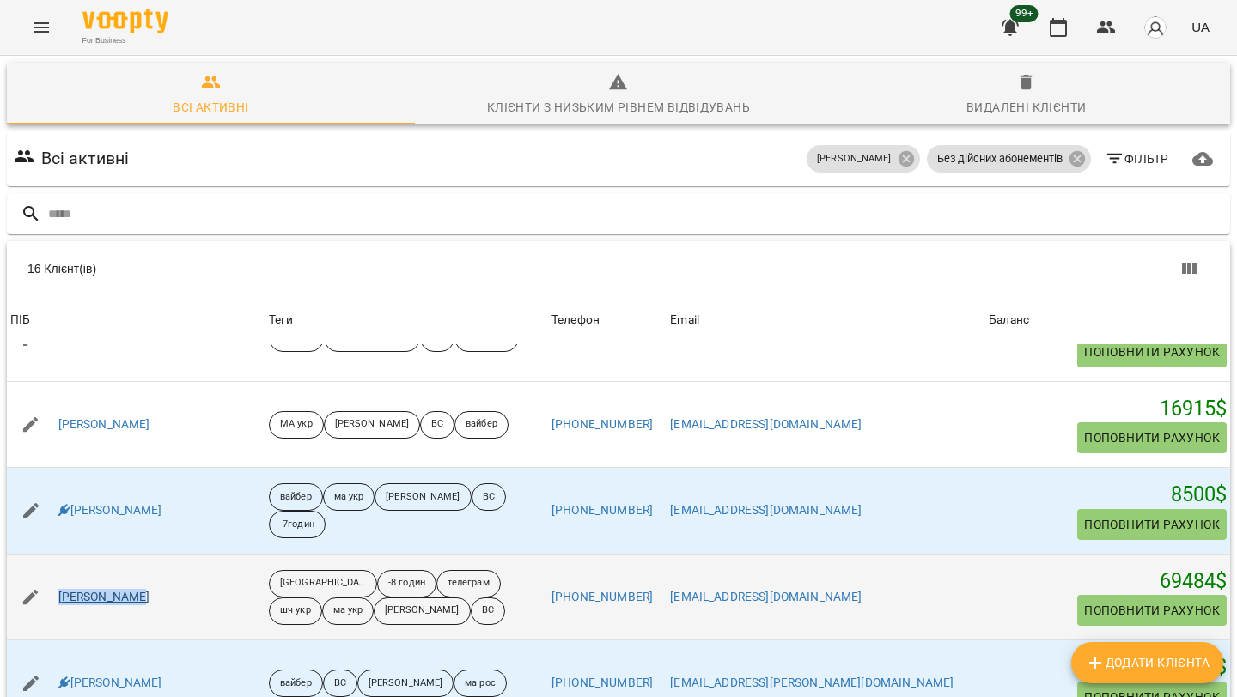
drag, startPoint x: 144, startPoint y: 524, endPoint x: 59, endPoint y: 527, distance: 85.1
click at [59, 574] on div "Дубина Данил" at bounding box center [136, 598] width 259 height 48
copy link "Дубина Данил"
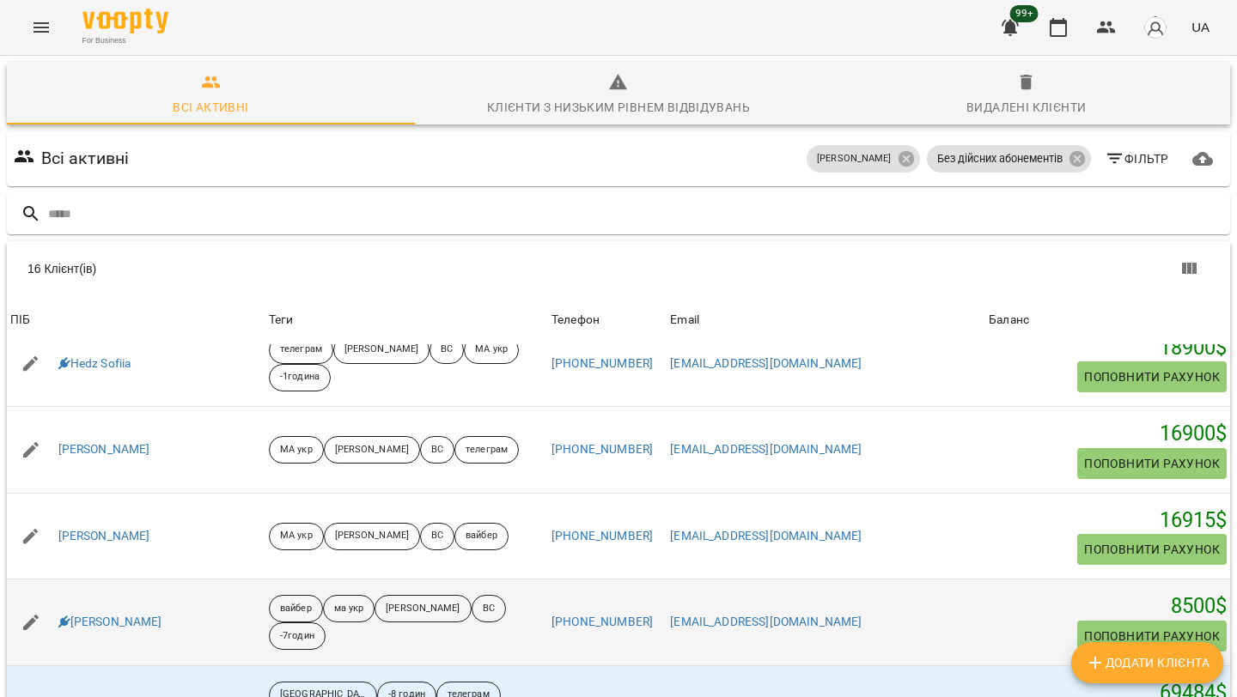
scroll to position [4, 0]
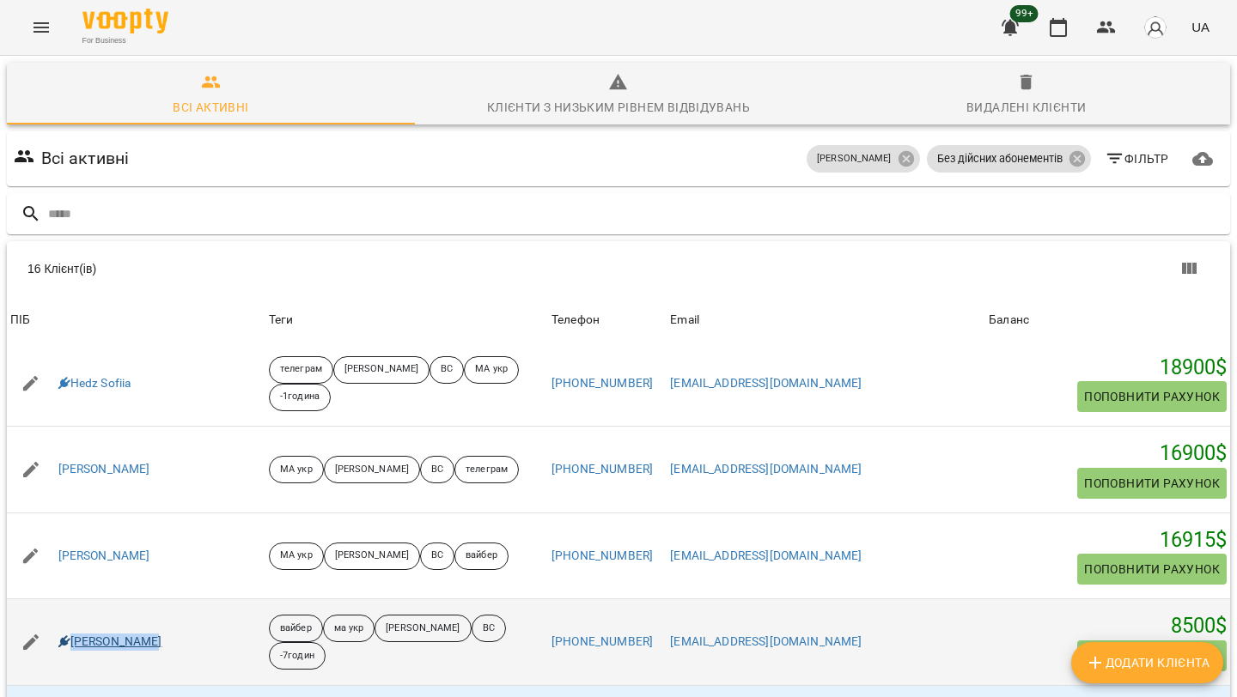
drag, startPoint x: 149, startPoint y: 566, endPoint x: 73, endPoint y: 568, distance: 76.5
click at [72, 618] on div "Гур'[PERSON_NAME]" at bounding box center [136, 642] width 259 height 48
copy link "Гур'[PERSON_NAME]"
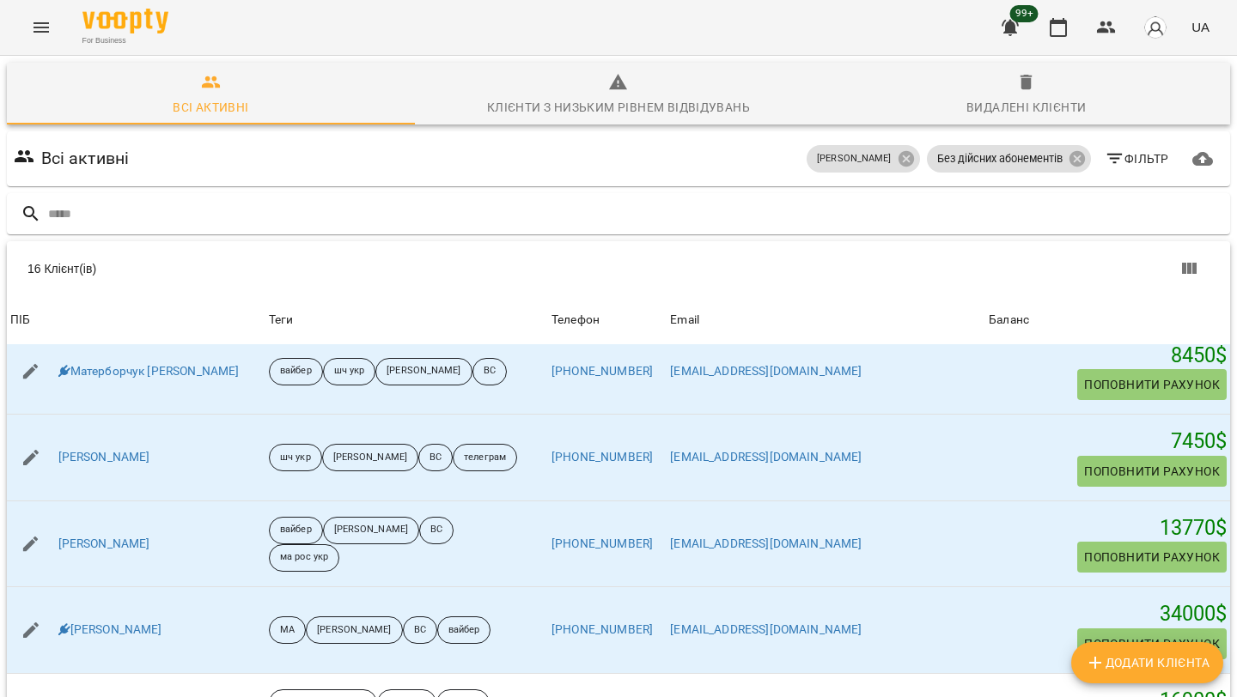
scroll to position [1001, 0]
